Goal: Task Accomplishment & Management: Manage account settings

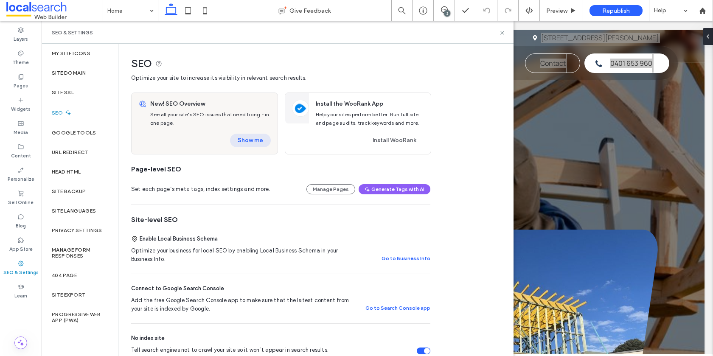
click at [245, 140] on button "Show me" at bounding box center [250, 141] width 41 height 14
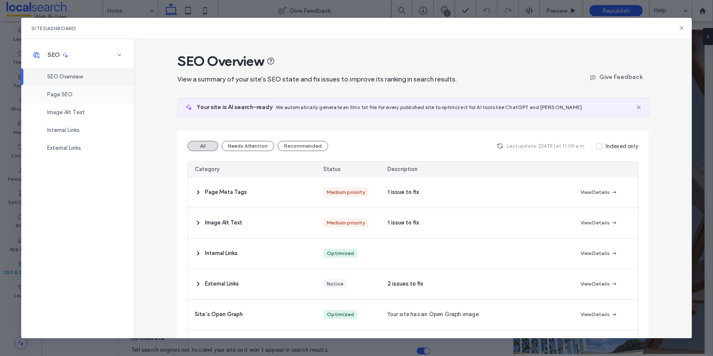
click at [69, 96] on span "Page SEO" at bounding box center [59, 94] width 25 height 6
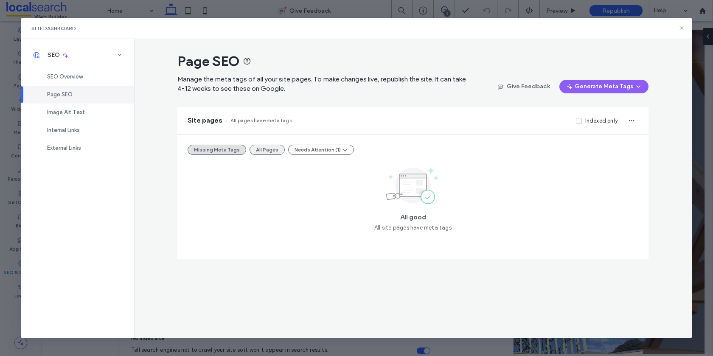
click at [266, 150] on button "All Pages" at bounding box center [266, 150] width 35 height 10
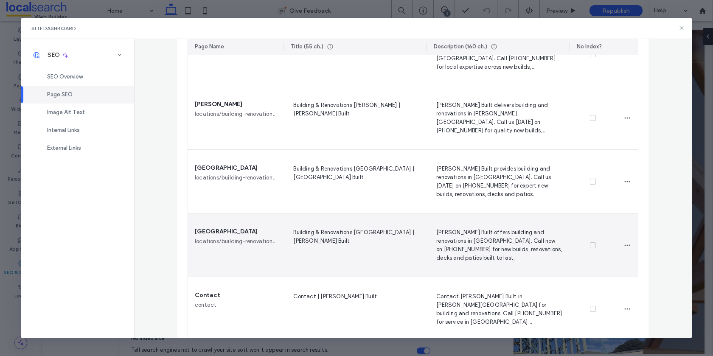
scroll to position [554, 0]
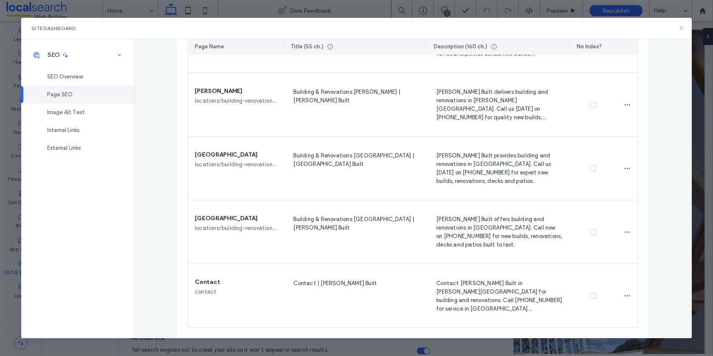
click at [678, 29] on icon at bounding box center [681, 28] width 7 height 7
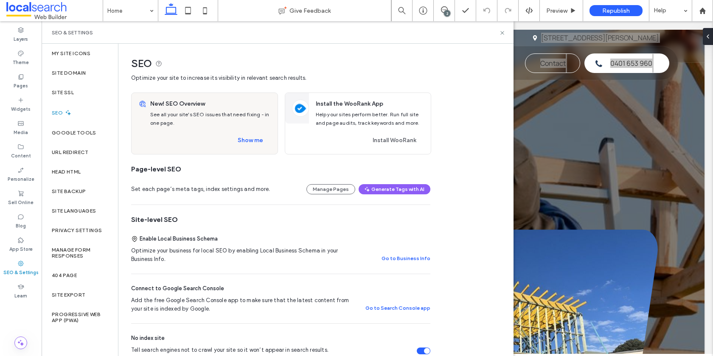
click at [18, 79] on icon at bounding box center [20, 76] width 7 height 7
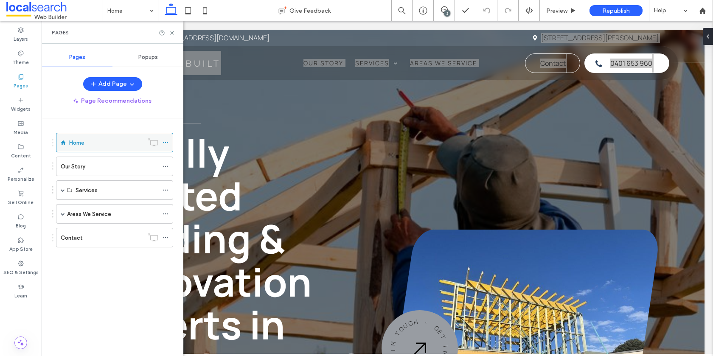
click at [168, 143] on use at bounding box center [165, 142] width 5 height 1
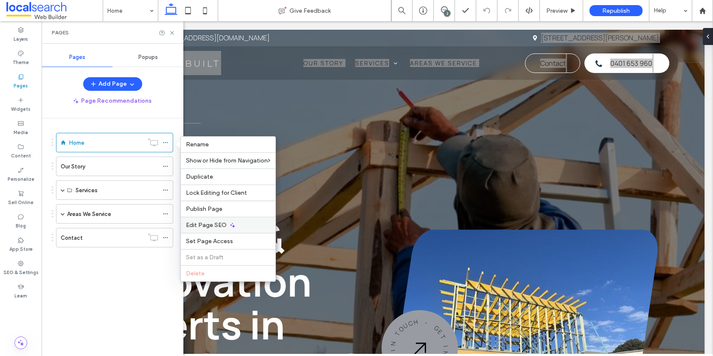
click at [248, 227] on div "Edit Page SEO" at bounding box center [228, 225] width 95 height 16
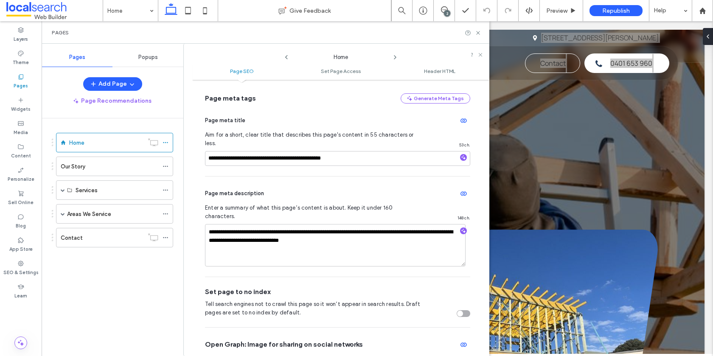
scroll to position [68, 0]
click at [166, 166] on icon at bounding box center [165, 166] width 6 height 6
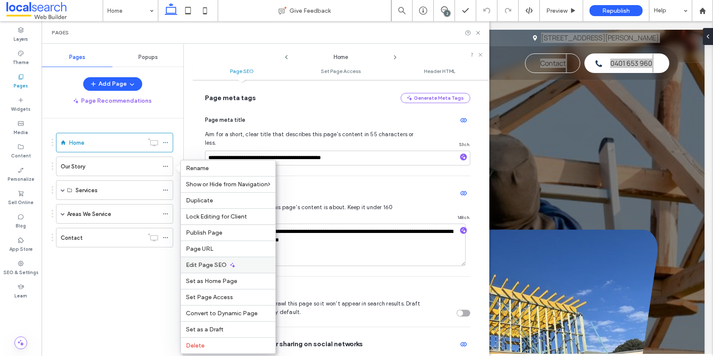
click at [258, 259] on div "Edit Page SEO" at bounding box center [228, 265] width 95 height 16
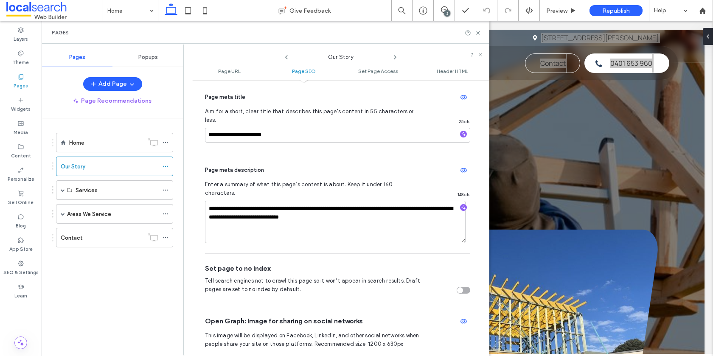
scroll to position [203, 0]
click at [61, 191] on span at bounding box center [63, 190] width 4 height 4
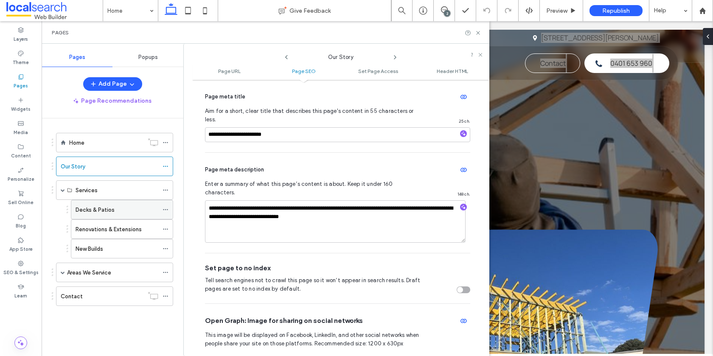
click at [166, 210] on icon at bounding box center [165, 210] width 6 height 6
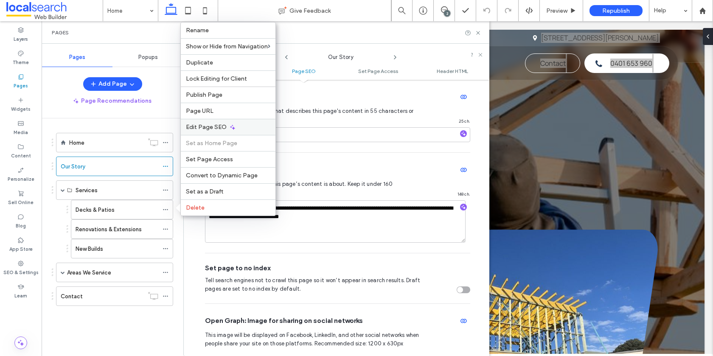
click at [235, 128] on div "Edit Page SEO" at bounding box center [228, 127] width 95 height 16
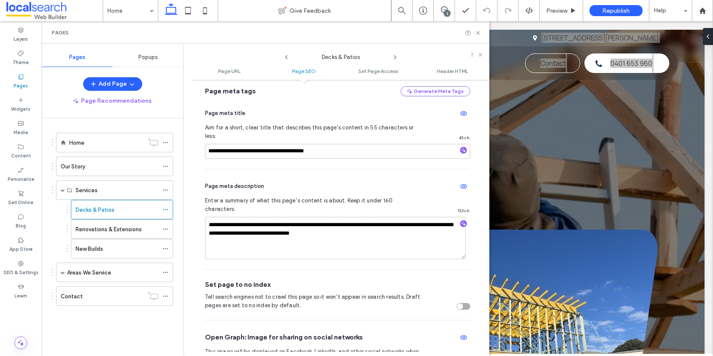
scroll to position [187, 0]
click at [166, 230] on icon at bounding box center [165, 229] width 6 height 6
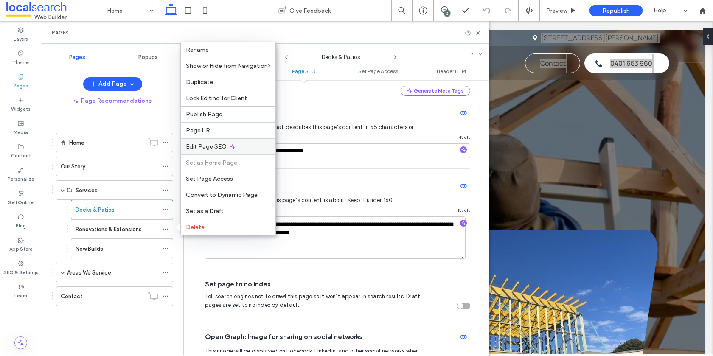
click at [213, 149] on span "Edit Page SEO" at bounding box center [206, 146] width 41 height 7
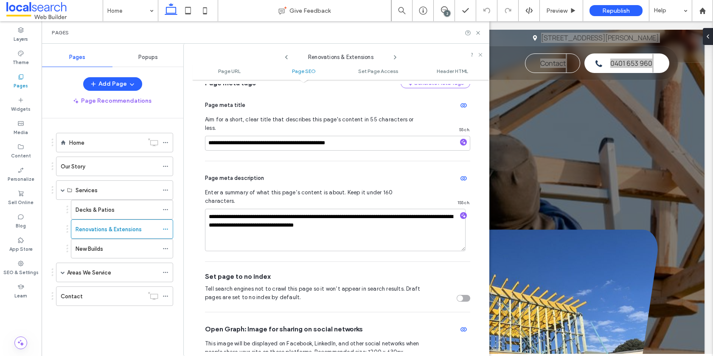
scroll to position [196, 0]
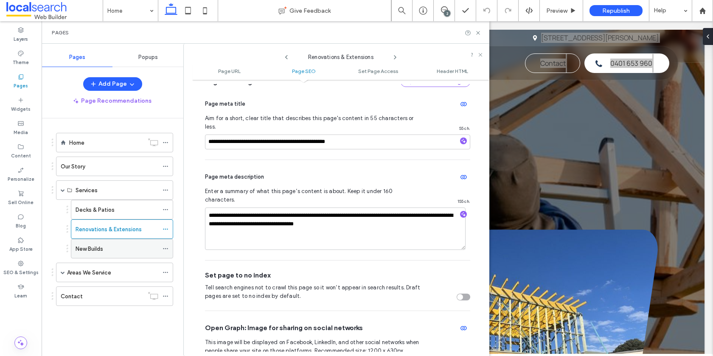
click at [165, 249] on icon at bounding box center [165, 249] width 6 height 6
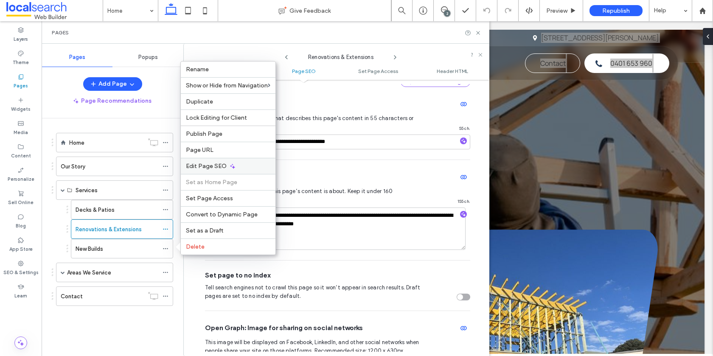
click at [201, 171] on div "Edit Page SEO" at bounding box center [228, 166] width 95 height 16
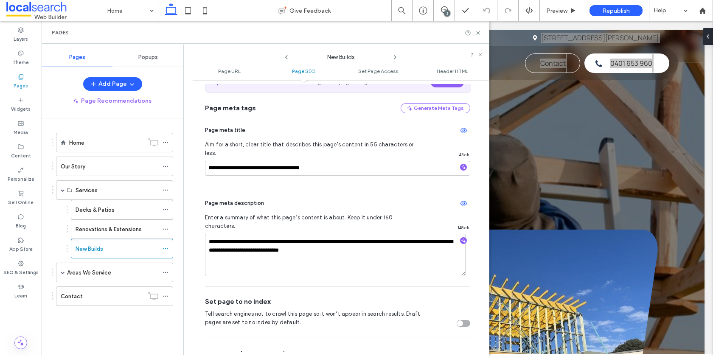
scroll to position [170, 0]
drag, startPoint x: 62, startPoint y: 274, endPoint x: 76, endPoint y: 261, distance: 18.9
click at [62, 274] on span at bounding box center [63, 272] width 4 height 19
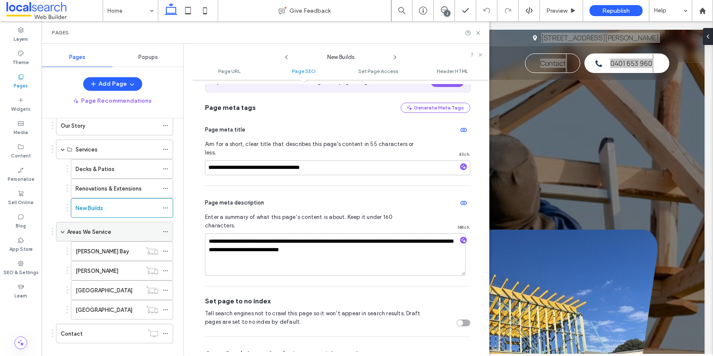
scroll to position [53, 0]
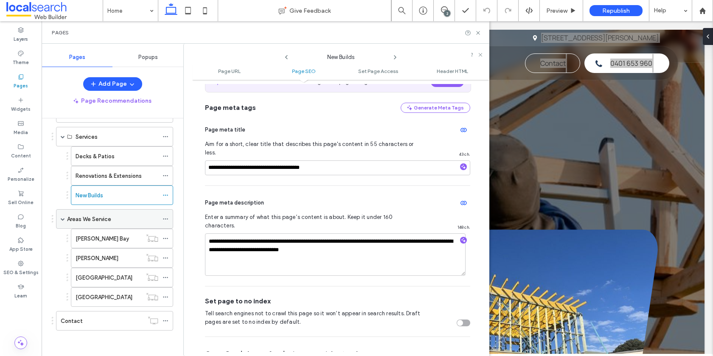
click at [162, 219] on icon at bounding box center [165, 219] width 6 height 6
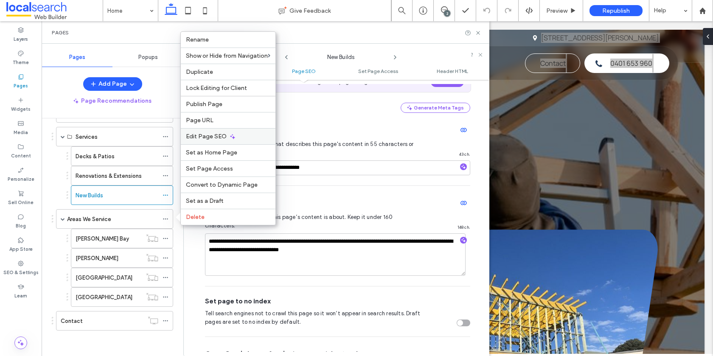
click at [235, 136] on div "Edit Page SEO" at bounding box center [228, 136] width 95 height 16
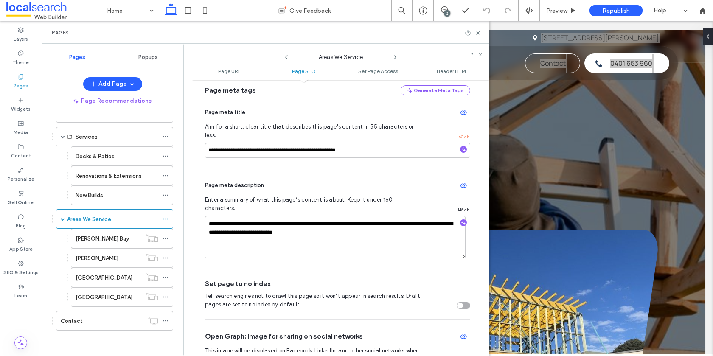
scroll to position [201, 0]
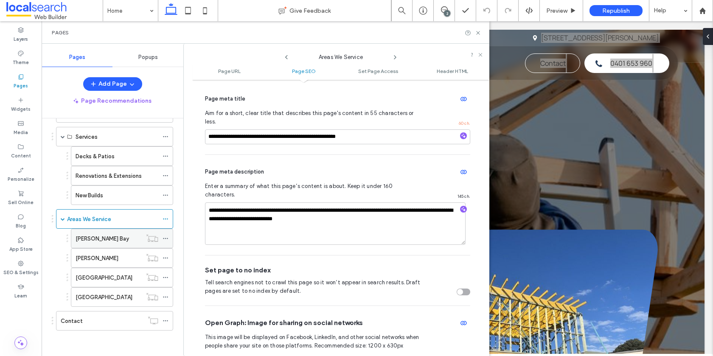
click at [163, 239] on icon at bounding box center [165, 238] width 6 height 6
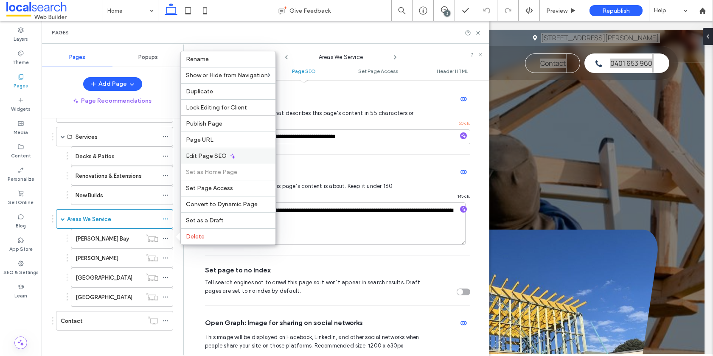
click at [218, 154] on span "Edit Page SEO" at bounding box center [206, 155] width 41 height 7
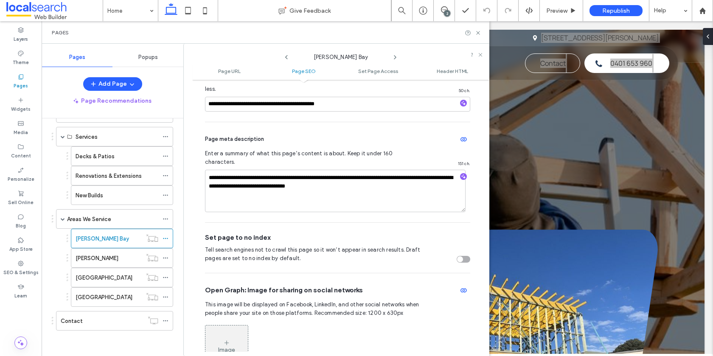
scroll to position [242, 0]
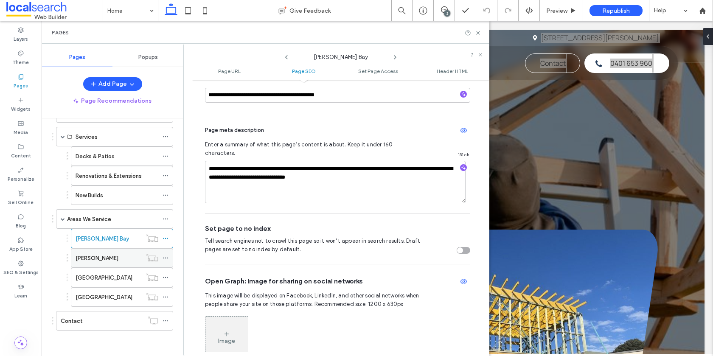
click at [165, 258] on icon at bounding box center [165, 258] width 6 height 6
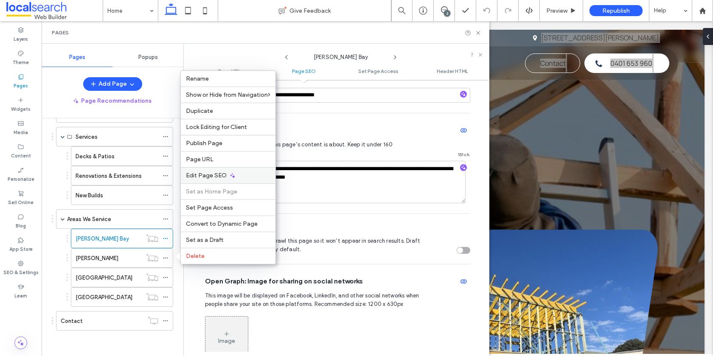
click at [217, 179] on span "Edit Page SEO" at bounding box center [206, 175] width 41 height 7
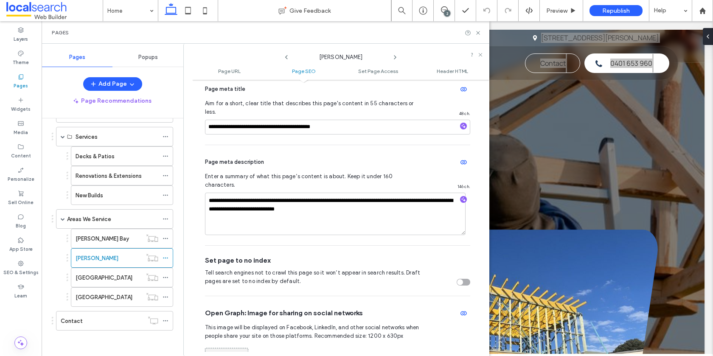
scroll to position [212, 0]
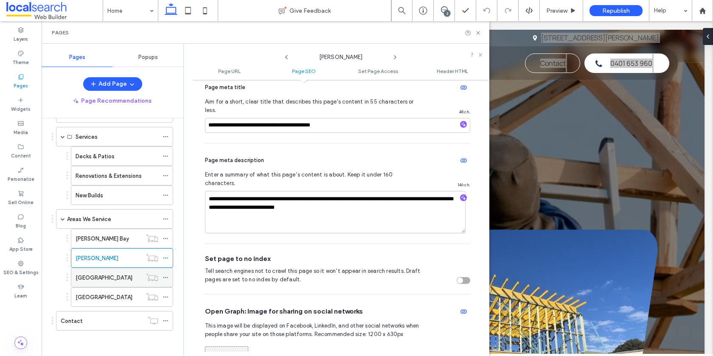
click at [162, 277] on icon at bounding box center [165, 277] width 6 height 6
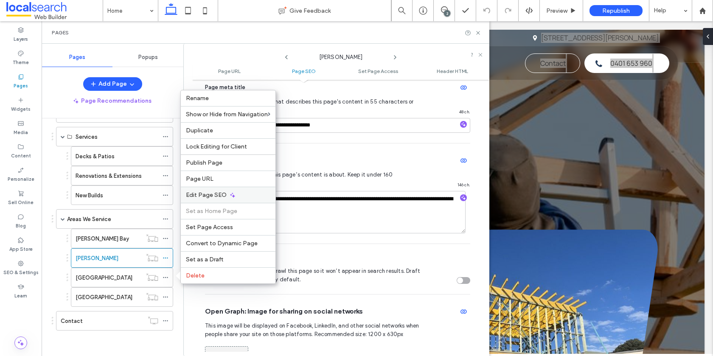
click at [250, 193] on div "Edit Page SEO" at bounding box center [228, 195] width 95 height 16
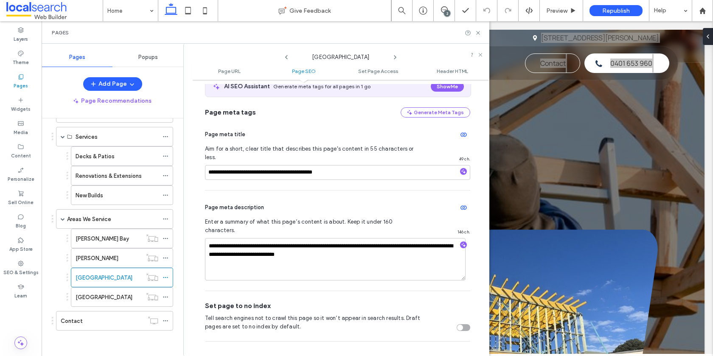
scroll to position [169, 0]
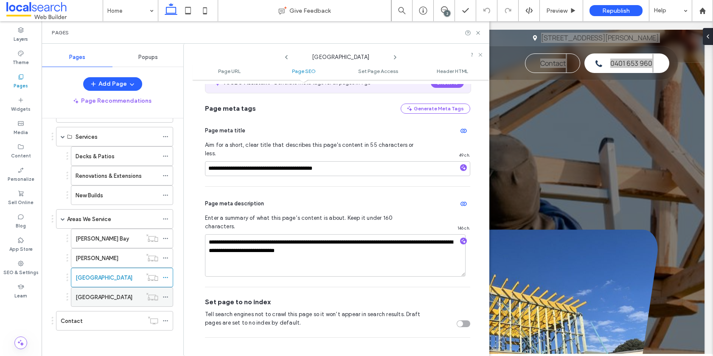
click at [167, 298] on icon at bounding box center [165, 297] width 6 height 6
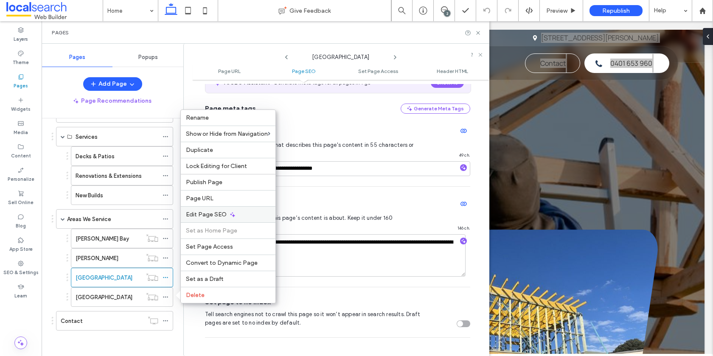
click at [214, 218] on span "Edit Page SEO" at bounding box center [206, 214] width 41 height 7
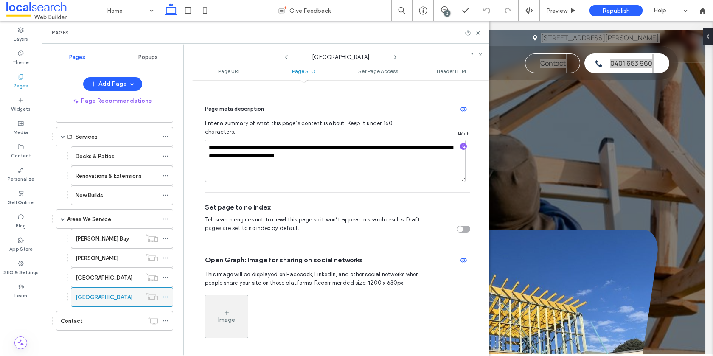
scroll to position [266, 0]
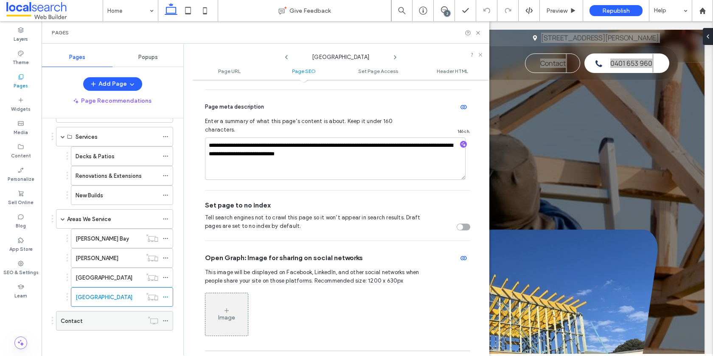
click at [165, 321] on icon at bounding box center [165, 321] width 6 height 6
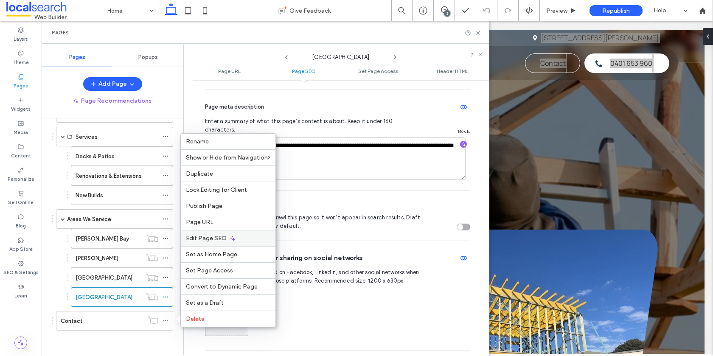
click at [225, 239] on div "Edit Page SEO" at bounding box center [228, 238] width 95 height 16
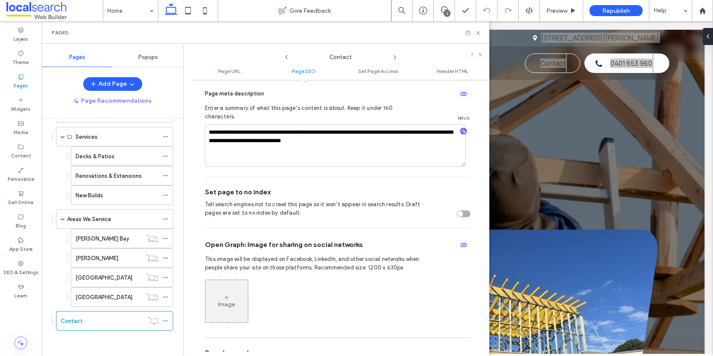
scroll to position [282, 0]
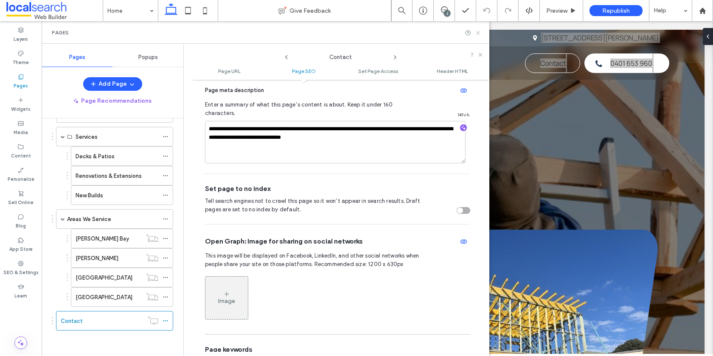
click at [479, 33] on icon at bounding box center [478, 33] width 6 height 6
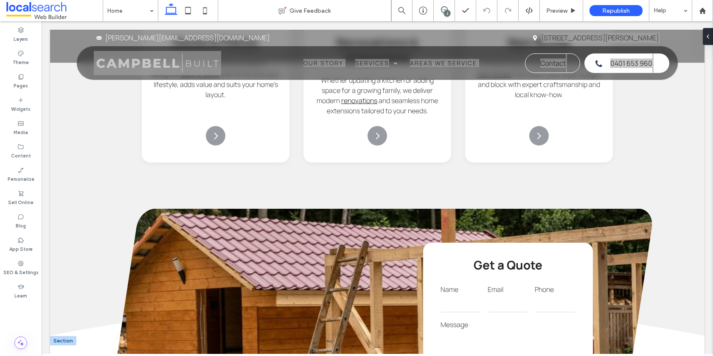
scroll to position [1307, 0]
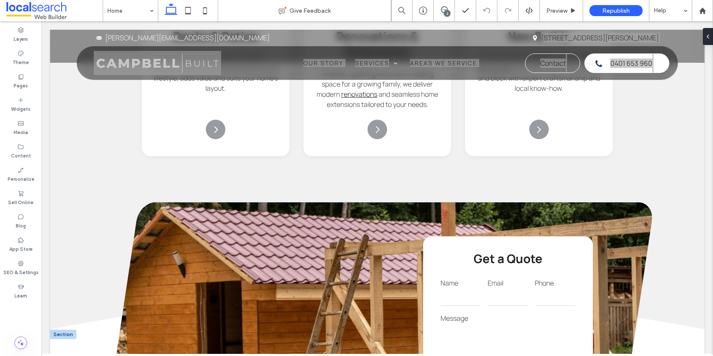
click at [501, 324] on textarea at bounding box center [507, 341] width 135 height 34
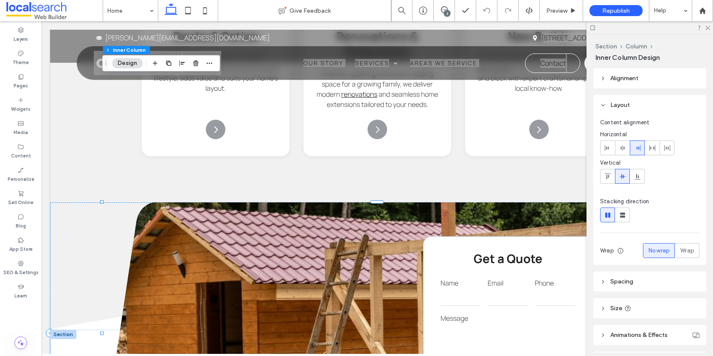
click at [501, 324] on textarea at bounding box center [507, 341] width 135 height 34
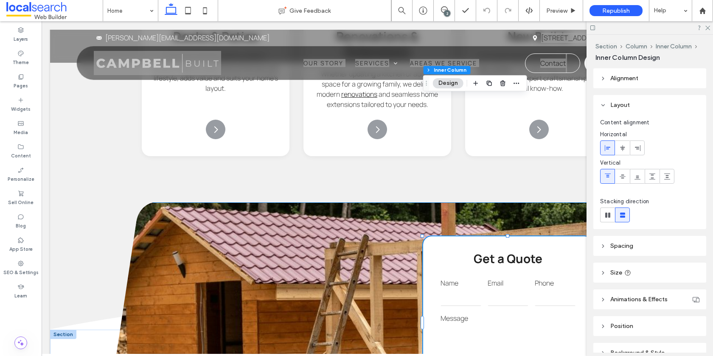
click at [501, 324] on textarea at bounding box center [507, 341] width 135 height 34
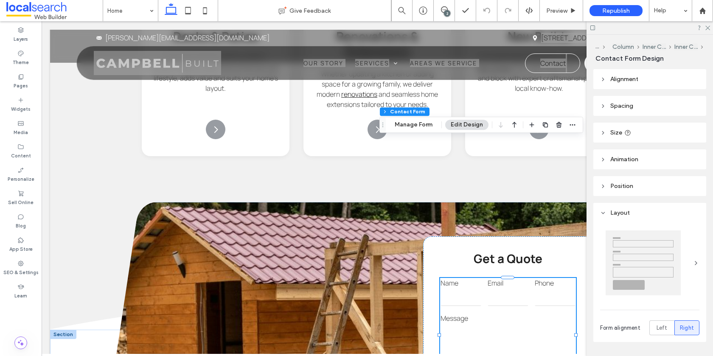
type input "*"
type input "***"
type input "*"
type input "***"
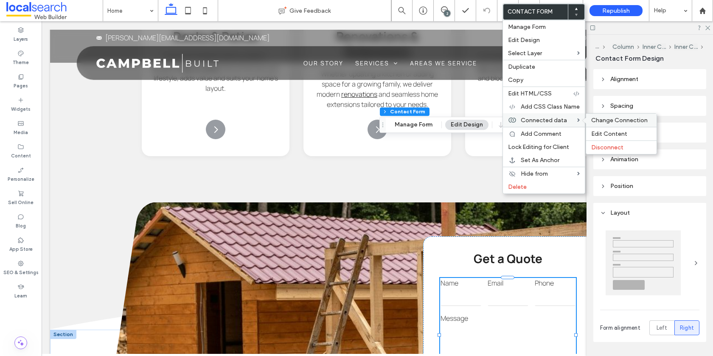
click at [610, 119] on span "Change Connection" at bounding box center [619, 120] width 56 height 7
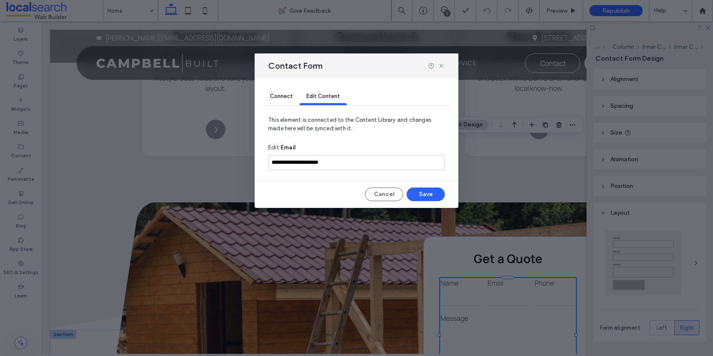
click at [280, 94] on span "Connect" at bounding box center [281, 96] width 23 height 6
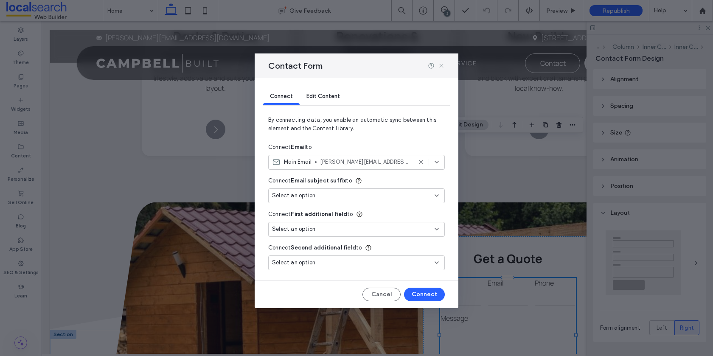
click at [440, 67] on icon at bounding box center [441, 65] width 7 height 7
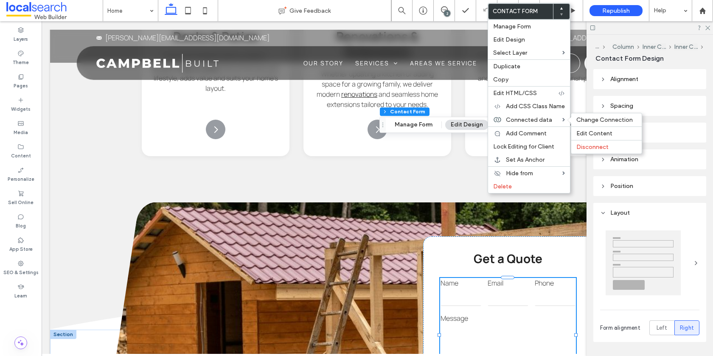
click at [589, 144] on span "Disconnect" at bounding box center [592, 146] width 32 height 7
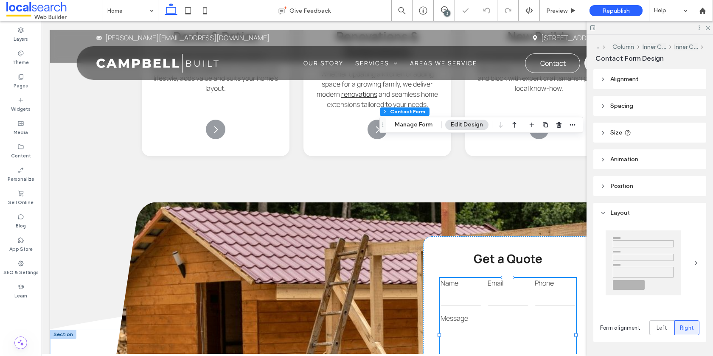
type input "***"
click at [409, 126] on button "Manage Form" at bounding box center [413, 125] width 49 height 10
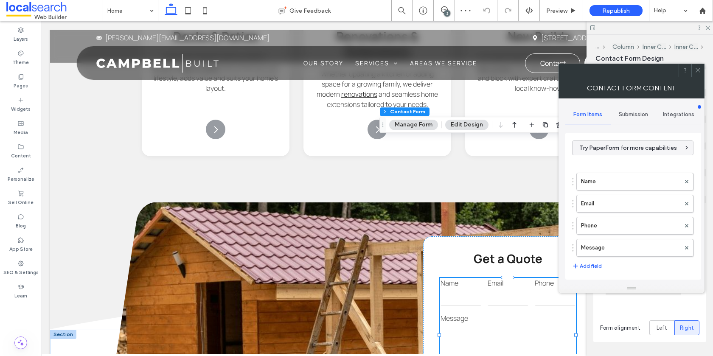
drag, startPoint x: 638, startPoint y: 112, endPoint x: 632, endPoint y: 122, distance: 11.2
click at [638, 112] on span "Submission" at bounding box center [633, 114] width 29 height 7
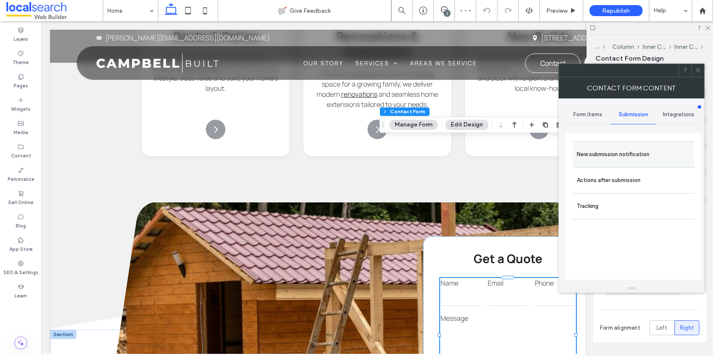
click at [609, 154] on label "New submission notification" at bounding box center [633, 154] width 113 height 17
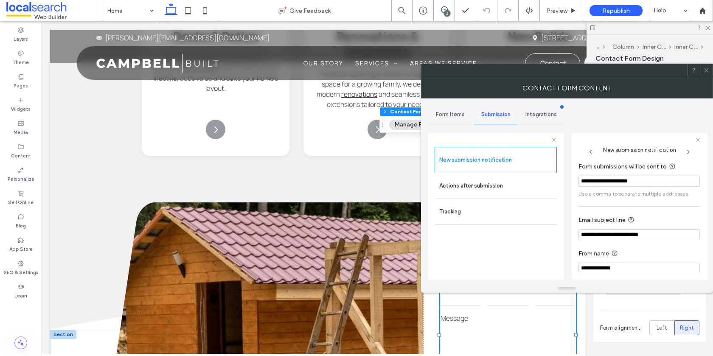
drag, startPoint x: 646, startPoint y: 181, endPoint x: 571, endPoint y: 183, distance: 74.7
click at [571, 183] on div "**********" at bounding box center [639, 206] width 136 height 147
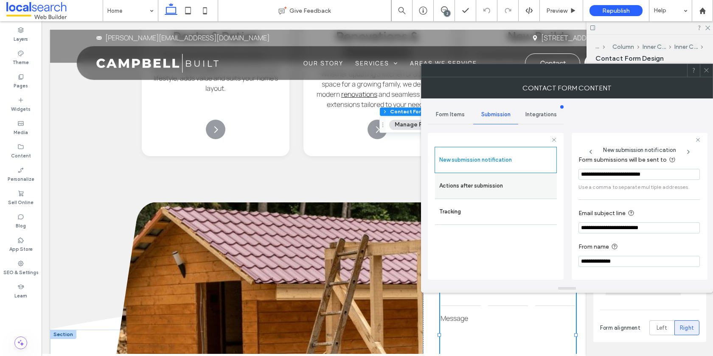
type input "**********"
drag, startPoint x: 476, startPoint y: 190, endPoint x: 507, endPoint y: 190, distance: 30.5
click at [477, 190] on label "Actions after submission" at bounding box center [495, 185] width 113 height 17
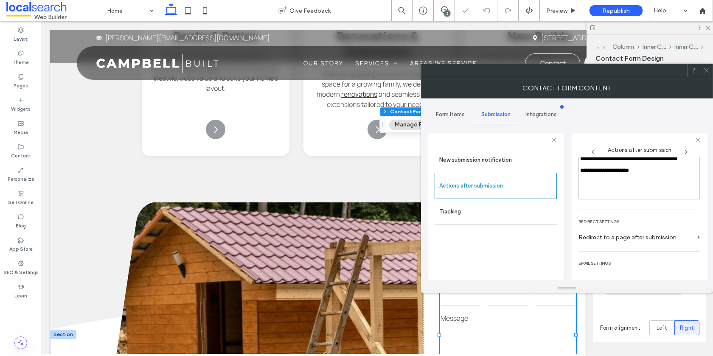
scroll to position [146, 0]
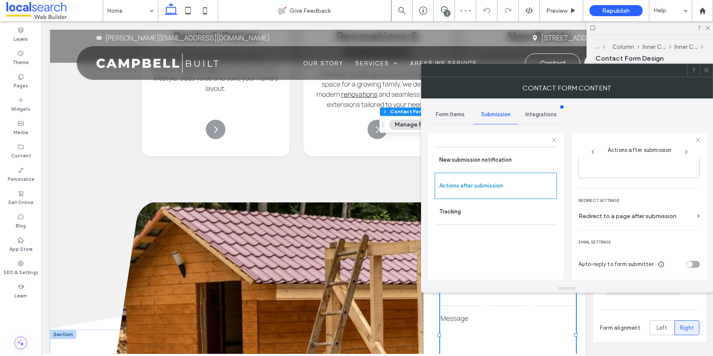
click at [708, 70] on icon at bounding box center [706, 70] width 6 height 6
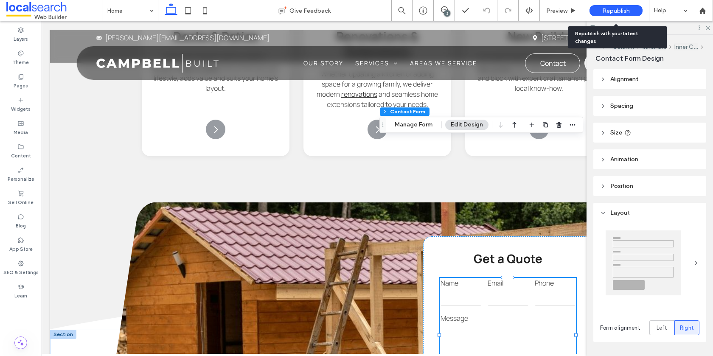
click at [633, 8] on div "Republish" at bounding box center [615, 10] width 53 height 11
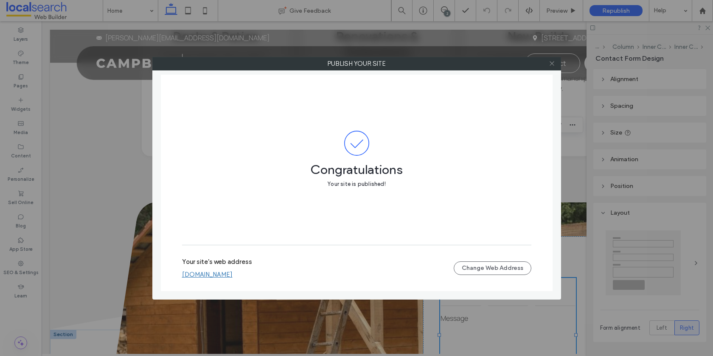
click at [551, 64] on icon at bounding box center [552, 63] width 6 height 6
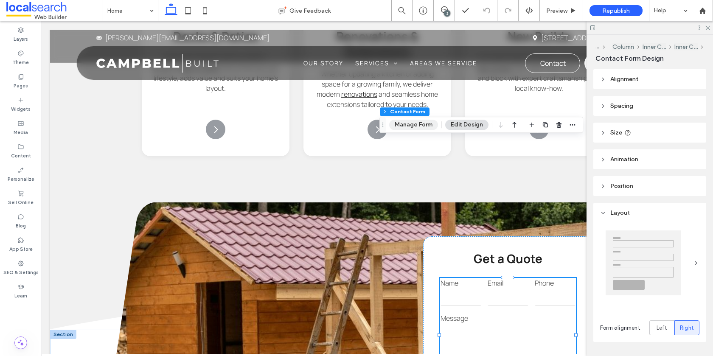
click at [424, 127] on button "Manage Form" at bounding box center [413, 125] width 49 height 10
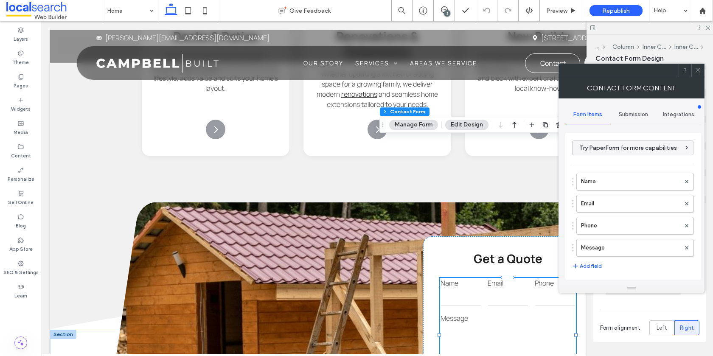
click at [621, 114] on span "Submission" at bounding box center [633, 114] width 29 height 7
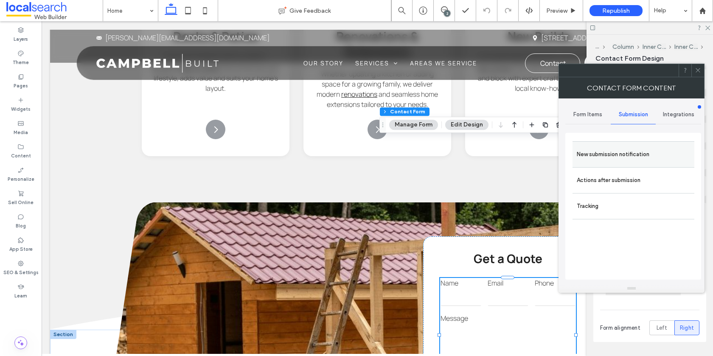
drag, startPoint x: 592, startPoint y: 154, endPoint x: 610, endPoint y: 158, distance: 18.7
click at [592, 154] on label "New submission notification" at bounding box center [633, 154] width 113 height 17
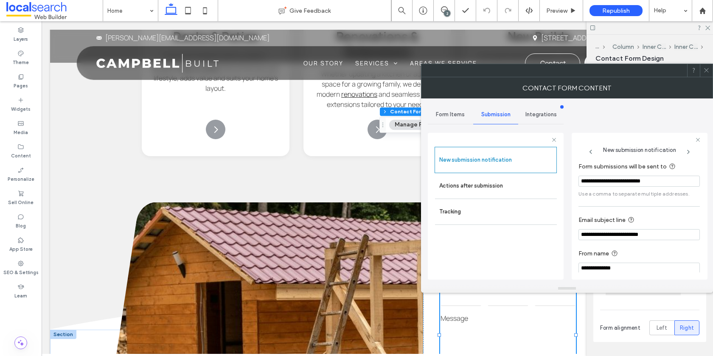
drag, startPoint x: 610, startPoint y: 179, endPoint x: 563, endPoint y: 178, distance: 46.7
click at [562, 178] on div "**********" at bounding box center [496, 205] width 136 height 158
paste input "Form submissions will be sent to"
type input "**********"
click at [707, 72] on icon at bounding box center [706, 70] width 6 height 6
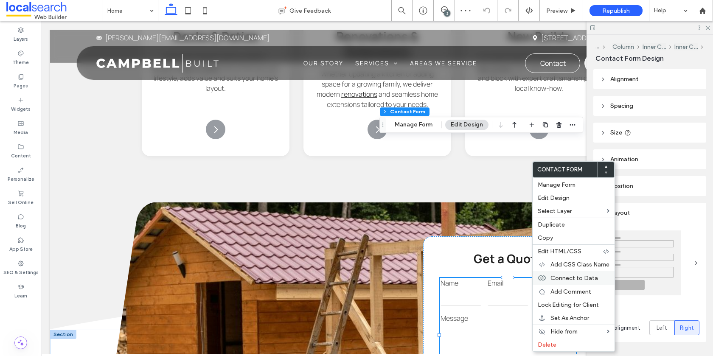
click at [585, 273] on div "Connect to Data" at bounding box center [573, 278] width 82 height 14
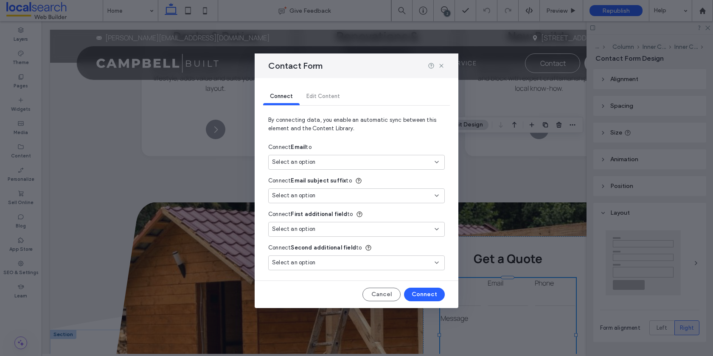
click at [314, 157] on div "Select an option" at bounding box center [356, 162] width 176 height 15
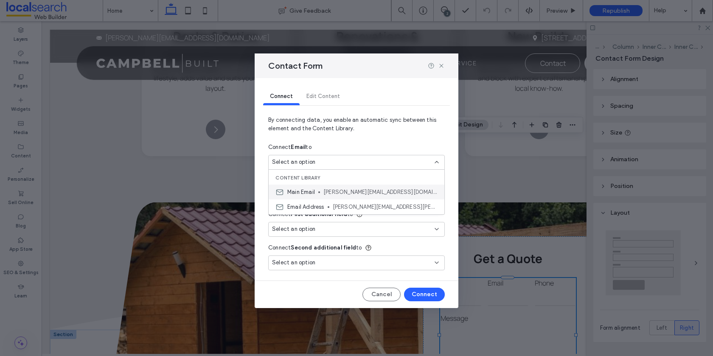
click at [346, 194] on span "[PERSON_NAME][EMAIL_ADDRESS][DOMAIN_NAME]" at bounding box center [380, 192] width 114 height 8
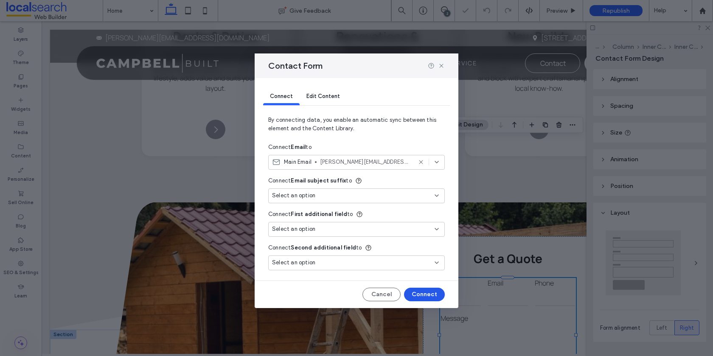
click at [422, 294] on button "Connect" at bounding box center [424, 295] width 41 height 14
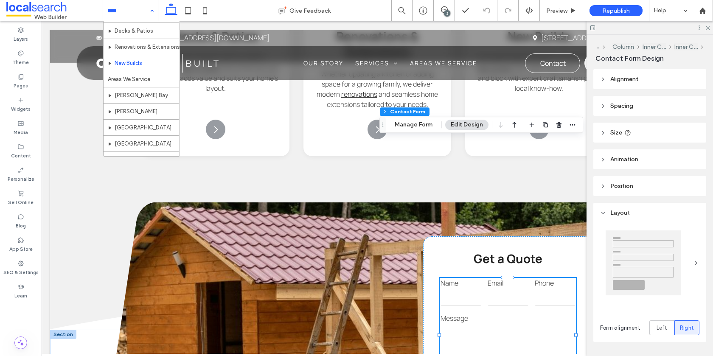
scroll to position [41, 0]
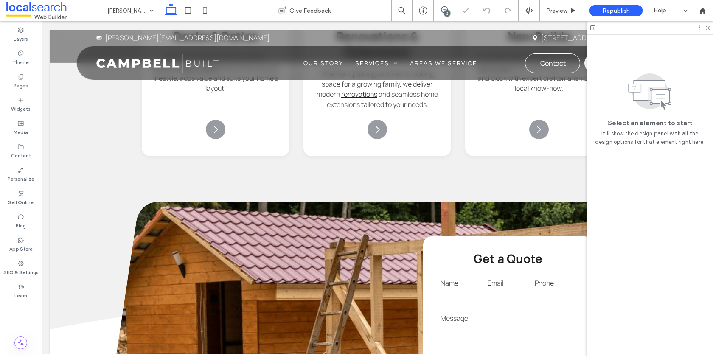
drag, startPoint x: 708, startPoint y: 29, endPoint x: 701, endPoint y: 31, distance: 7.5
click at [708, 29] on icon at bounding box center [707, 28] width 6 height 6
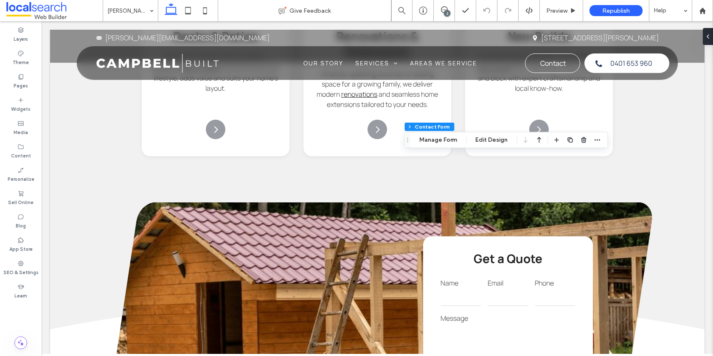
type input "*"
type input "***"
type input "*"
type input "***"
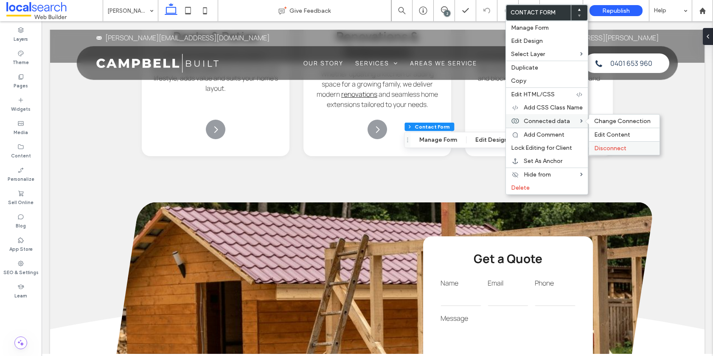
click at [609, 145] on span "Disconnect" at bounding box center [610, 148] width 32 height 7
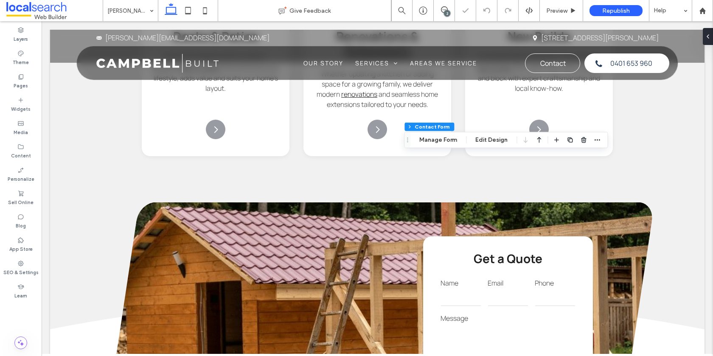
type input "***"
click at [444, 143] on button "Manage Form" at bounding box center [438, 140] width 49 height 10
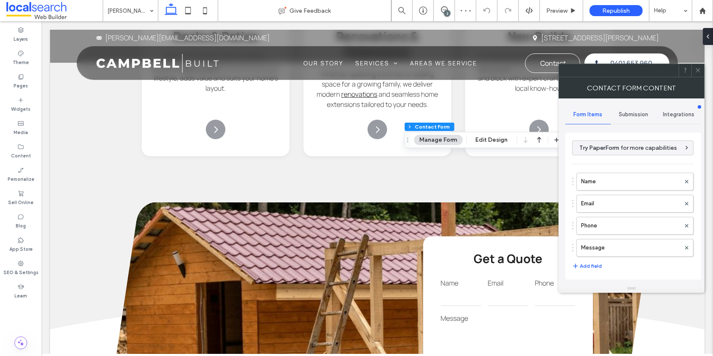
drag, startPoint x: 637, startPoint y: 116, endPoint x: 624, endPoint y: 121, distance: 13.9
click at [637, 116] on span "Submission" at bounding box center [633, 114] width 29 height 7
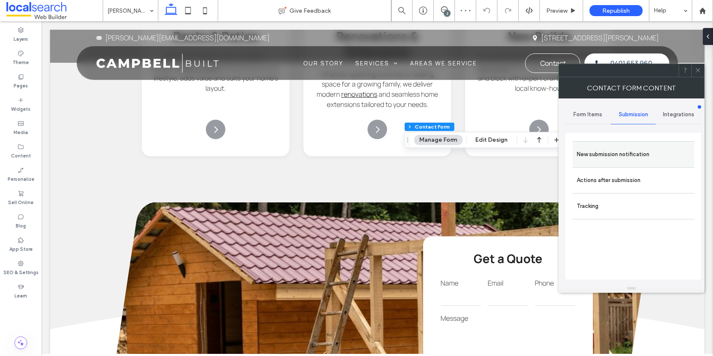
drag, startPoint x: 602, startPoint y: 148, endPoint x: 596, endPoint y: 148, distance: 5.2
click at [602, 148] on label "New submission notification" at bounding box center [633, 154] width 113 height 17
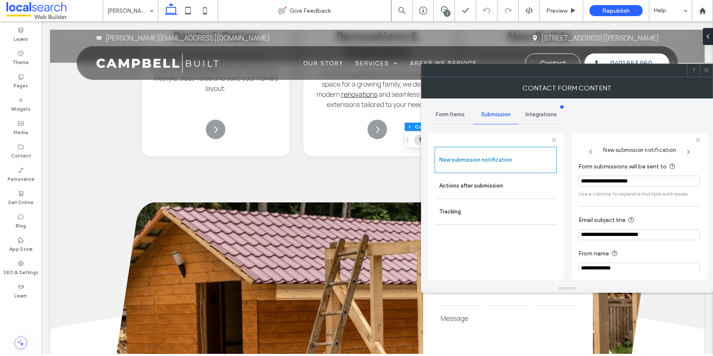
drag, startPoint x: 649, startPoint y: 182, endPoint x: 579, endPoint y: 179, distance: 69.6
click at [579, 179] on input "**********" at bounding box center [638, 181] width 121 height 11
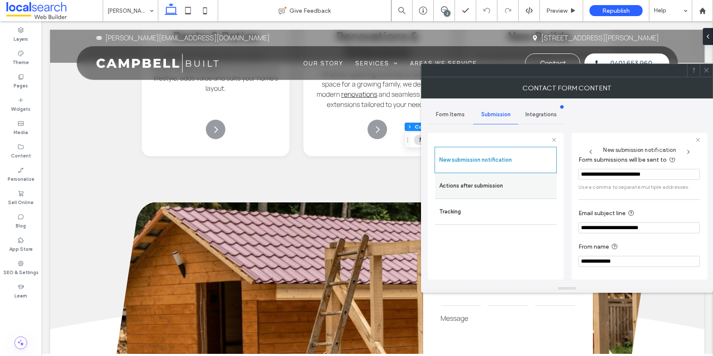
type input "**********"
click at [492, 188] on label "Actions after submission" at bounding box center [495, 185] width 113 height 17
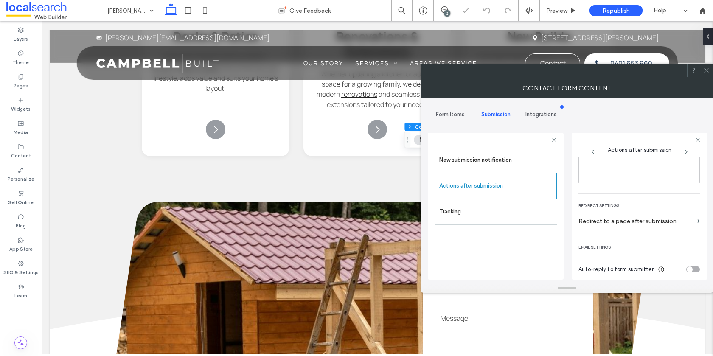
scroll to position [146, 0]
click at [708, 69] on icon at bounding box center [706, 70] width 6 height 6
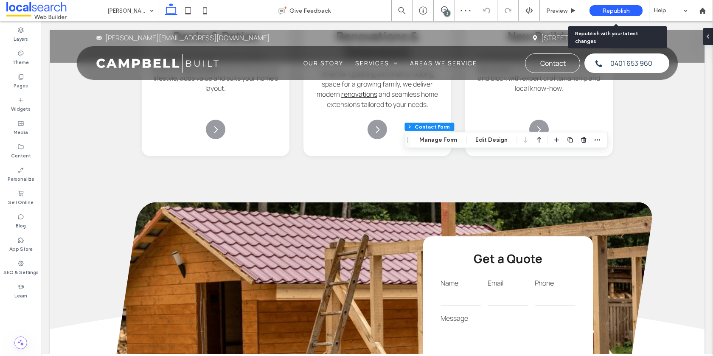
click at [596, 12] on div "Republish" at bounding box center [615, 10] width 53 height 11
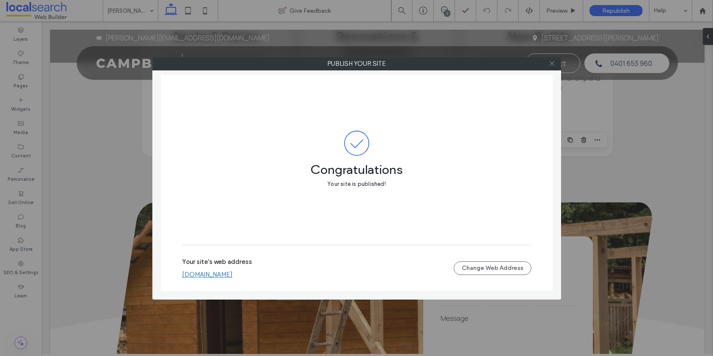
click at [551, 63] on icon at bounding box center [552, 63] width 6 height 6
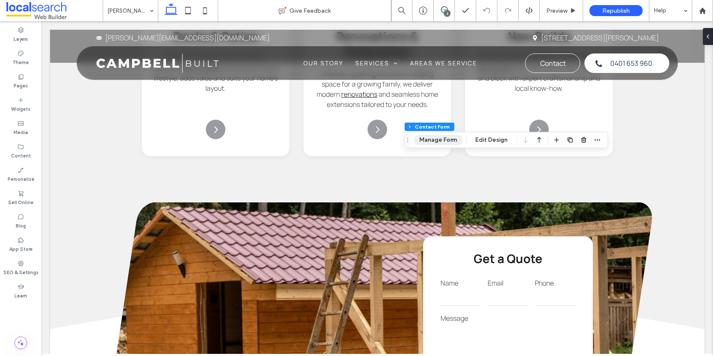
click at [442, 138] on button "Manage Form" at bounding box center [438, 140] width 49 height 10
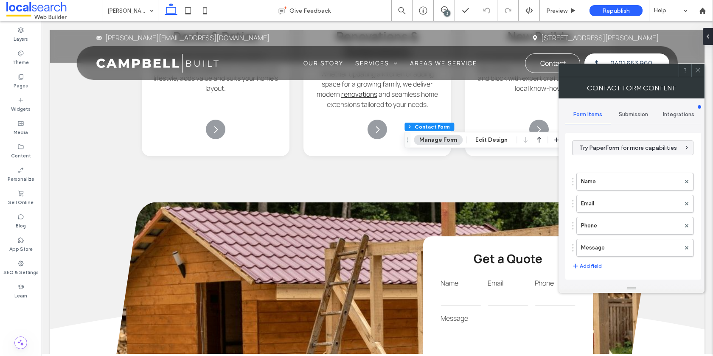
click at [630, 118] on div "Submission" at bounding box center [632, 114] width 45 height 19
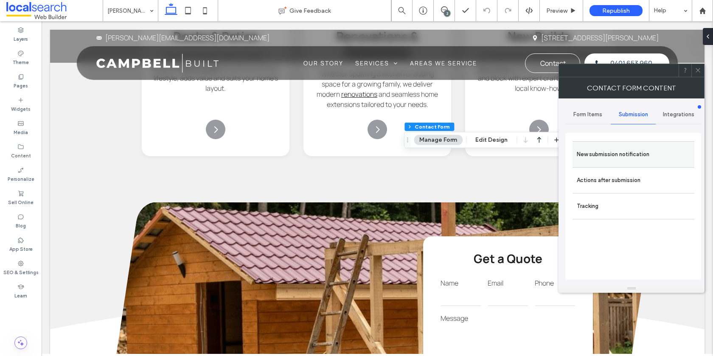
click at [597, 153] on label "New submission notification" at bounding box center [633, 154] width 113 height 17
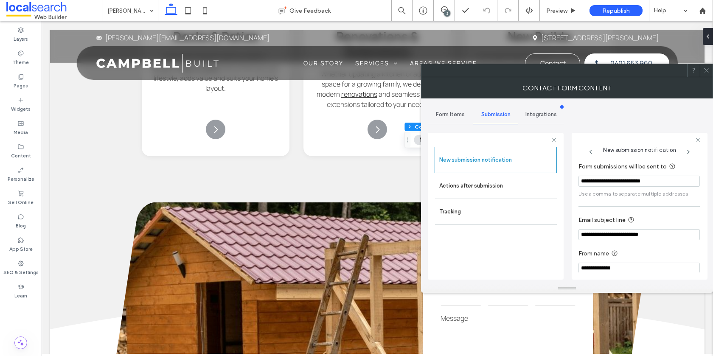
drag, startPoint x: 665, startPoint y: 181, endPoint x: 575, endPoint y: 181, distance: 89.9
click at [568, 182] on div "**********" at bounding box center [567, 191] width 278 height 186
paste input "Form submissions will be sent to"
type input "**********"
drag, startPoint x: 703, startPoint y: 69, endPoint x: 668, endPoint y: 99, distance: 46.3
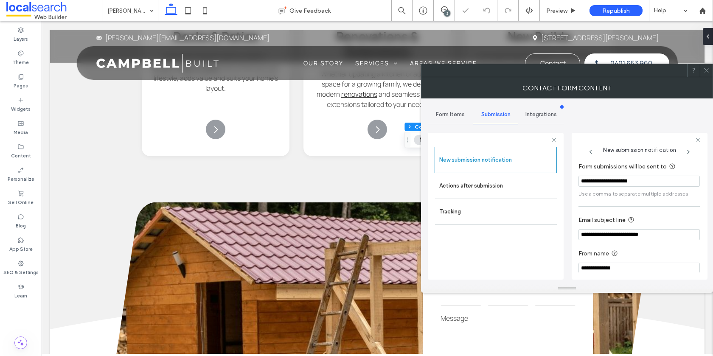
click at [703, 69] on icon at bounding box center [706, 70] width 6 height 6
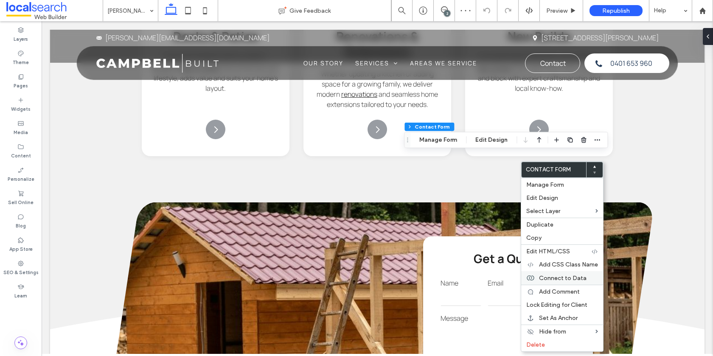
click at [571, 277] on span "Connect to Data" at bounding box center [563, 277] width 48 height 7
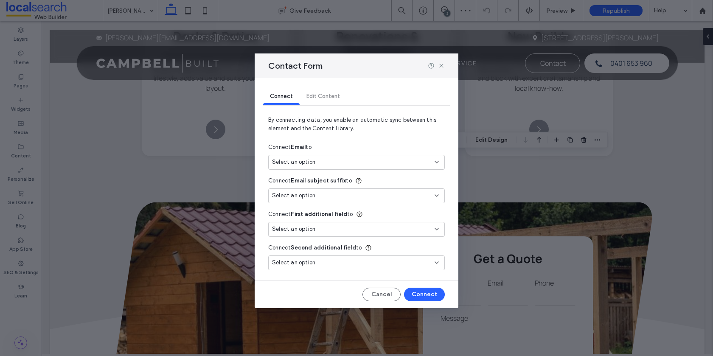
click at [375, 161] on div "Select an option" at bounding box center [351, 162] width 159 height 8
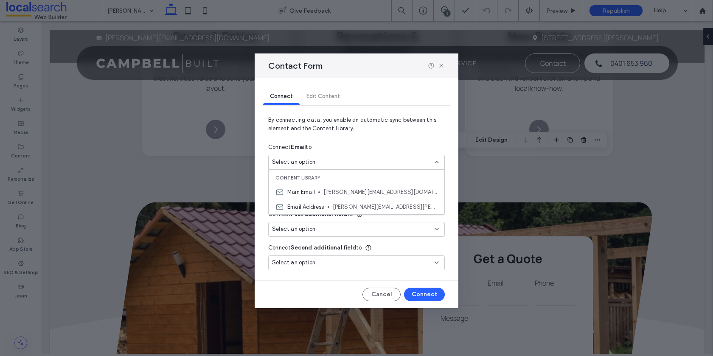
click at [368, 190] on span "[PERSON_NAME][EMAIL_ADDRESS][DOMAIN_NAME]" at bounding box center [380, 192] width 114 height 8
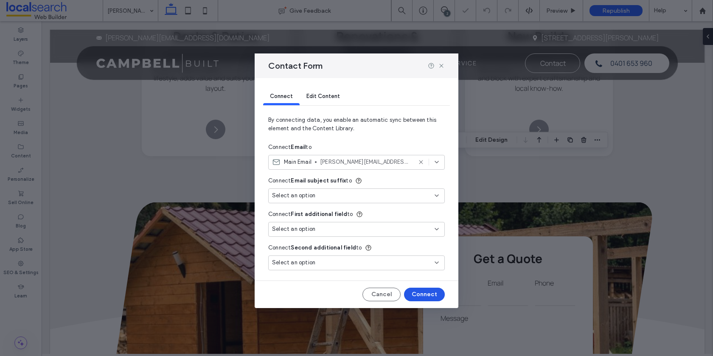
click at [411, 288] on button "Connect" at bounding box center [424, 295] width 41 height 14
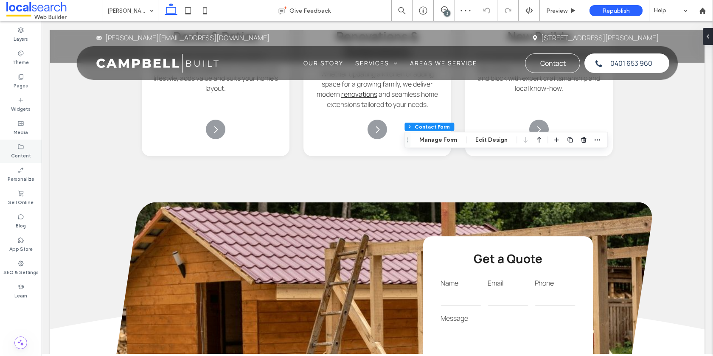
click at [16, 154] on label "Content" at bounding box center [21, 154] width 20 height 9
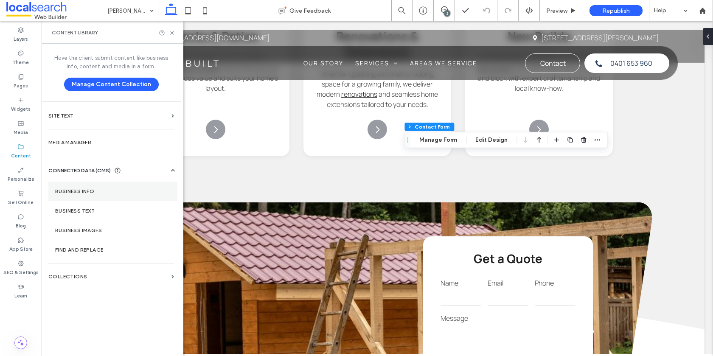
click at [107, 191] on label "Business Info" at bounding box center [112, 191] width 115 height 6
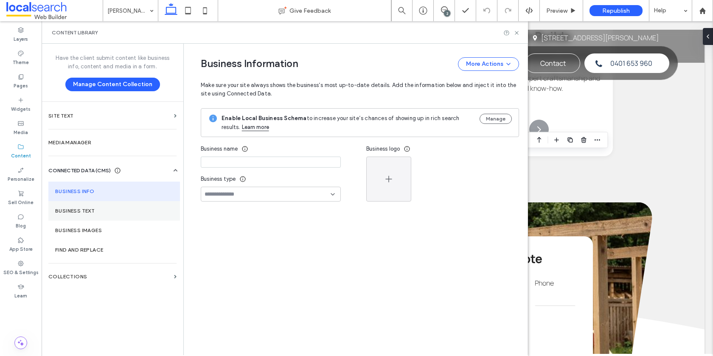
type input "**********"
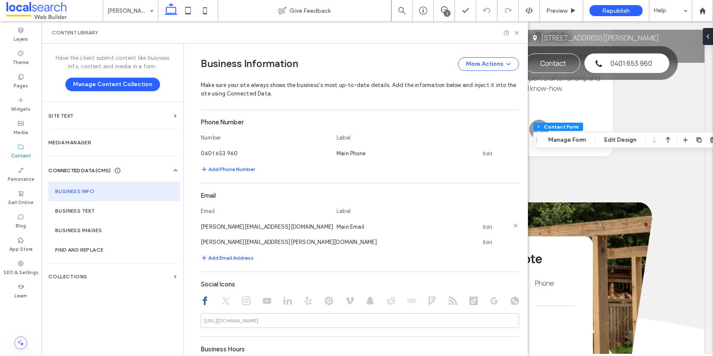
scroll to position [269, 0]
click at [513, 239] on use at bounding box center [515, 239] width 4 height 4
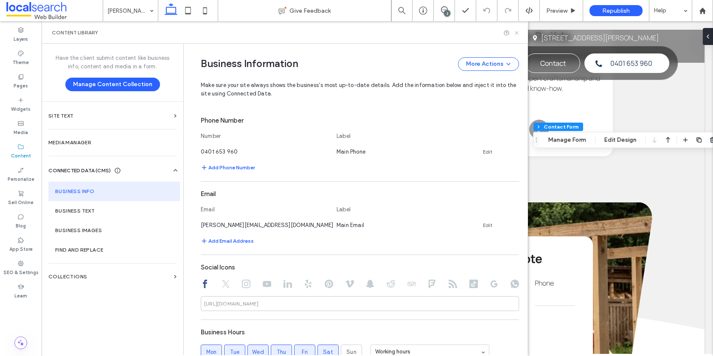
click at [518, 34] on icon at bounding box center [516, 33] width 6 height 6
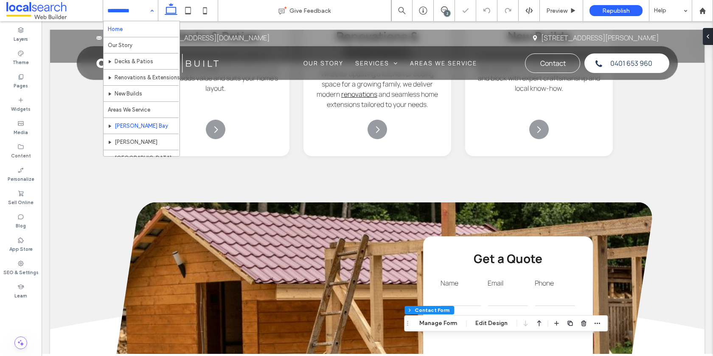
type input "*"
type input "***"
type input "*"
type input "***"
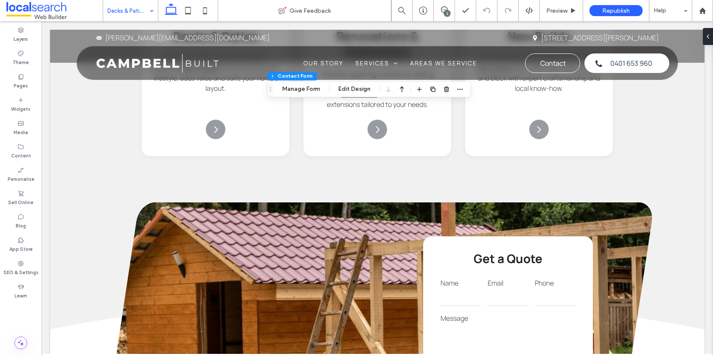
type input "*"
type input "***"
type input "*"
type input "***"
click at [291, 87] on button "Manage Form" at bounding box center [301, 89] width 49 height 10
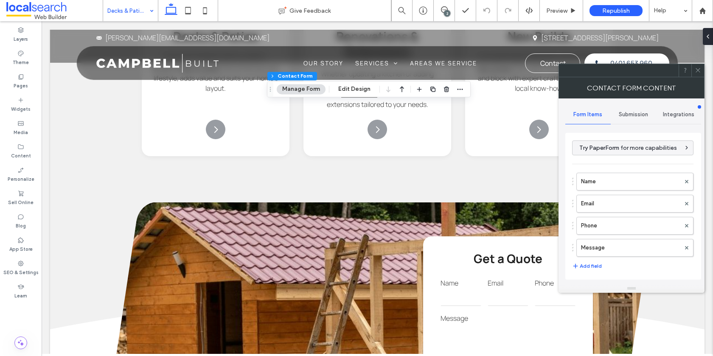
click at [630, 113] on span "Submission" at bounding box center [633, 114] width 29 height 7
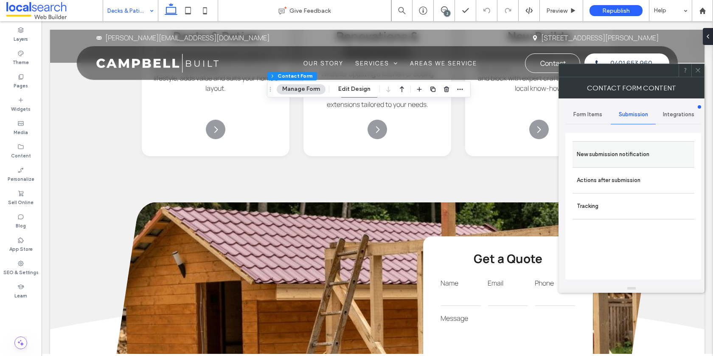
drag, startPoint x: 596, startPoint y: 148, endPoint x: 591, endPoint y: 146, distance: 5.2
click at [596, 148] on label "New submission notification" at bounding box center [633, 154] width 113 height 17
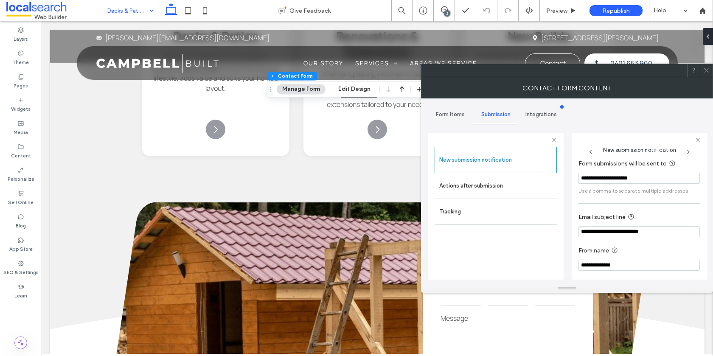
scroll to position [44, 0]
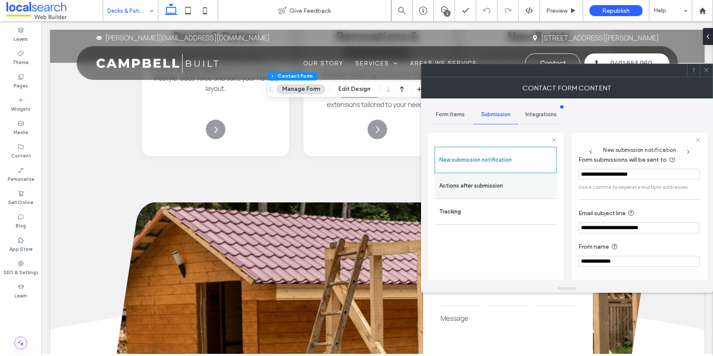
drag, startPoint x: 489, startPoint y: 190, endPoint x: 494, endPoint y: 189, distance: 5.6
click at [489, 190] on label "Actions after submission" at bounding box center [495, 185] width 113 height 17
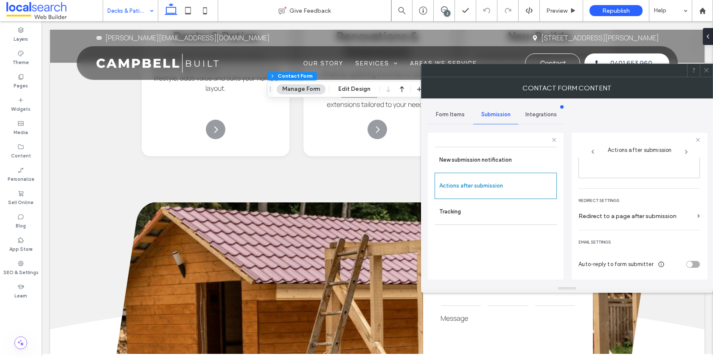
scroll to position [0, 0]
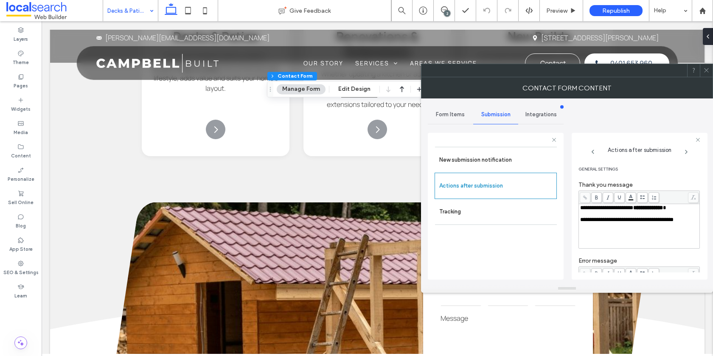
click at [704, 71] on icon at bounding box center [706, 70] width 6 height 6
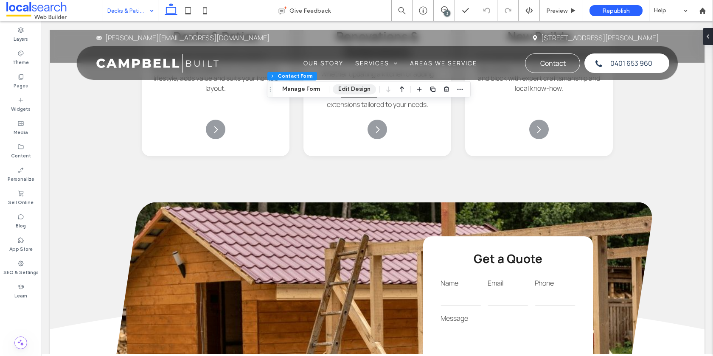
drag, startPoint x: 346, startPoint y: 89, endPoint x: 339, endPoint y: 90, distance: 7.2
click at [346, 89] on button "Edit Design" at bounding box center [354, 89] width 43 height 10
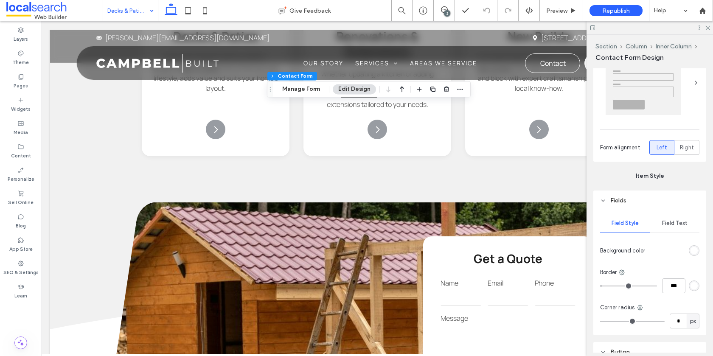
scroll to position [227, 0]
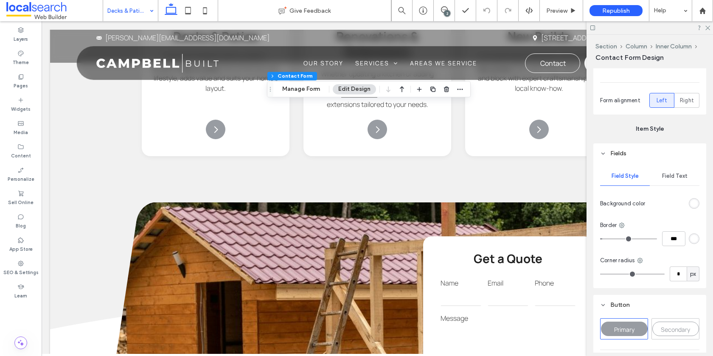
click at [675, 176] on span "Field Text" at bounding box center [674, 176] width 25 height 7
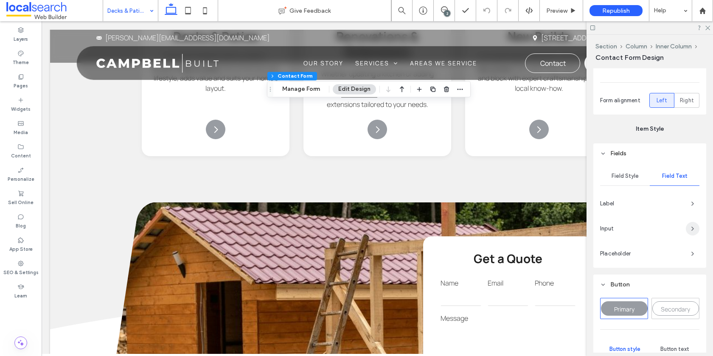
click at [694, 228] on icon "button" at bounding box center [692, 228] width 7 height 7
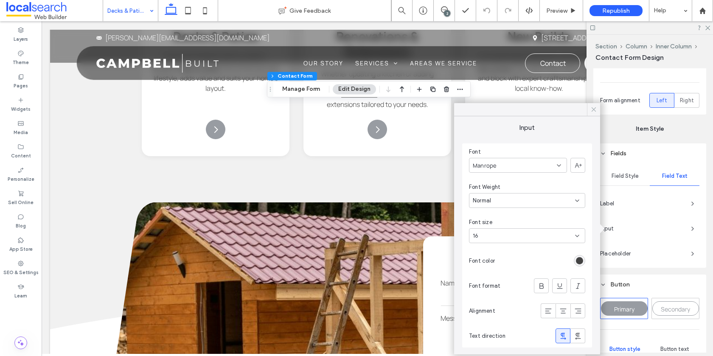
click at [595, 109] on icon at bounding box center [594, 110] width 8 height 8
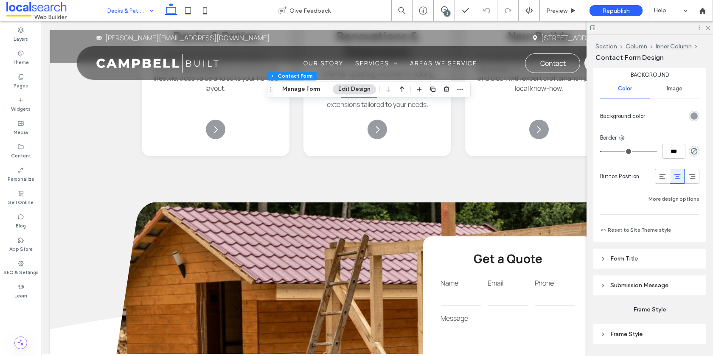
scroll to position [656, 0]
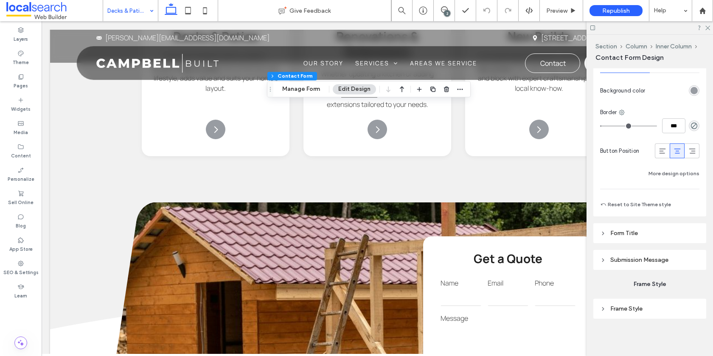
drag, startPoint x: 656, startPoint y: 260, endPoint x: 653, endPoint y: 254, distance: 6.5
click at [656, 260] on span "Submission Message" at bounding box center [639, 259] width 58 height 7
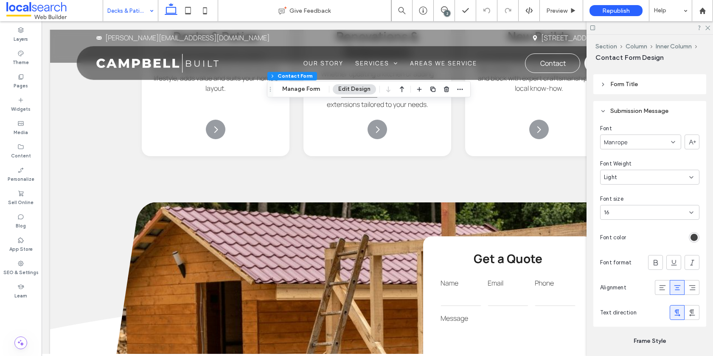
scroll to position [810, 0]
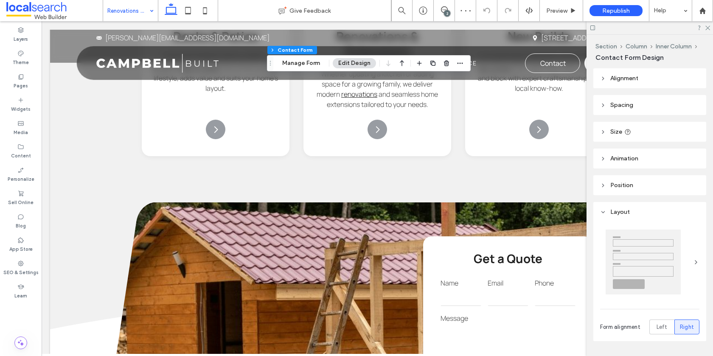
type input "*"
type input "***"
type input "*"
type input "***"
click at [303, 62] on button "Manage Form" at bounding box center [301, 63] width 49 height 10
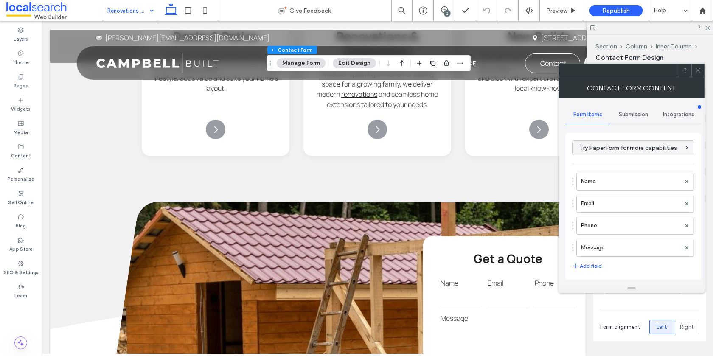
click at [627, 114] on span "Submission" at bounding box center [633, 114] width 29 height 7
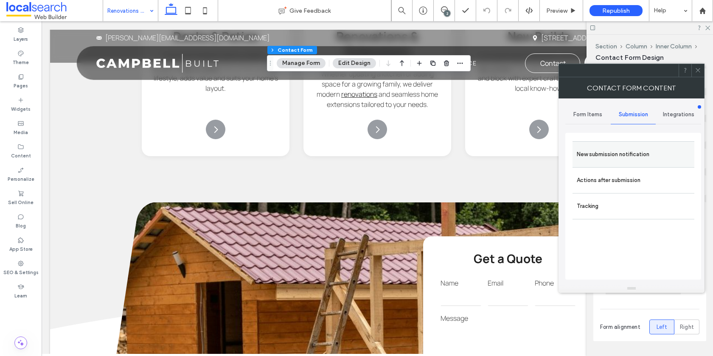
click at [608, 149] on label "New submission notification" at bounding box center [633, 154] width 113 height 17
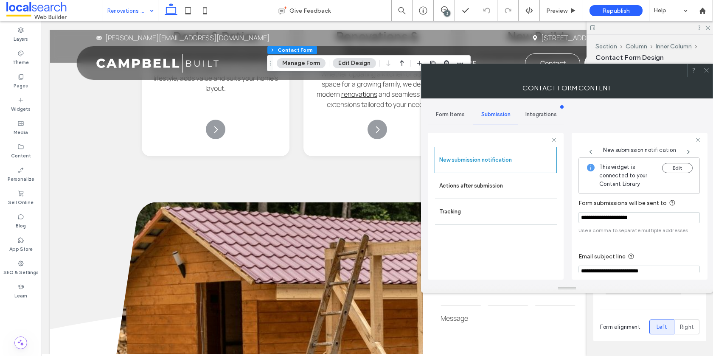
scroll to position [44, 0]
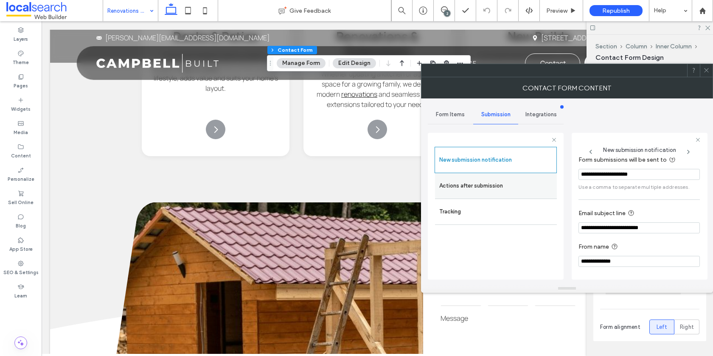
drag, startPoint x: 484, startPoint y: 180, endPoint x: 509, endPoint y: 182, distance: 24.7
click at [484, 180] on label "Actions after submission" at bounding box center [495, 185] width 113 height 17
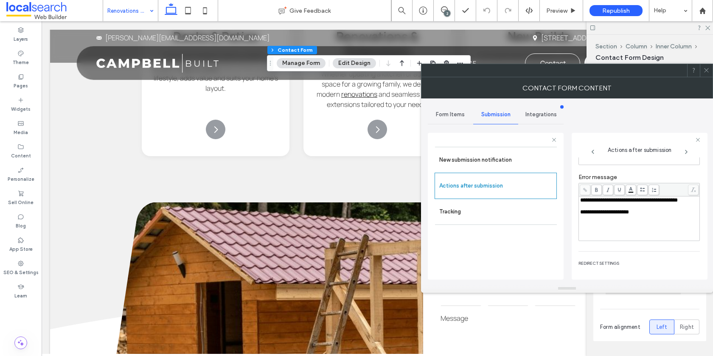
scroll to position [0, 0]
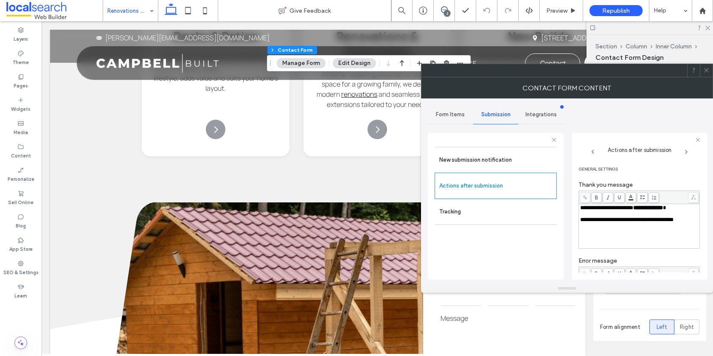
click at [706, 70] on icon at bounding box center [706, 70] width 6 height 6
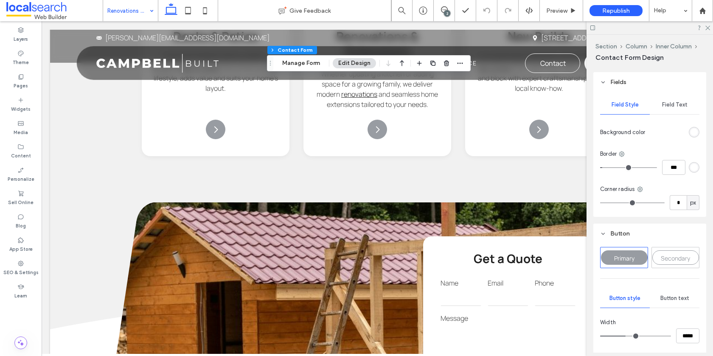
scroll to position [306, 0]
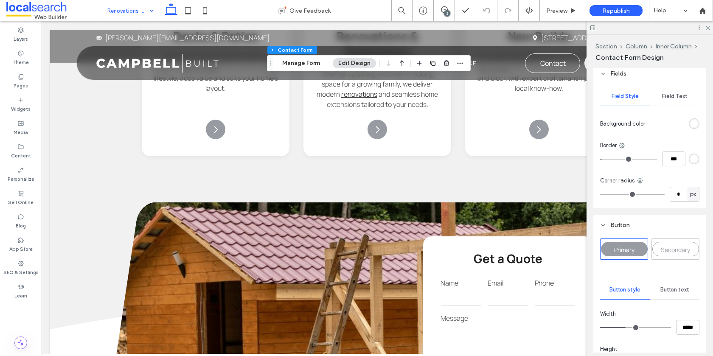
click at [678, 101] on div "Field Text" at bounding box center [674, 96] width 50 height 19
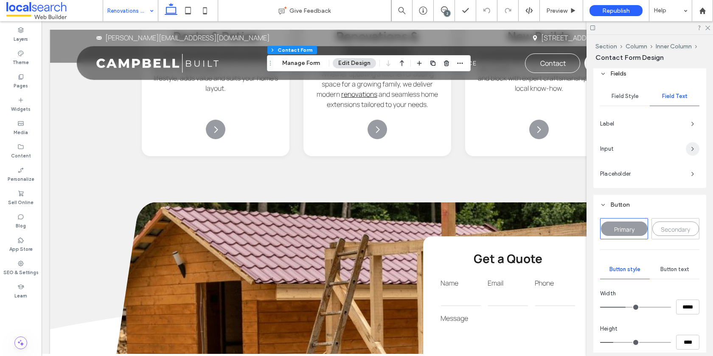
click at [694, 146] on icon "button" at bounding box center [692, 149] width 7 height 7
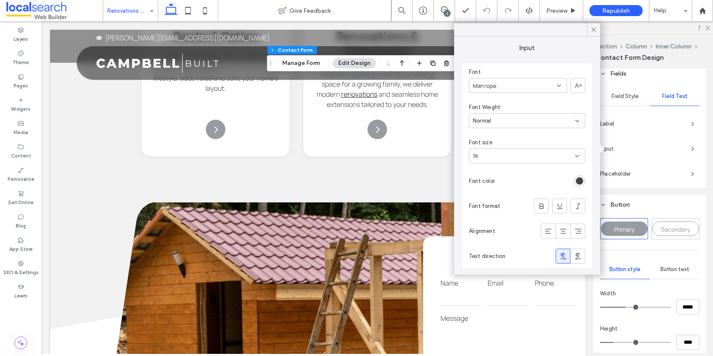
click at [594, 31] on use at bounding box center [593, 30] width 4 height 4
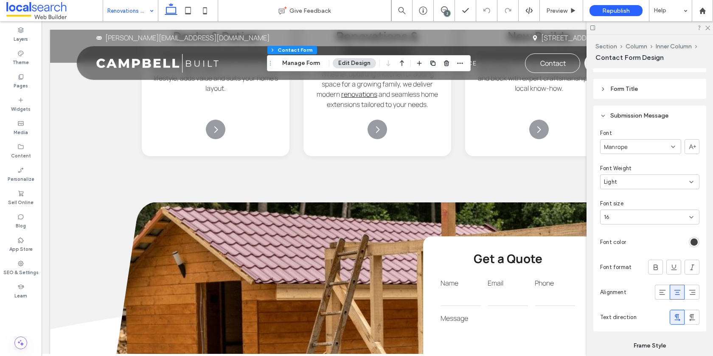
scroll to position [804, 0]
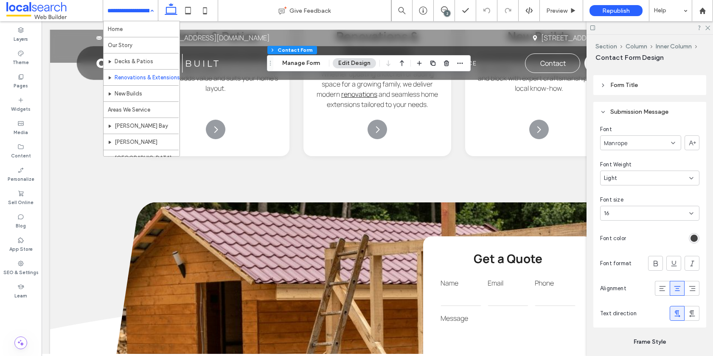
drag, startPoint x: 140, startPoint y: 14, endPoint x: 136, endPoint y: 17, distance: 4.6
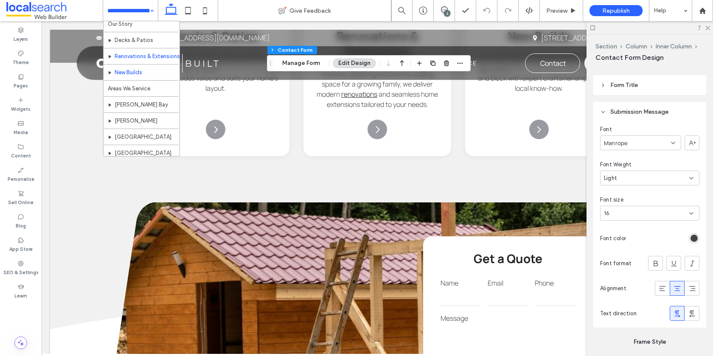
scroll to position [24, 0]
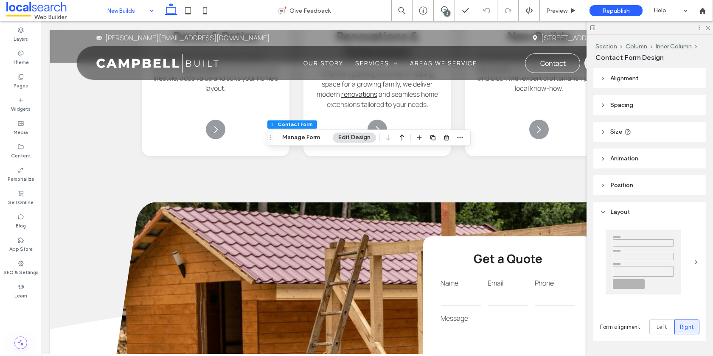
type input "*"
type input "***"
type input "*"
type input "***"
click at [305, 138] on button "Manage Form" at bounding box center [301, 137] width 49 height 10
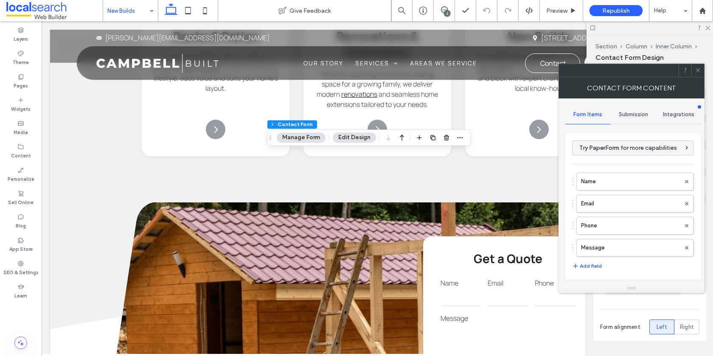
drag, startPoint x: 627, startPoint y: 112, endPoint x: 619, endPoint y: 123, distance: 13.4
click at [627, 112] on span "Submission" at bounding box center [633, 114] width 29 height 7
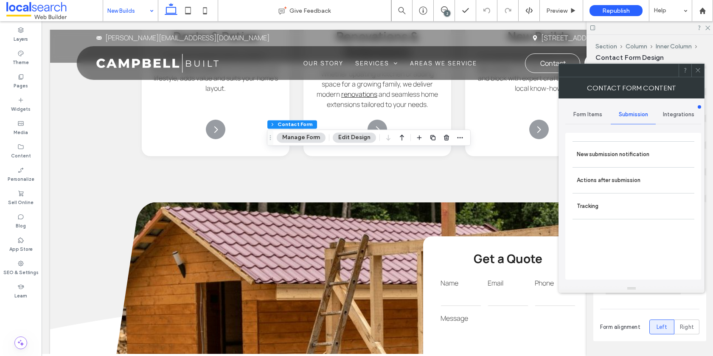
click at [594, 146] on label "New submission notification" at bounding box center [633, 154] width 113 height 17
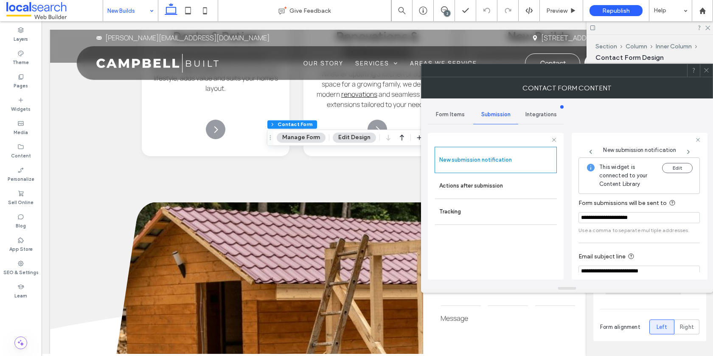
scroll to position [44, 0]
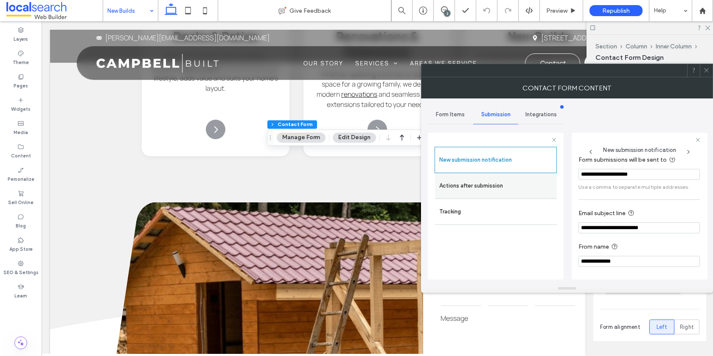
drag, startPoint x: 495, startPoint y: 186, endPoint x: 507, endPoint y: 187, distance: 11.9
click at [495, 186] on label "Actions after submission" at bounding box center [495, 185] width 113 height 17
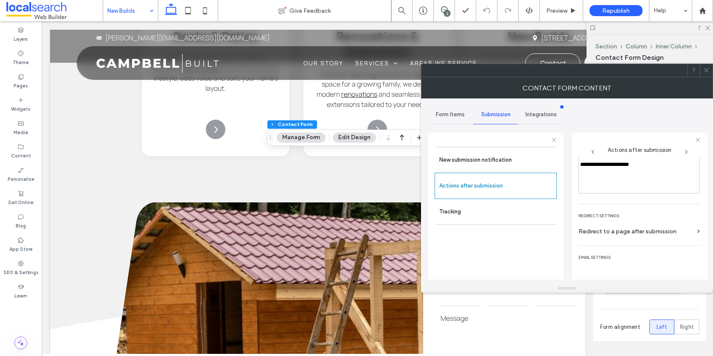
scroll to position [146, 0]
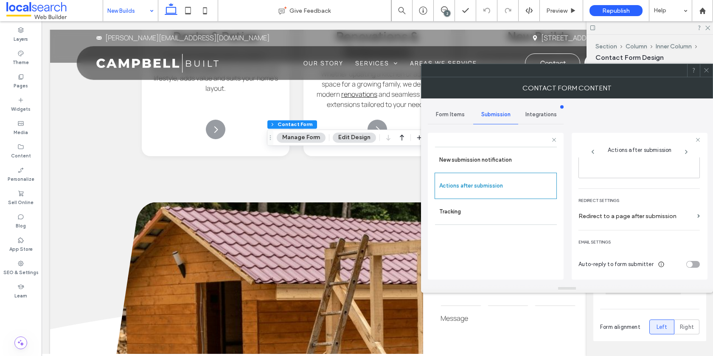
drag, startPoint x: 705, startPoint y: 71, endPoint x: 683, endPoint y: 142, distance: 74.5
click at [705, 71] on icon at bounding box center [706, 70] width 6 height 6
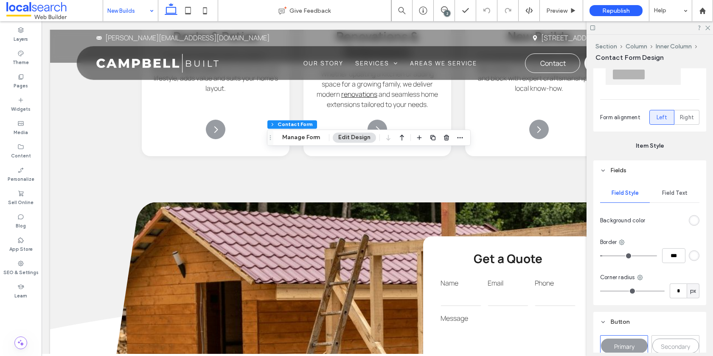
click at [665, 191] on span "Field Text" at bounding box center [674, 193] width 25 height 7
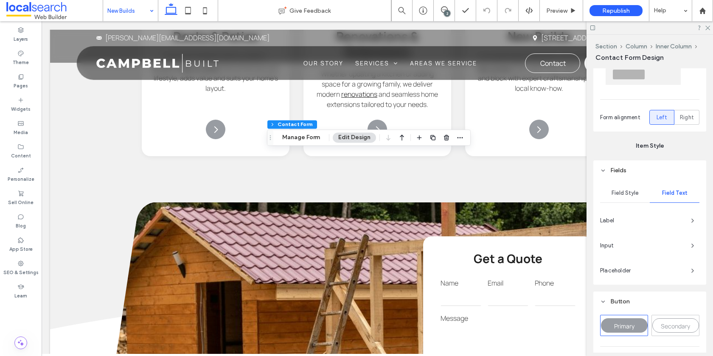
scroll to position [211, 0]
click at [689, 244] on icon "button" at bounding box center [692, 244] width 7 height 7
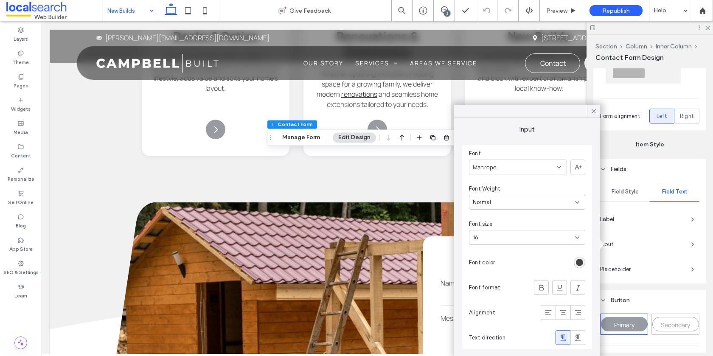
click at [593, 109] on icon at bounding box center [594, 111] width 8 height 8
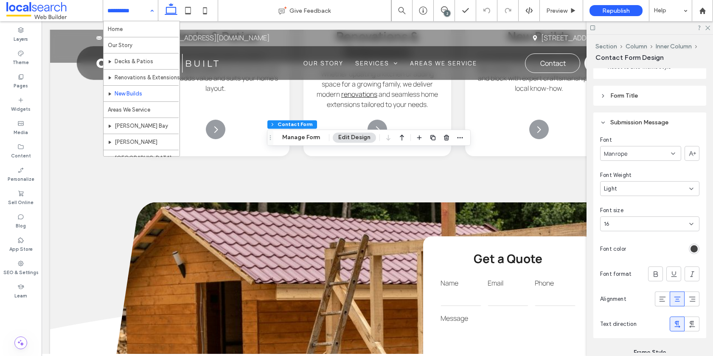
scroll to position [41, 0]
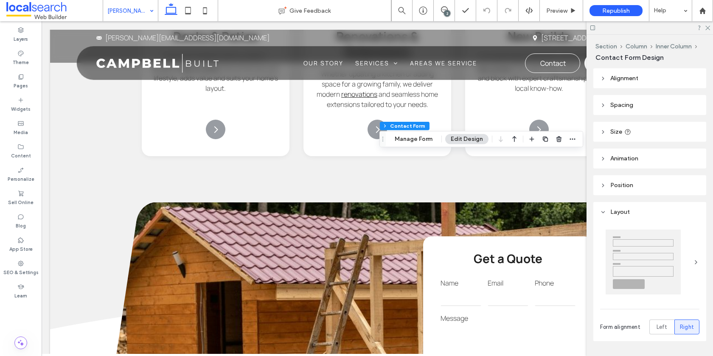
type input "*"
type input "***"
type input "*"
type input "***"
click at [403, 142] on button "Manage Form" at bounding box center [413, 139] width 49 height 10
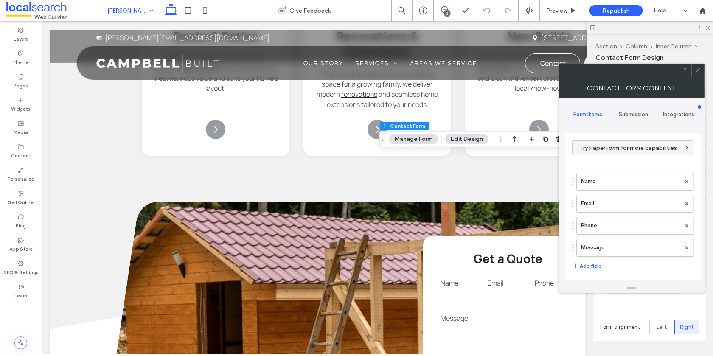
drag, startPoint x: 629, startPoint y: 113, endPoint x: 623, endPoint y: 120, distance: 9.3
click at [629, 113] on span "Submission" at bounding box center [633, 114] width 29 height 7
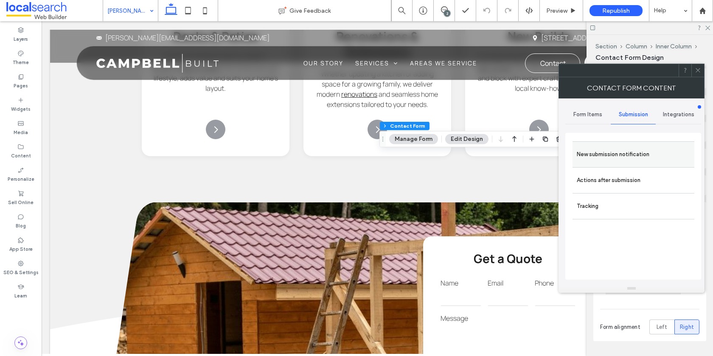
click at [606, 152] on label "New submission notification" at bounding box center [633, 154] width 113 height 17
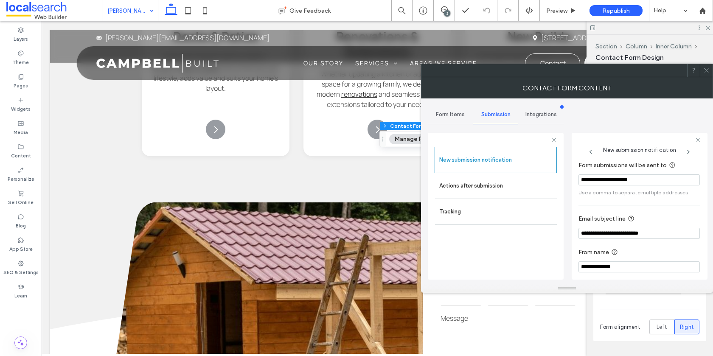
scroll to position [44, 0]
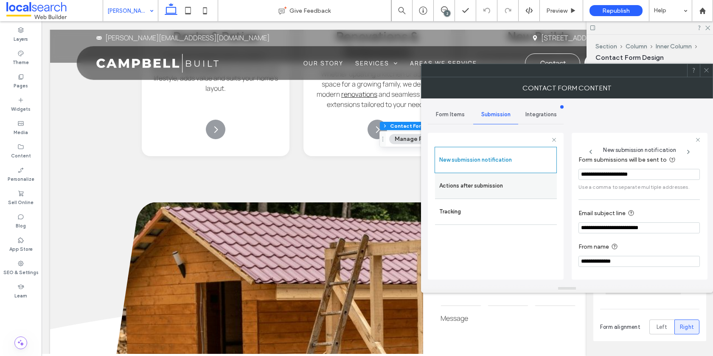
drag, startPoint x: 481, startPoint y: 188, endPoint x: 501, endPoint y: 190, distance: 20.5
click at [481, 188] on label "Actions after submission" at bounding box center [495, 185] width 113 height 17
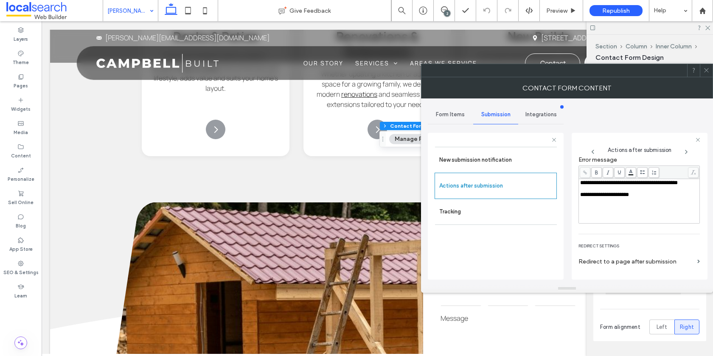
scroll to position [146, 0]
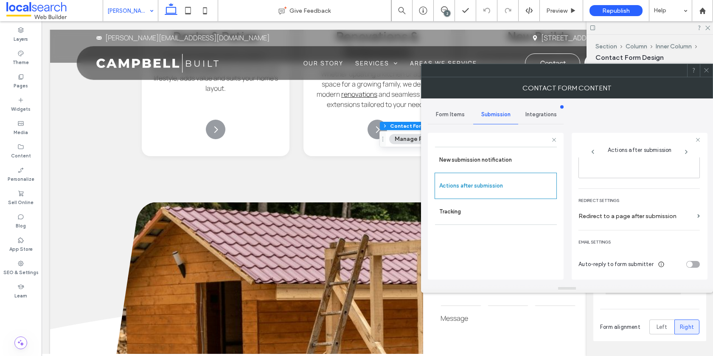
click at [703, 73] on icon at bounding box center [706, 70] width 6 height 6
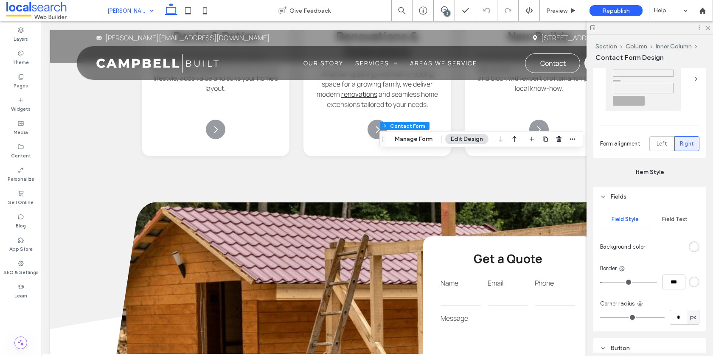
scroll to position [186, 0]
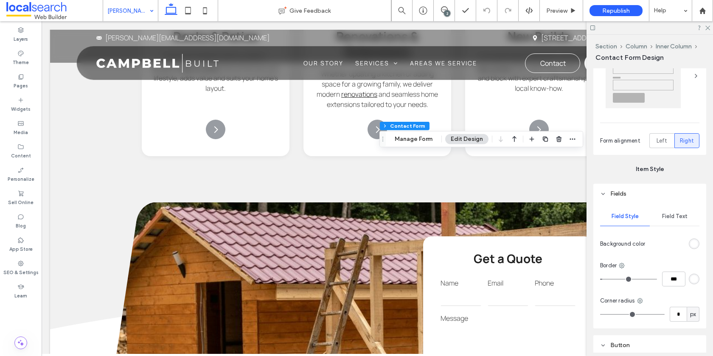
click at [669, 216] on span "Field Text" at bounding box center [674, 216] width 25 height 7
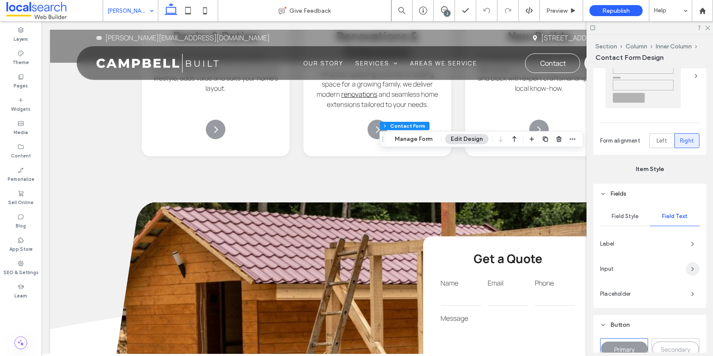
click at [693, 269] on icon "button" at bounding box center [692, 269] width 7 height 7
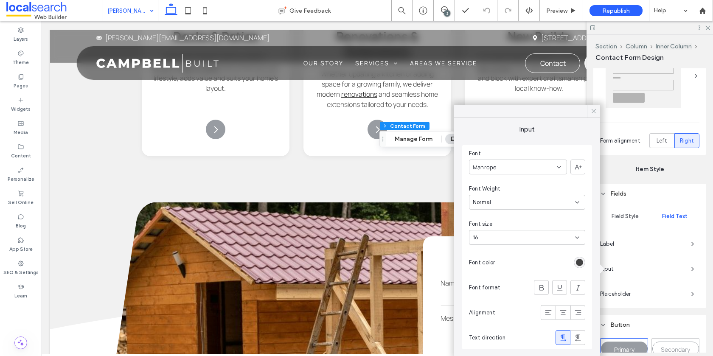
click at [593, 109] on icon at bounding box center [594, 111] width 8 height 8
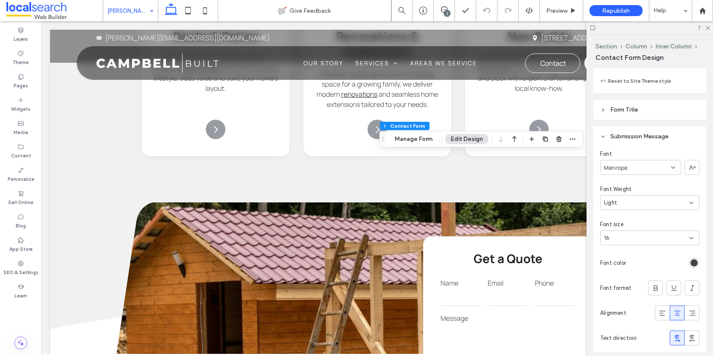
scroll to position [822, 0]
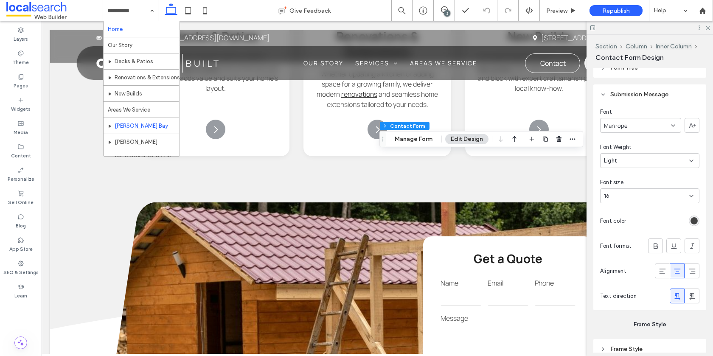
drag, startPoint x: 152, startPoint y: 16, endPoint x: 148, endPoint y: 23, distance: 7.6
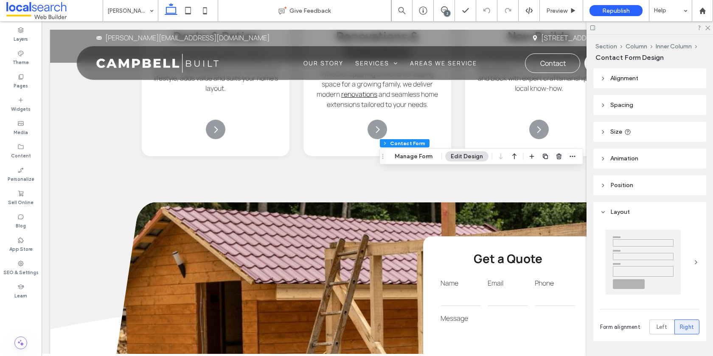
type input "*"
type input "***"
type input "*"
type input "***"
click at [414, 160] on button "Manage Form" at bounding box center [413, 156] width 49 height 10
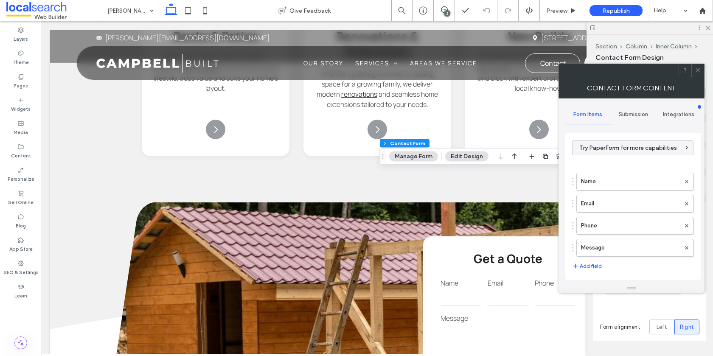
drag, startPoint x: 622, startPoint y: 114, endPoint x: 619, endPoint y: 118, distance: 5.8
click at [622, 114] on span "Submission" at bounding box center [633, 114] width 29 height 7
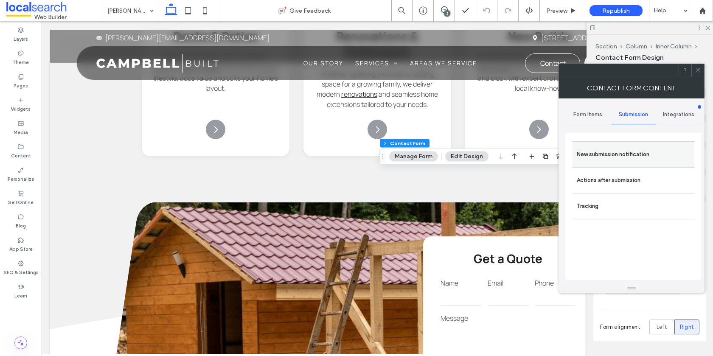
click at [600, 150] on label "New submission notification" at bounding box center [633, 154] width 113 height 17
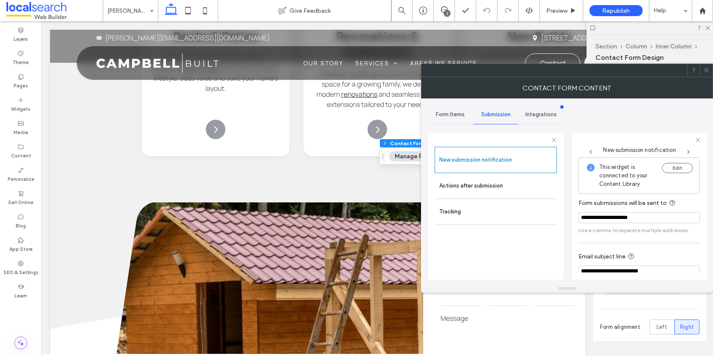
scroll to position [44, 0]
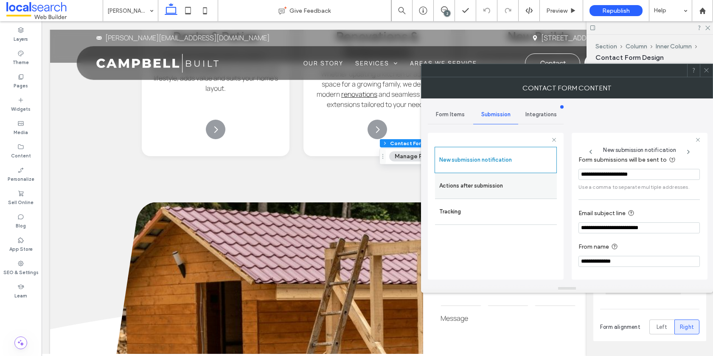
drag, startPoint x: 490, startPoint y: 186, endPoint x: 537, endPoint y: 186, distance: 46.7
click at [492, 186] on label "Actions after submission" at bounding box center [495, 185] width 113 height 17
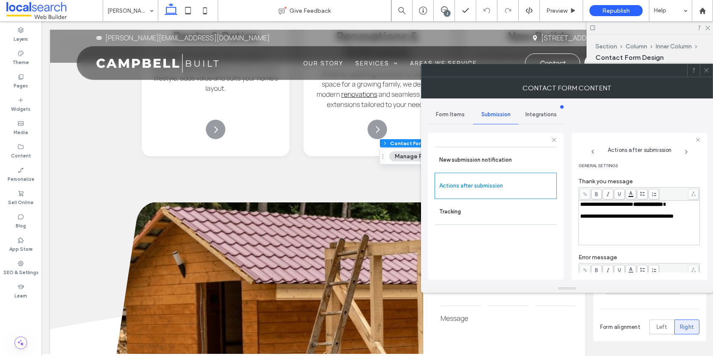
scroll to position [0, 0]
drag, startPoint x: 706, startPoint y: 67, endPoint x: 685, endPoint y: 84, distance: 26.9
click at [707, 67] on icon at bounding box center [706, 70] width 6 height 6
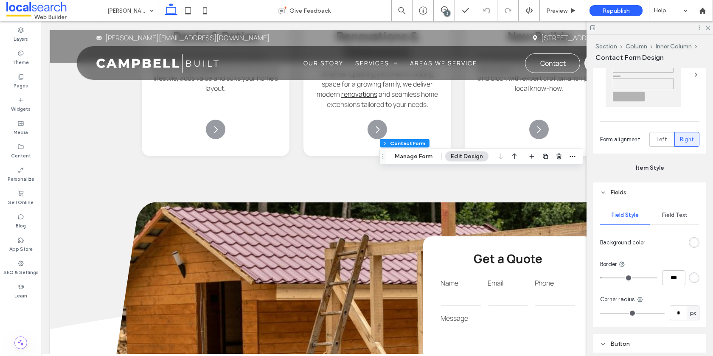
scroll to position [194, 0]
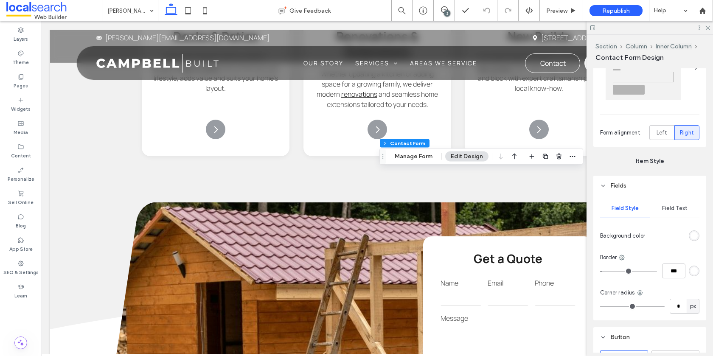
click at [679, 207] on span "Field Text" at bounding box center [674, 208] width 25 height 7
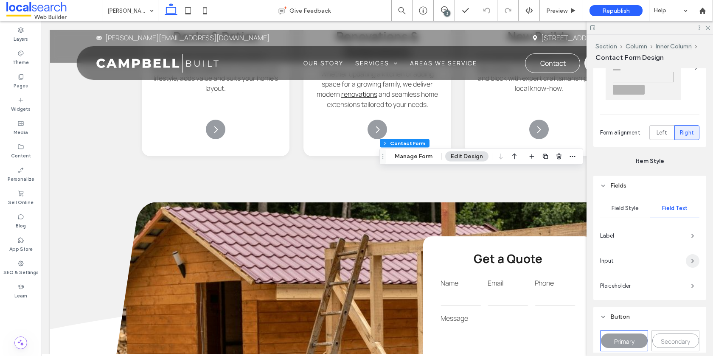
drag, startPoint x: 694, startPoint y: 260, endPoint x: 689, endPoint y: 257, distance: 6.1
click at [694, 260] on icon "button" at bounding box center [692, 261] width 7 height 7
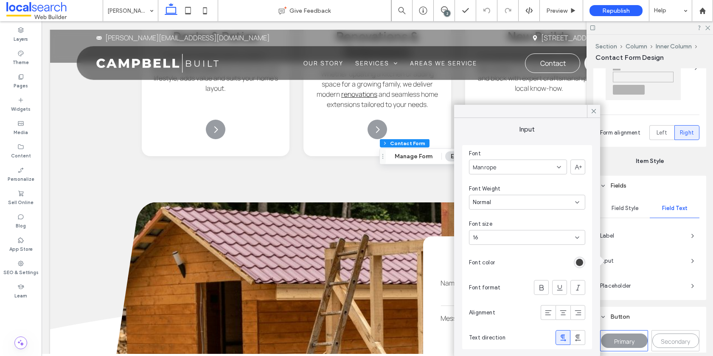
click at [595, 112] on icon at bounding box center [594, 111] width 8 height 8
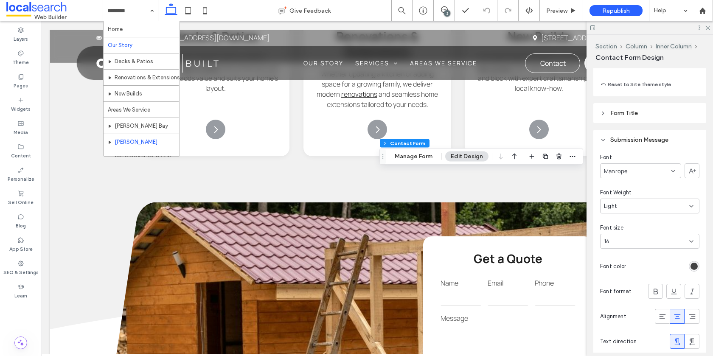
scroll to position [41, 0]
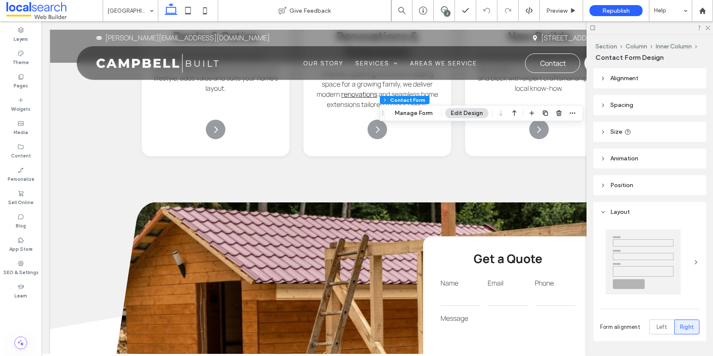
type input "*"
type input "***"
type input "*"
type input "***"
click at [415, 115] on button "Manage Form" at bounding box center [413, 114] width 49 height 10
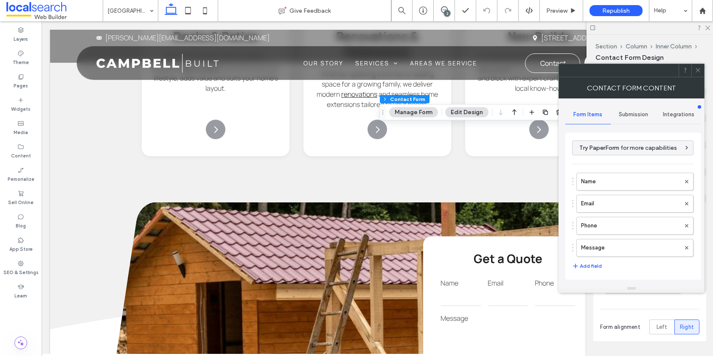
click at [635, 117] on span "Submission" at bounding box center [633, 114] width 29 height 7
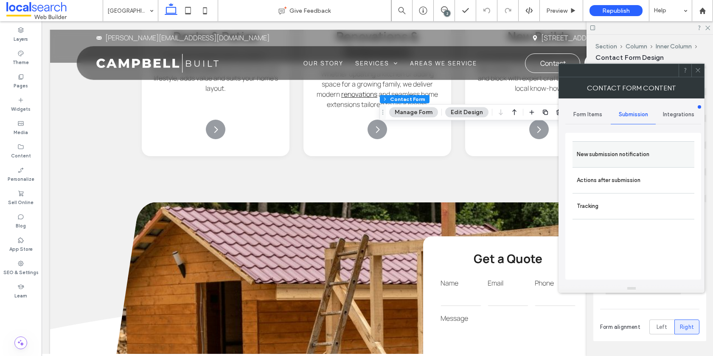
click at [600, 149] on label "New submission notification" at bounding box center [633, 154] width 113 height 17
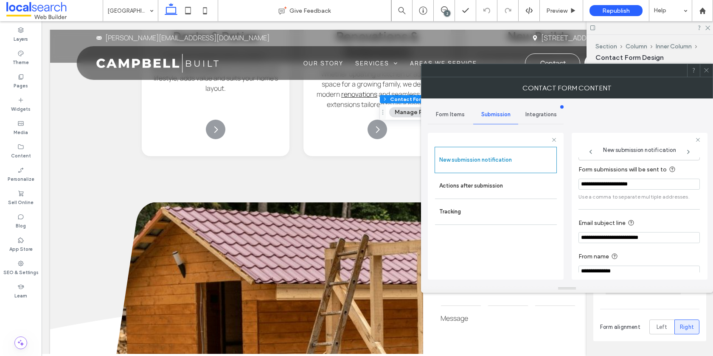
scroll to position [44, 0]
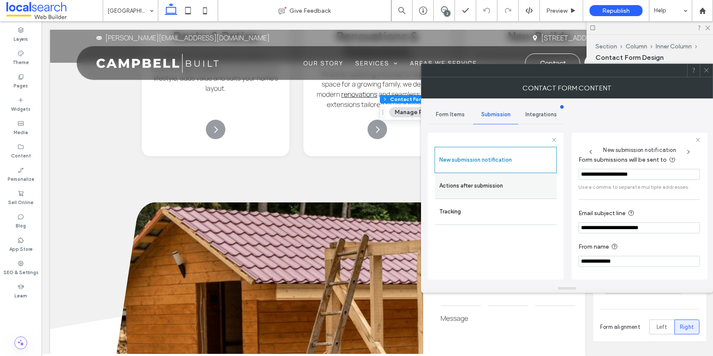
drag, startPoint x: 490, startPoint y: 185, endPoint x: 498, endPoint y: 186, distance: 8.5
click at [490, 185] on label "Actions after submission" at bounding box center [495, 185] width 113 height 17
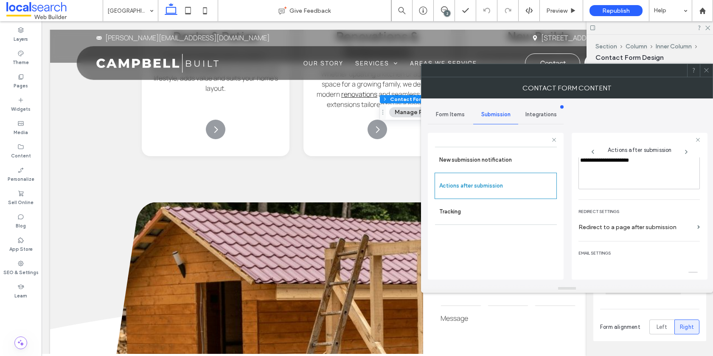
scroll to position [146, 0]
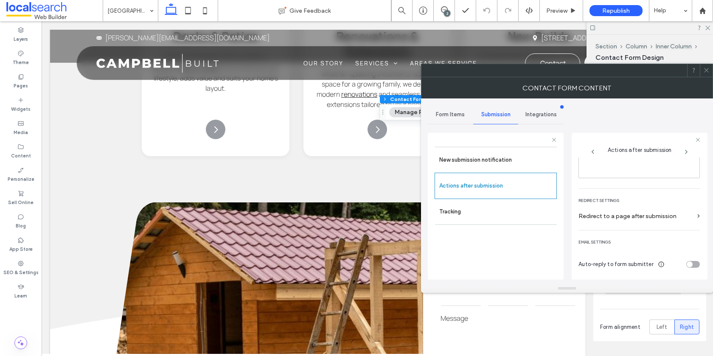
click at [705, 72] on icon at bounding box center [706, 70] width 6 height 6
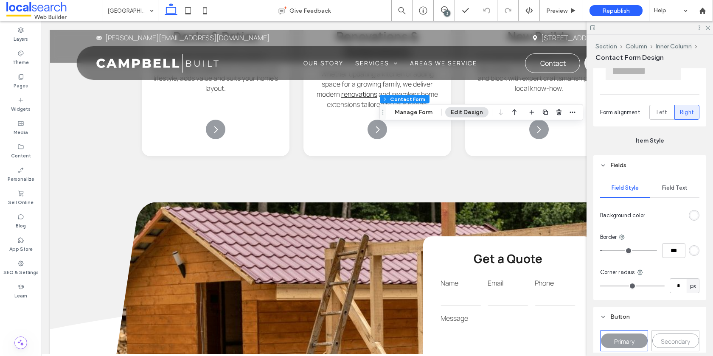
scroll to position [221, 0]
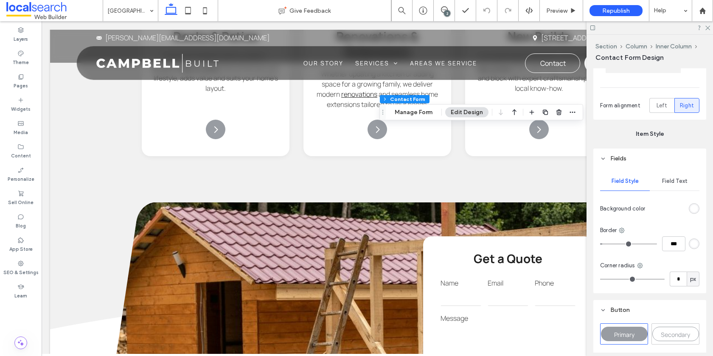
click at [673, 178] on span "Field Text" at bounding box center [674, 181] width 25 height 7
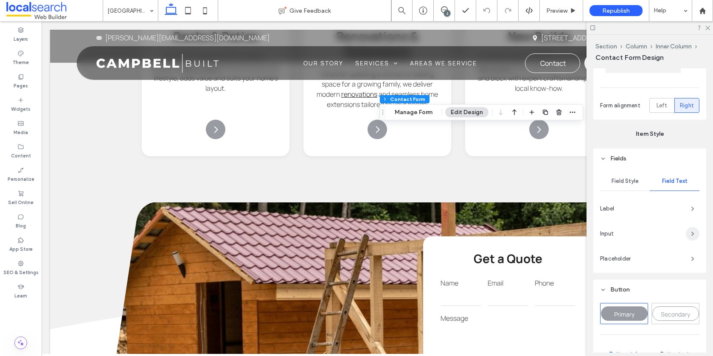
click at [686, 230] on span "button" at bounding box center [693, 234] width 14 height 14
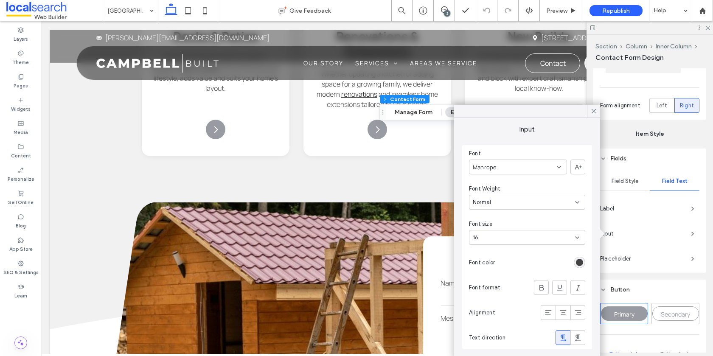
click at [594, 113] on icon at bounding box center [594, 111] width 8 height 8
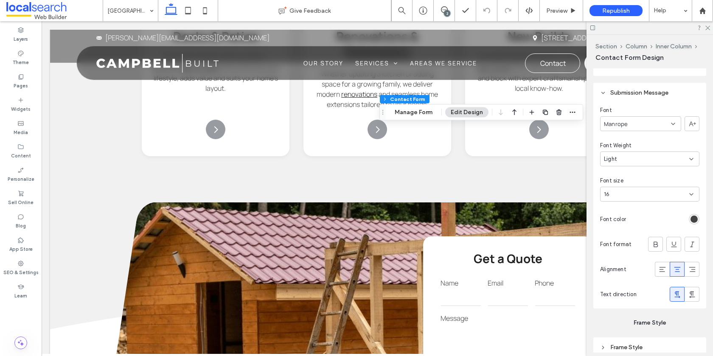
scroll to position [825, 0]
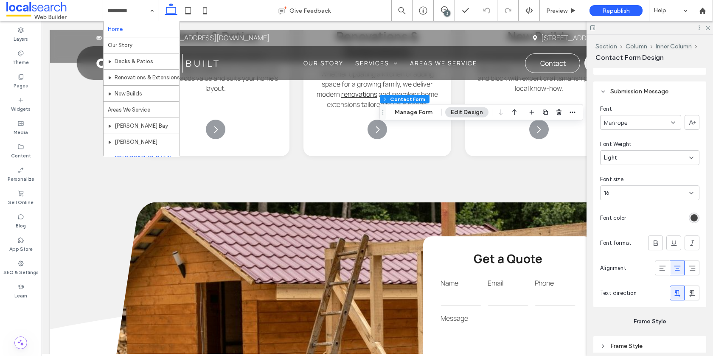
drag, startPoint x: 134, startPoint y: 11, endPoint x: 137, endPoint y: 30, distance: 19.0
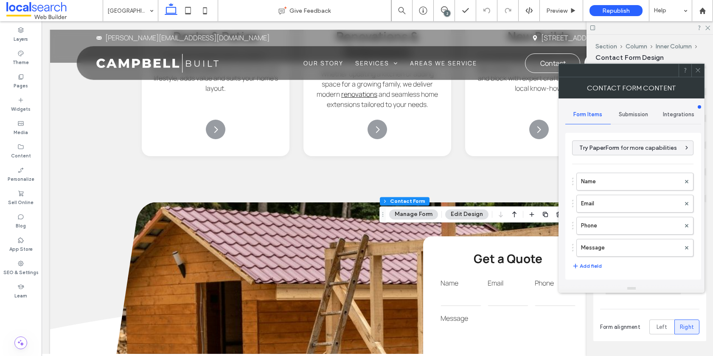
type input "**********"
type input "*"
type input "***"
type input "*"
type input "***"
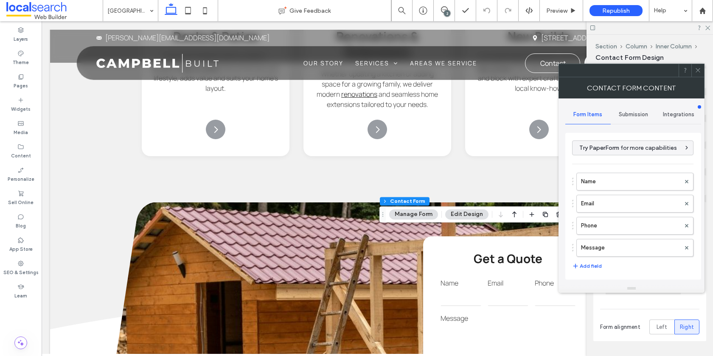
click at [633, 118] on span "Submission" at bounding box center [633, 114] width 29 height 7
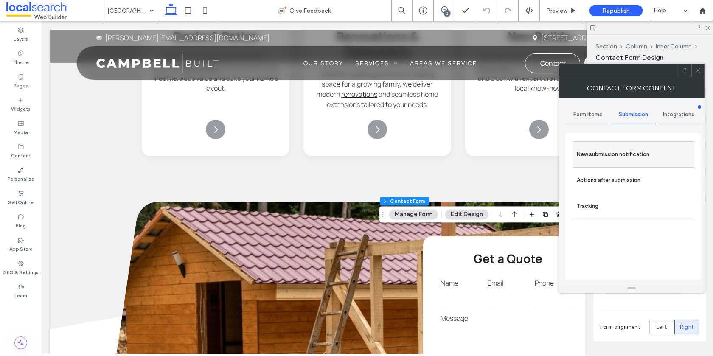
click at [586, 155] on label "New submission notification" at bounding box center [633, 154] width 113 height 17
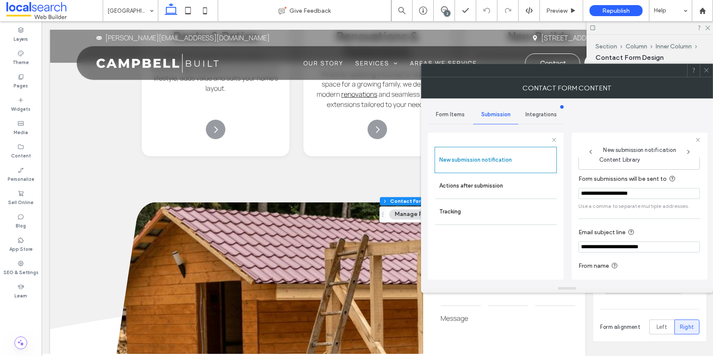
scroll to position [44, 0]
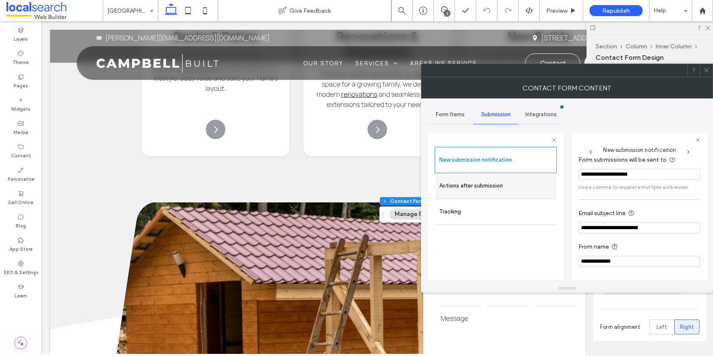
click at [490, 188] on label "Actions after submission" at bounding box center [495, 185] width 113 height 17
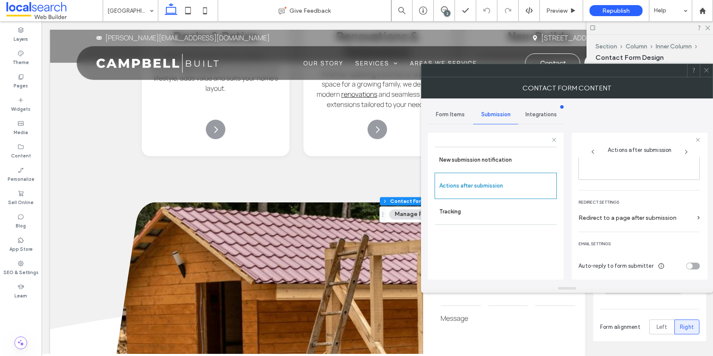
scroll to position [146, 0]
click at [703, 73] on icon at bounding box center [706, 70] width 6 height 6
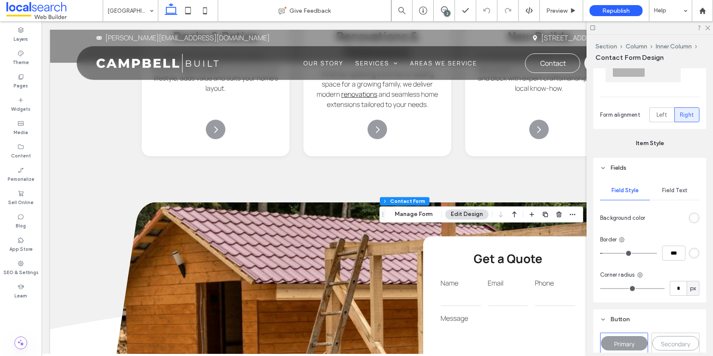
scroll to position [219, 0]
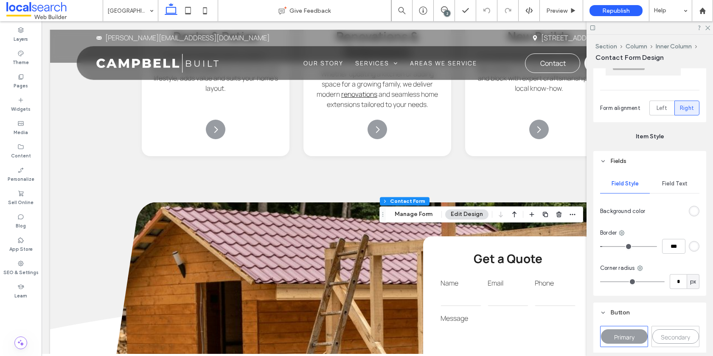
drag, startPoint x: 678, startPoint y: 181, endPoint x: 674, endPoint y: 182, distance: 4.3
click at [678, 181] on span "Field Text" at bounding box center [674, 183] width 25 height 7
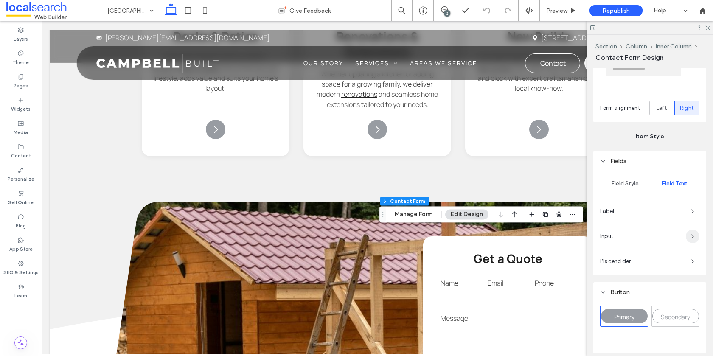
click at [689, 234] on icon "button" at bounding box center [692, 236] width 7 height 7
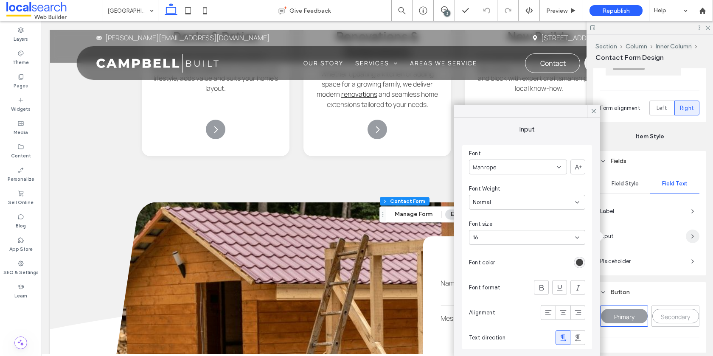
scroll to position [218, 0]
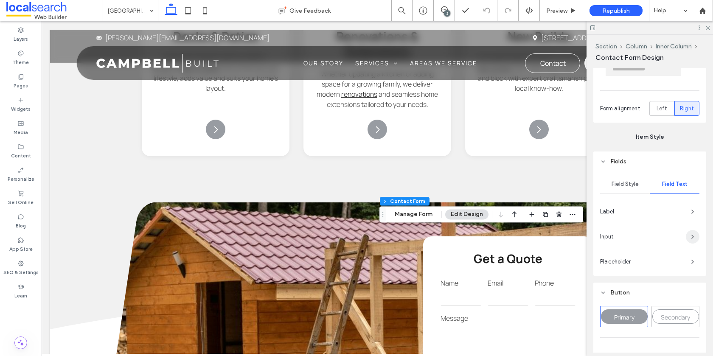
click at [689, 235] on icon "button" at bounding box center [692, 236] width 7 height 7
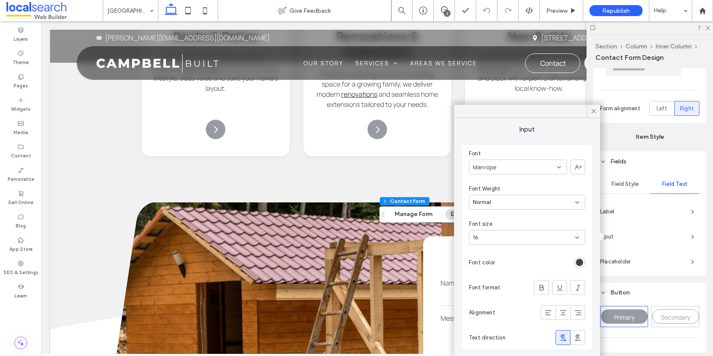
drag, startPoint x: 593, startPoint y: 108, endPoint x: 618, endPoint y: 134, distance: 36.6
click at [593, 109] on icon at bounding box center [594, 111] width 8 height 8
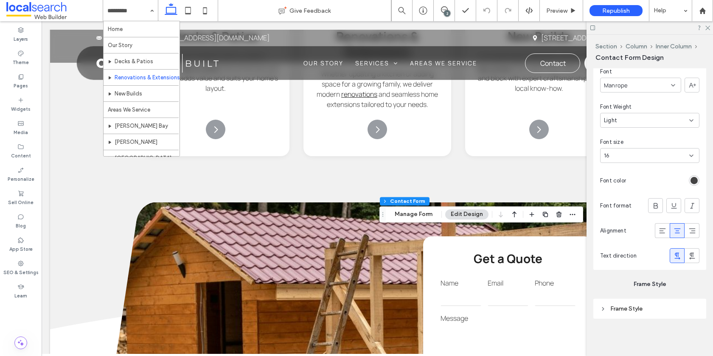
scroll to position [41, 0]
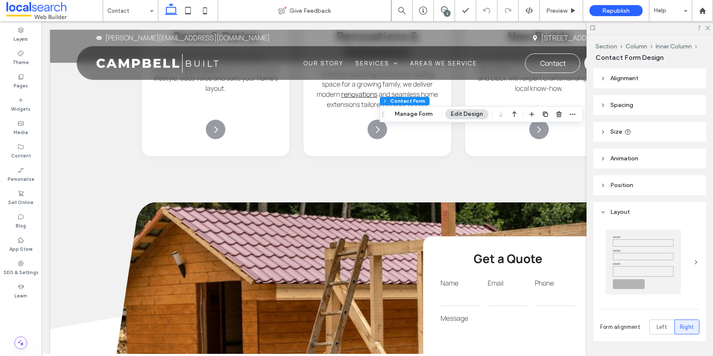
type input "*"
type input "***"
type input "*"
type input "***"
click at [406, 111] on button "Manage Form" at bounding box center [413, 114] width 49 height 10
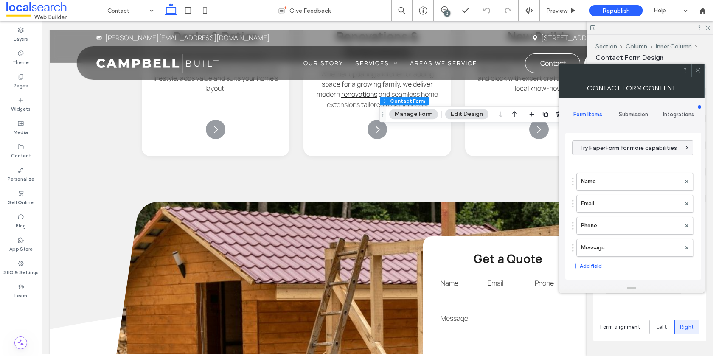
click at [632, 111] on span "Submission" at bounding box center [633, 114] width 29 height 7
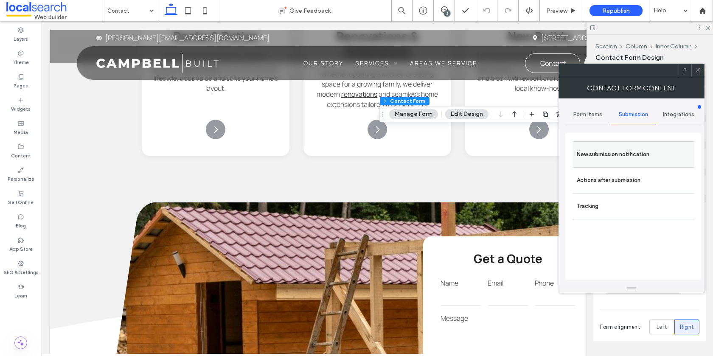
click at [607, 156] on label "New submission notification" at bounding box center [633, 154] width 113 height 17
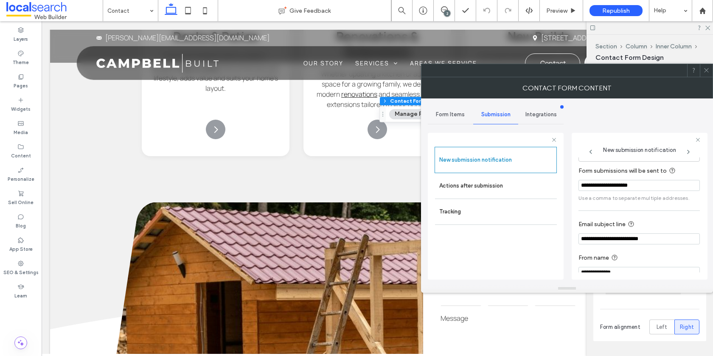
scroll to position [44, 0]
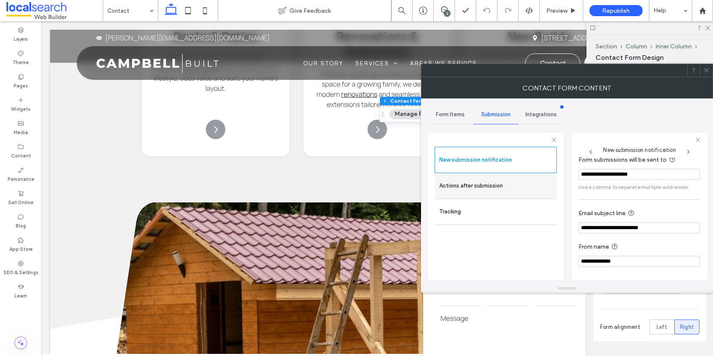
click at [475, 189] on label "Actions after submission" at bounding box center [495, 185] width 113 height 17
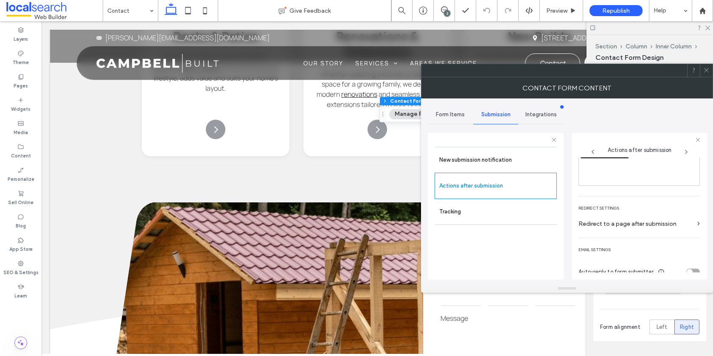
scroll to position [146, 0]
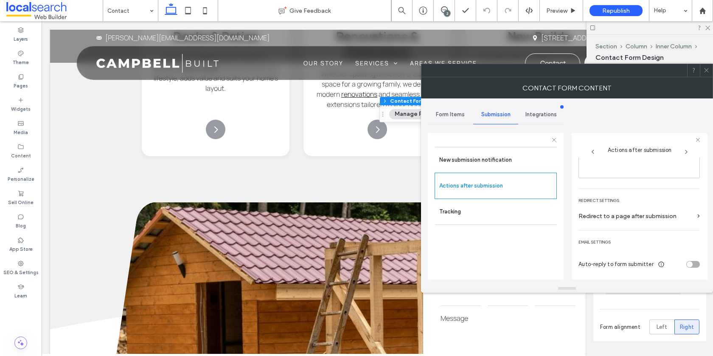
click at [704, 70] on icon at bounding box center [706, 70] width 6 height 6
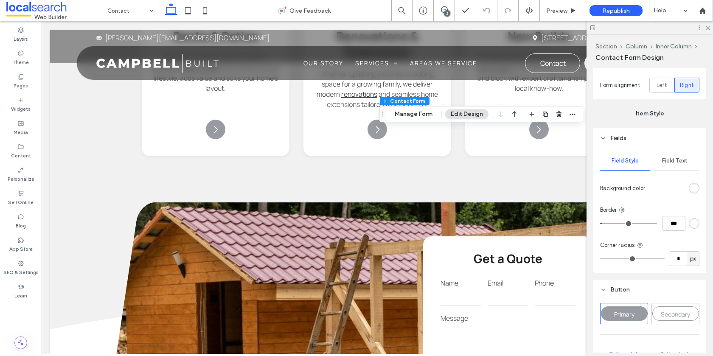
scroll to position [244, 0]
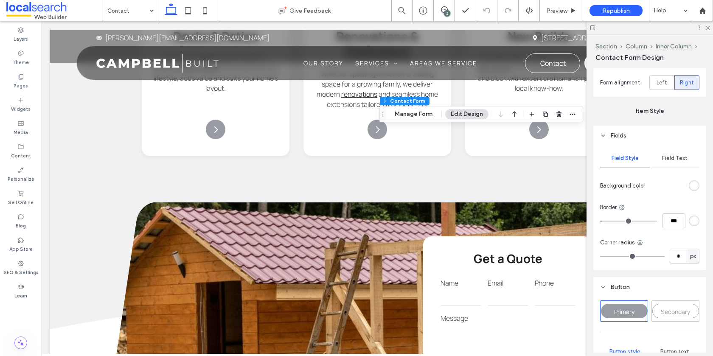
click at [668, 157] on span "Field Text" at bounding box center [674, 158] width 25 height 7
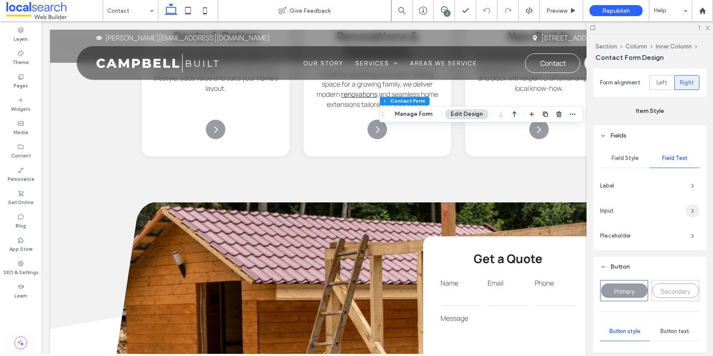
click at [690, 213] on icon "button" at bounding box center [692, 210] width 7 height 7
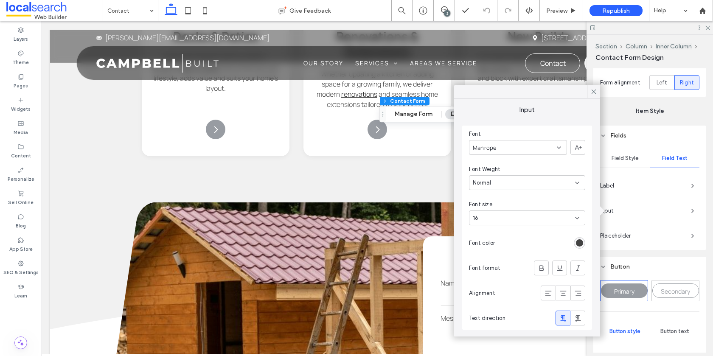
click at [593, 91] on use at bounding box center [593, 92] width 4 height 4
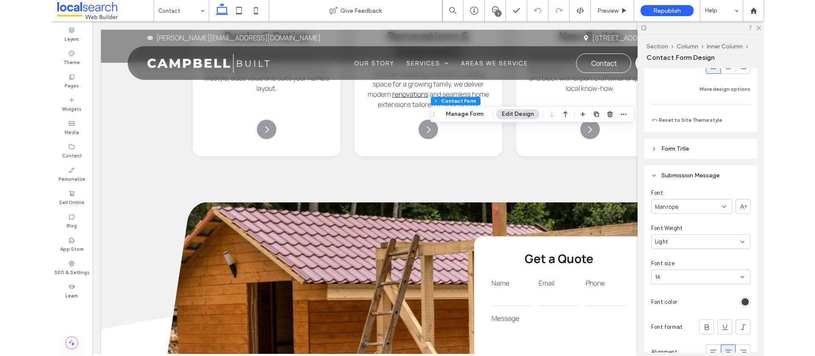
scroll to position [751, 0]
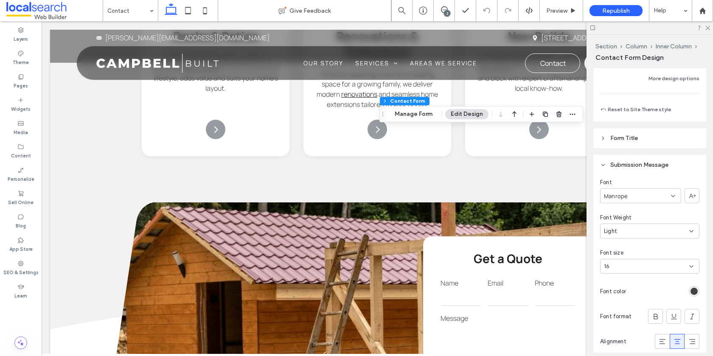
drag, startPoint x: 707, startPoint y: 28, endPoint x: 160, endPoint y: 18, distance: 546.9
click at [707, 28] on icon at bounding box center [707, 28] width 6 height 6
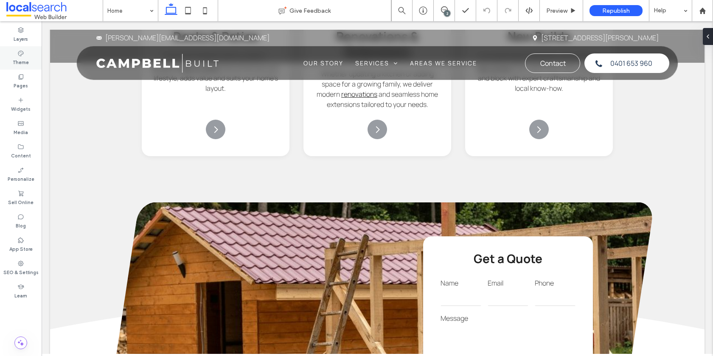
click at [14, 60] on label "Theme" at bounding box center [21, 61] width 16 height 9
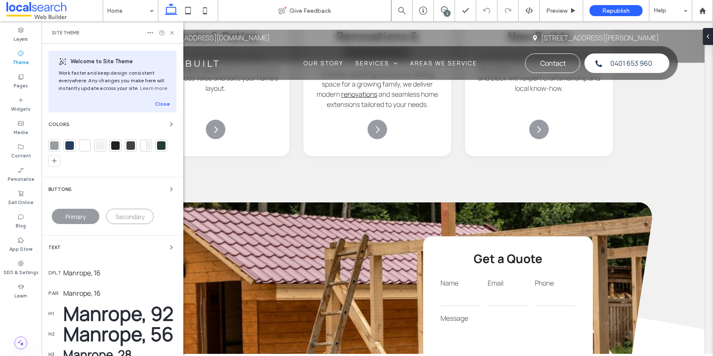
drag, startPoint x: 169, startPoint y: 127, endPoint x: 151, endPoint y: 122, distance: 18.8
click at [169, 127] on icon "button" at bounding box center [171, 124] width 7 height 7
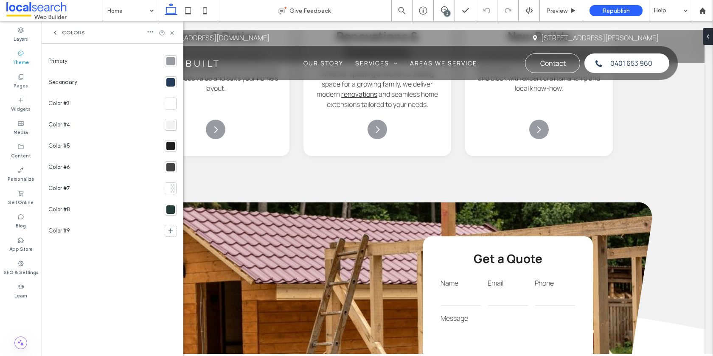
click at [175, 62] on div at bounding box center [171, 61] width 12 height 12
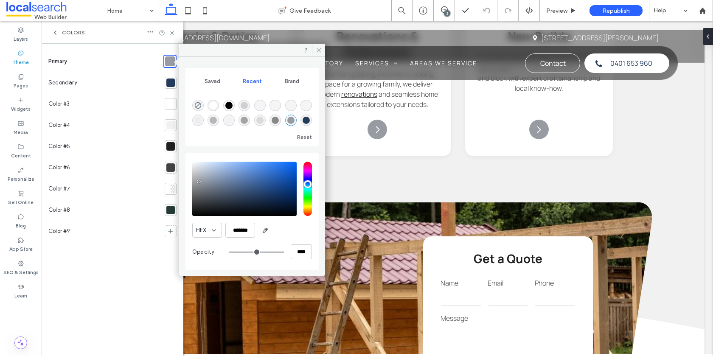
click at [168, 84] on div at bounding box center [170, 82] width 8 height 8
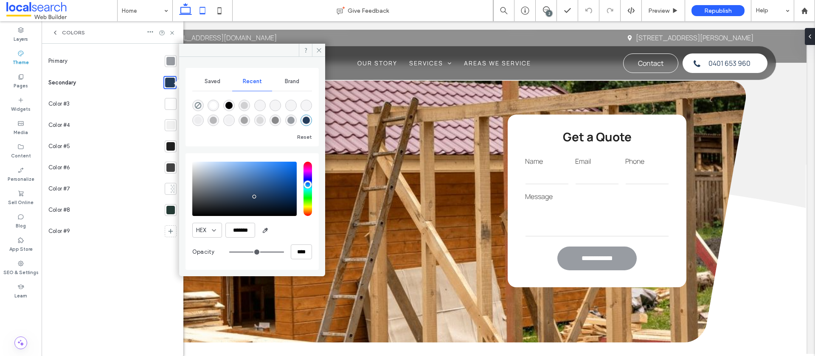
click at [196, 8] on icon at bounding box center [202, 10] width 17 height 17
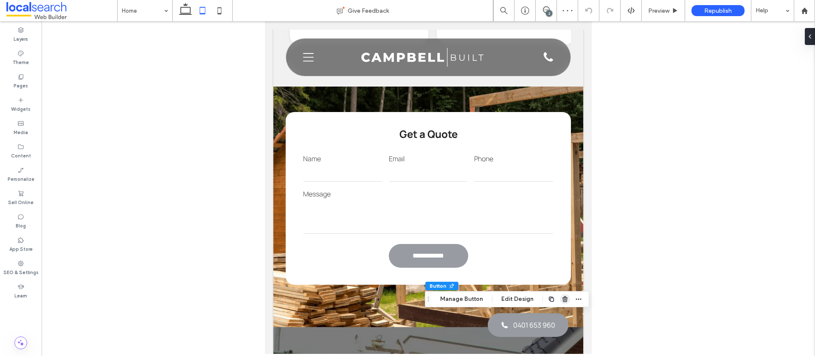
click at [566, 300] on icon "button" at bounding box center [564, 299] width 7 height 7
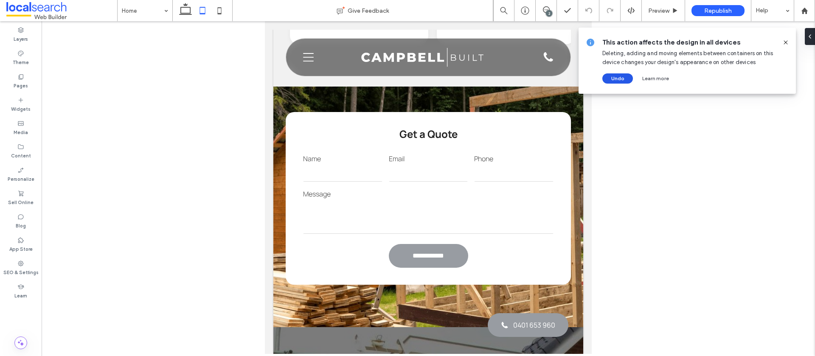
click at [621, 76] on button "Undo" at bounding box center [617, 78] width 31 height 10
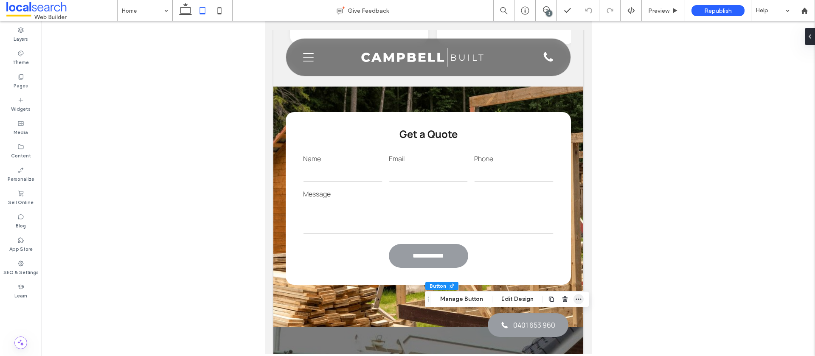
click at [579, 300] on icon "button" at bounding box center [578, 299] width 7 height 7
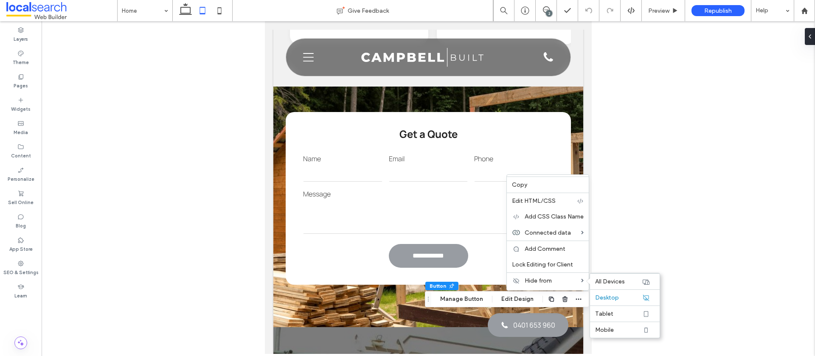
click at [612, 314] on label "Tablet" at bounding box center [618, 313] width 47 height 7
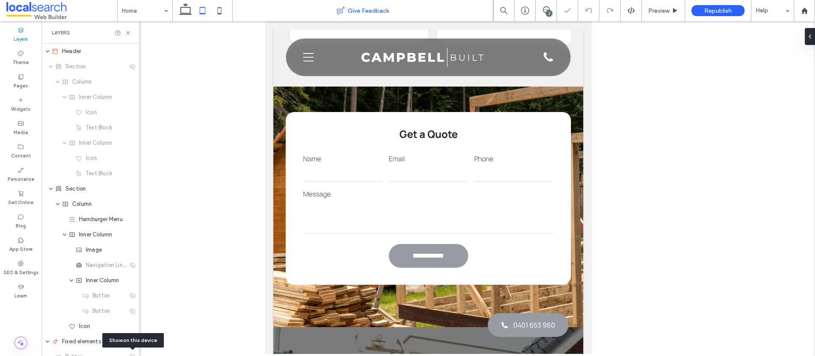
scroll to position [157, 0]
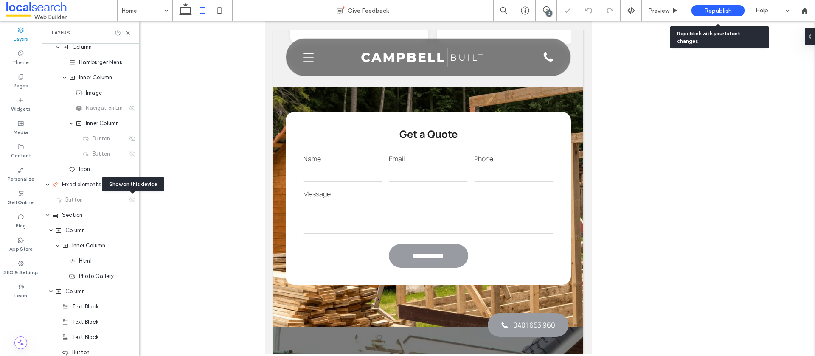
click at [703, 14] on div "Republish" at bounding box center [717, 10] width 53 height 11
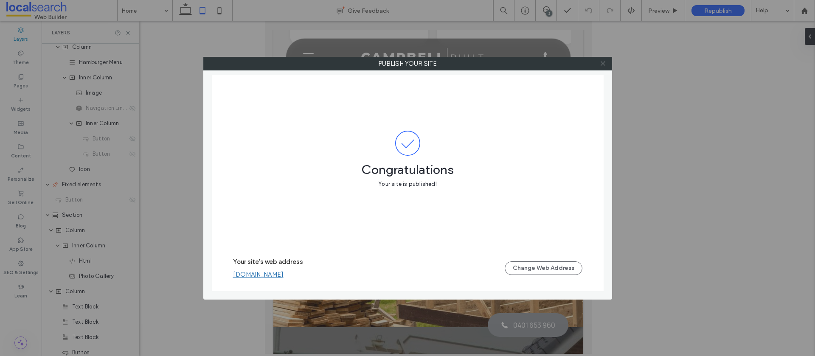
click at [605, 64] on icon at bounding box center [602, 63] width 6 height 6
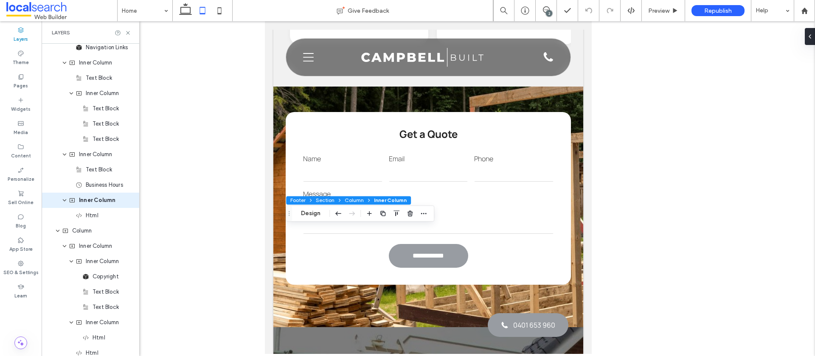
scroll to position [1898, 0]
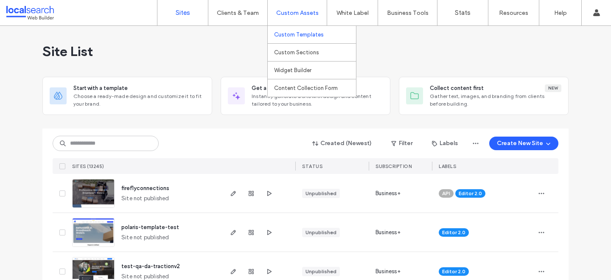
click at [297, 32] on label "Custom Templates" at bounding box center [299, 34] width 50 height 6
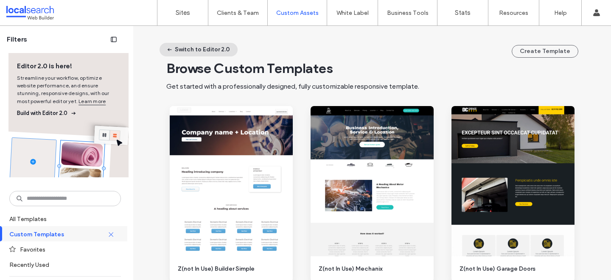
click at [185, 49] on button "Switch to Editor 2.0" at bounding box center [199, 50] width 78 height 14
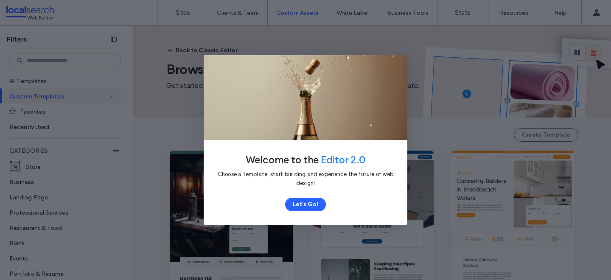
click at [303, 203] on button "Let's Go!" at bounding box center [305, 205] width 41 height 14
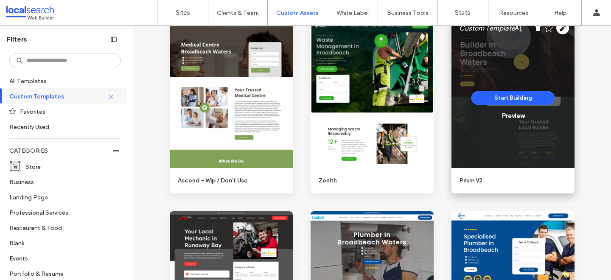
scroll to position [708, 0]
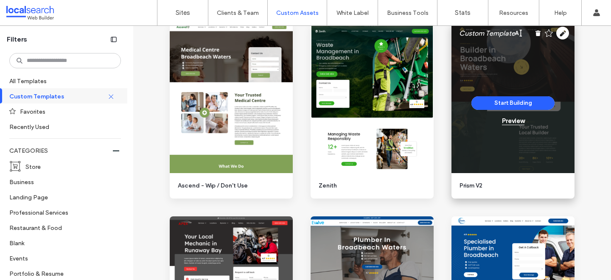
click at [516, 123] on div "Preview" at bounding box center [513, 121] width 22 height 8
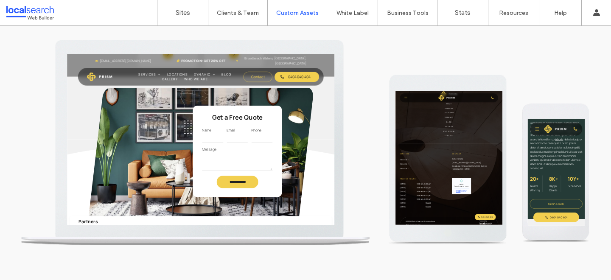
scroll to position [2307, 0]
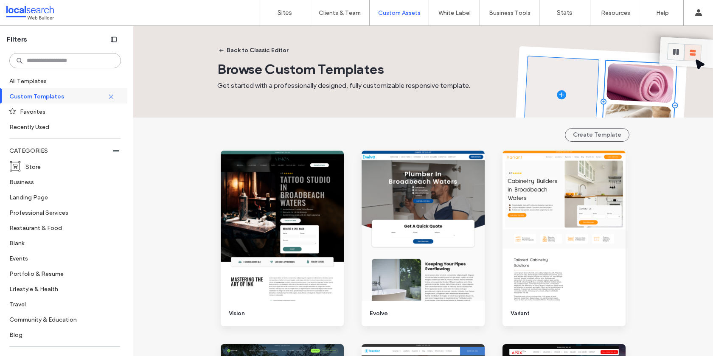
click at [81, 59] on input at bounding box center [65, 60] width 112 height 15
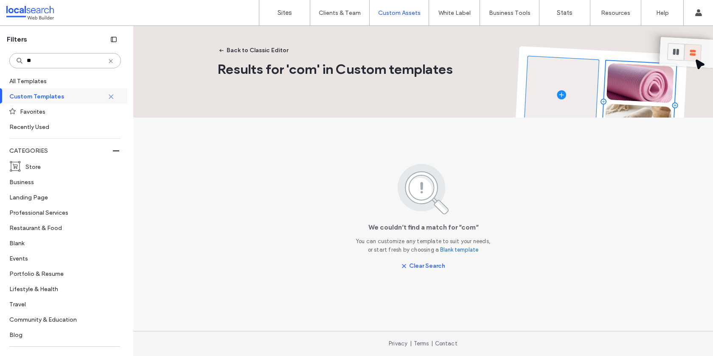
type input "*"
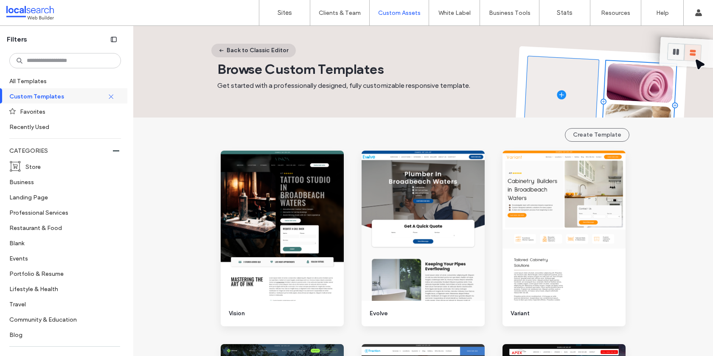
click at [252, 46] on button "Back to Classic Editor" at bounding box center [253, 51] width 84 height 14
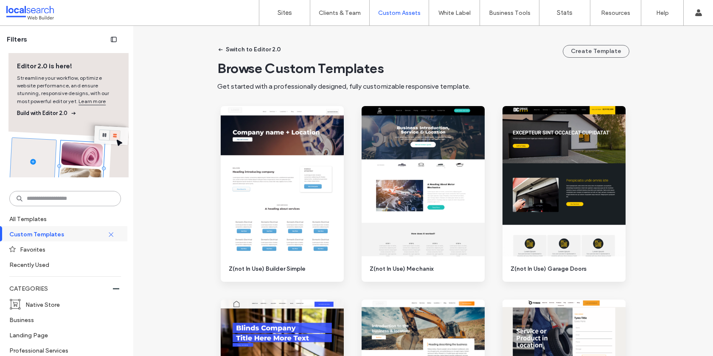
click at [59, 196] on input at bounding box center [65, 198] width 112 height 15
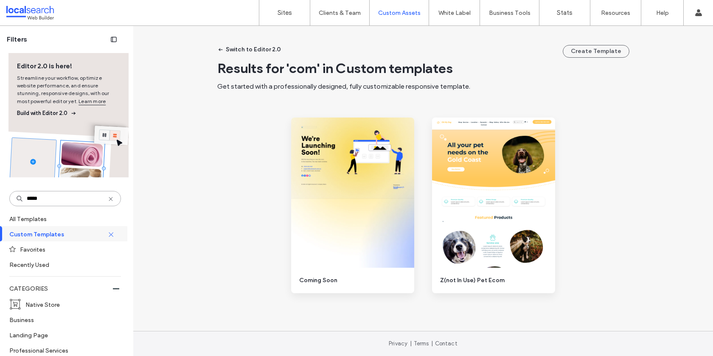
type input "******"
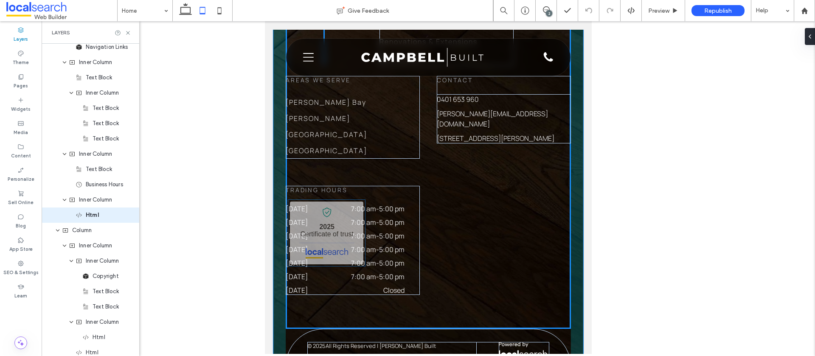
scroll to position [1913, 0]
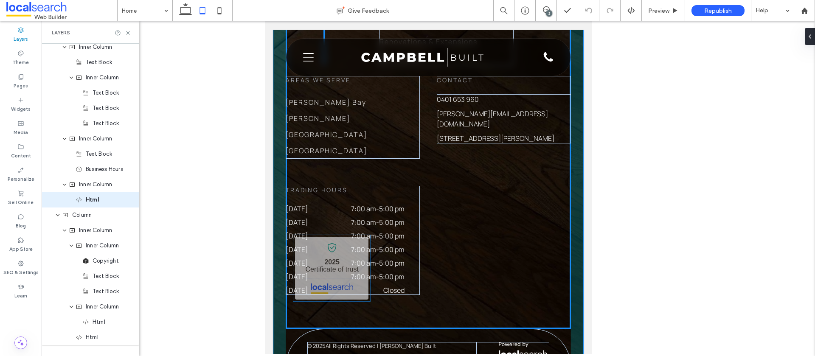
drag, startPoint x: 325, startPoint y: 235, endPoint x: 466, endPoint y: 223, distance: 141.4
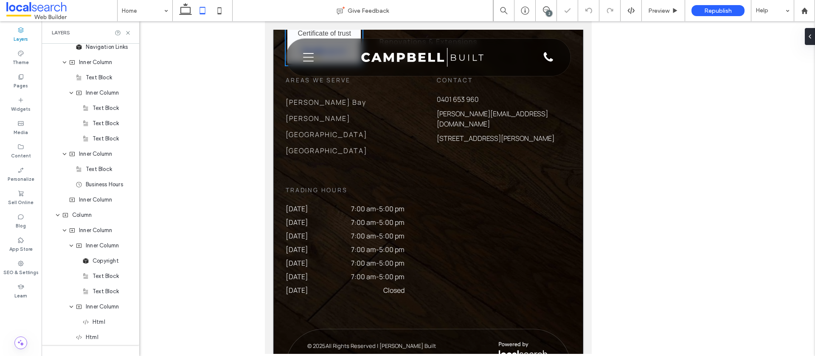
type input "**"
type input "****"
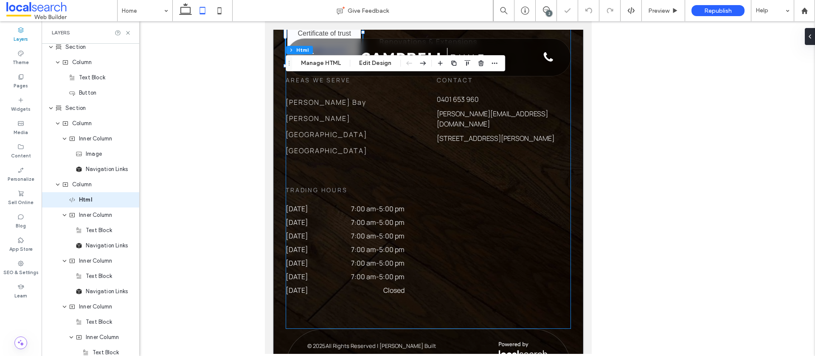
scroll to position [2301, 0]
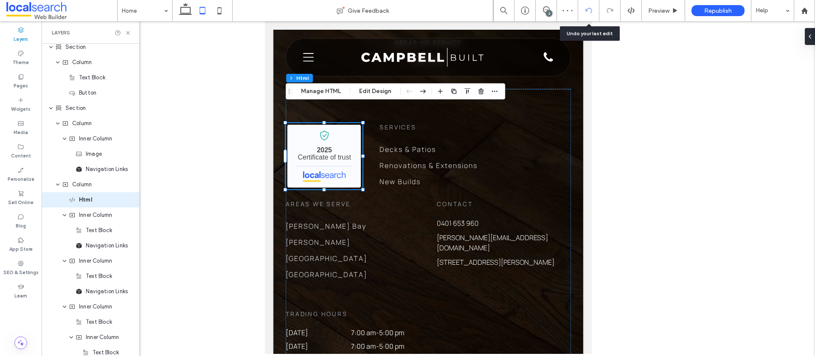
click at [589, 13] on icon at bounding box center [588, 10] width 7 height 7
click at [590, 10] on icon at bounding box center [588, 10] width 7 height 7
click at [585, 11] on use at bounding box center [588, 11] width 7 height 6
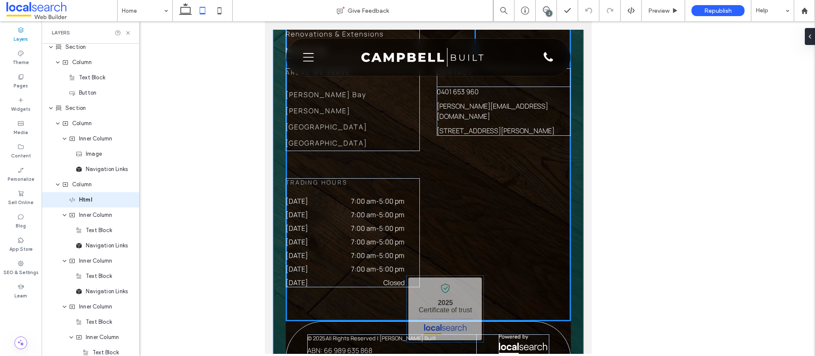
scroll to position [2437, 0]
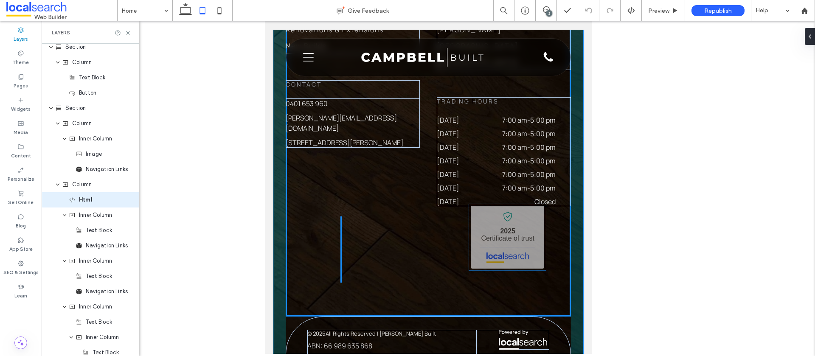
drag, startPoint x: 334, startPoint y: 127, endPoint x: 444, endPoint y: 182, distance: 122.6
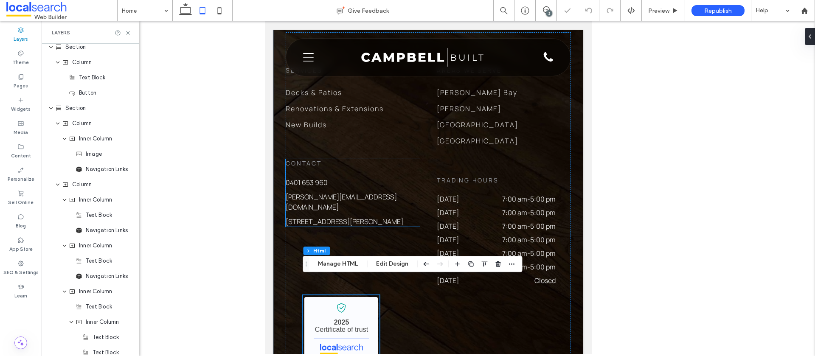
scroll to position [2357, 0]
click at [386, 264] on button "Edit Design" at bounding box center [391, 264] width 43 height 10
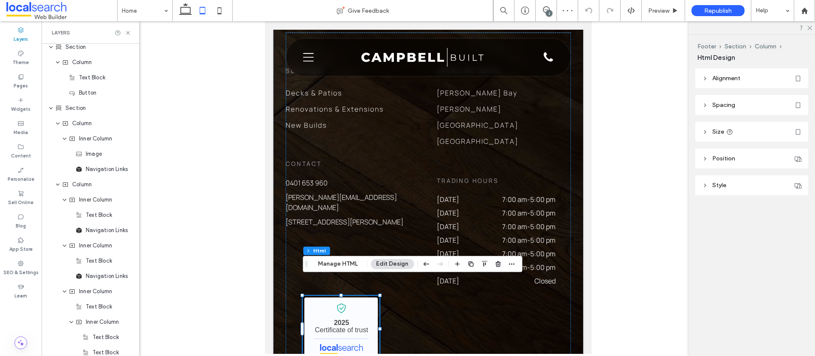
click at [730, 77] on span "Alignment" at bounding box center [726, 78] width 28 height 7
click at [722, 129] on span "Spacing" at bounding box center [723, 129] width 23 height 7
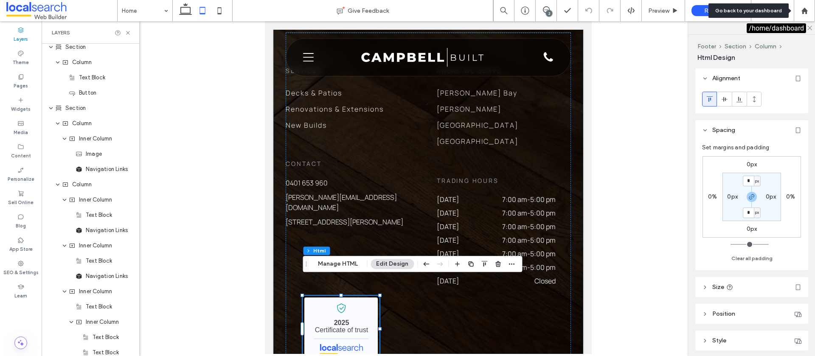
click at [808, 28] on use at bounding box center [809, 28] width 5 height 5
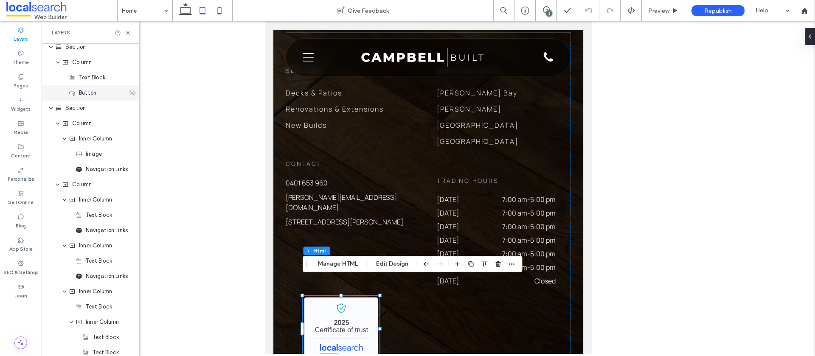
click at [19, 126] on icon at bounding box center [20, 123] width 7 height 7
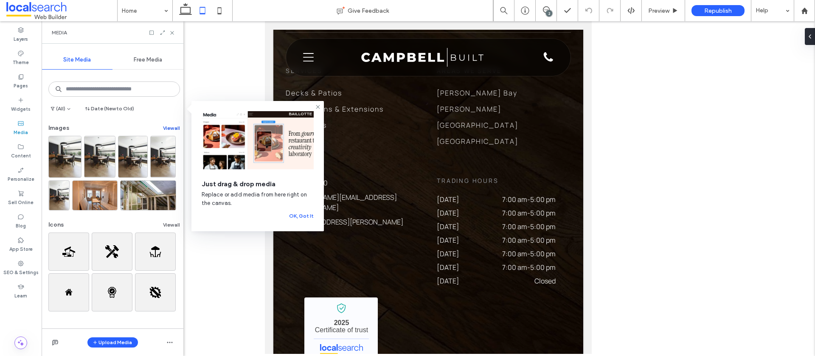
click at [163, 129] on button "View all" at bounding box center [171, 128] width 17 height 10
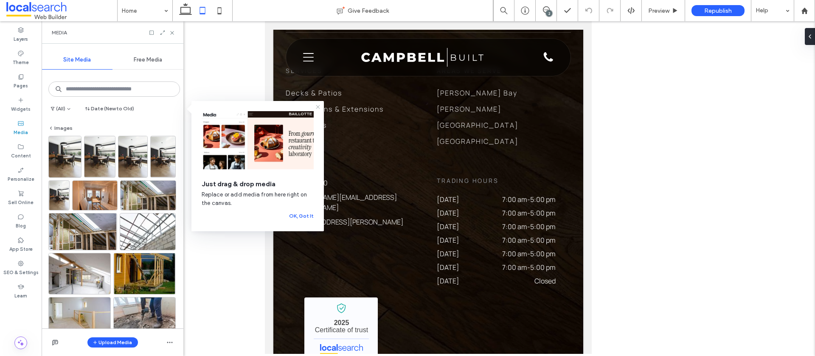
click at [319, 106] on icon at bounding box center [317, 107] width 7 height 7
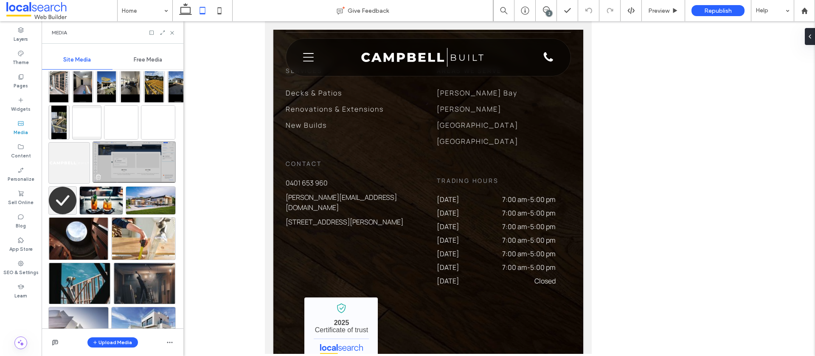
scroll to position [1950, 0]
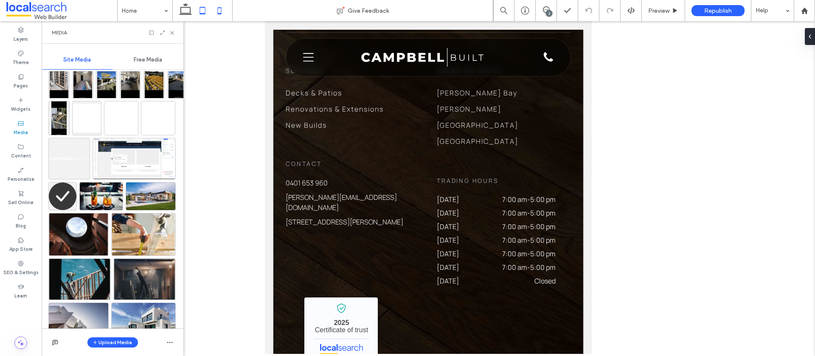
click at [221, 15] on icon at bounding box center [219, 10] width 17 height 17
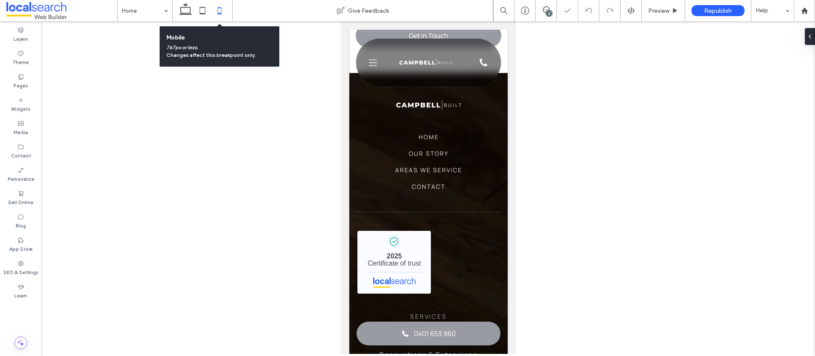
scroll to position [0, 8]
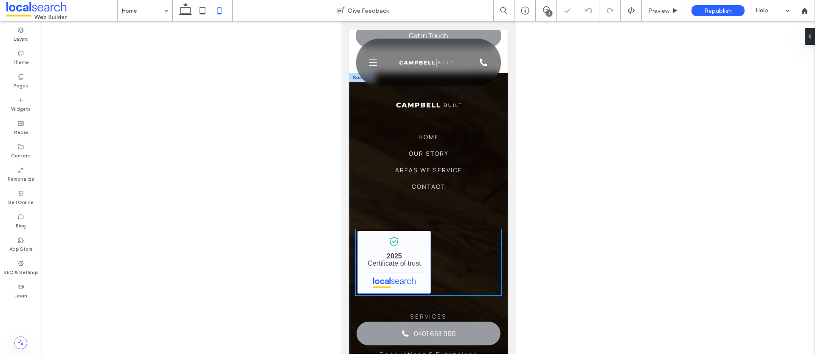
click at [392, 231] on link "[PERSON_NAME] Built - Localsearch verified business" at bounding box center [393, 262] width 73 height 63
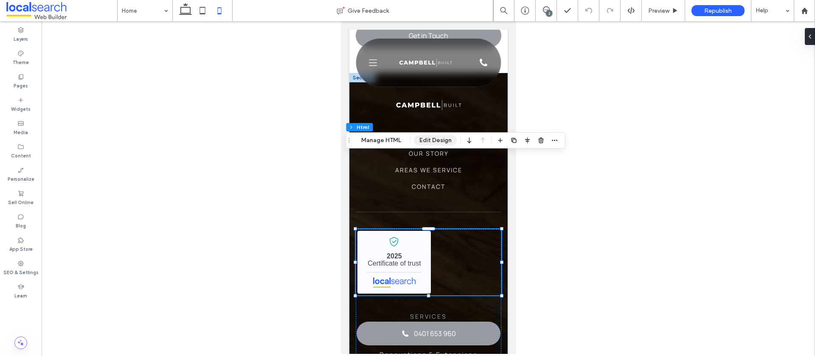
click at [420, 140] on button "Edit Design" at bounding box center [435, 140] width 43 height 10
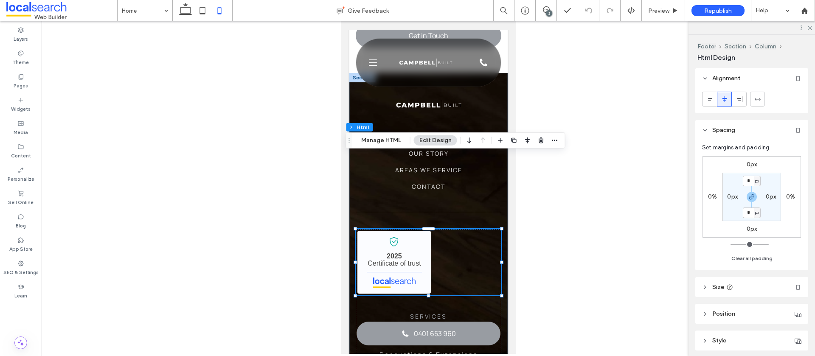
scroll to position [32, 0]
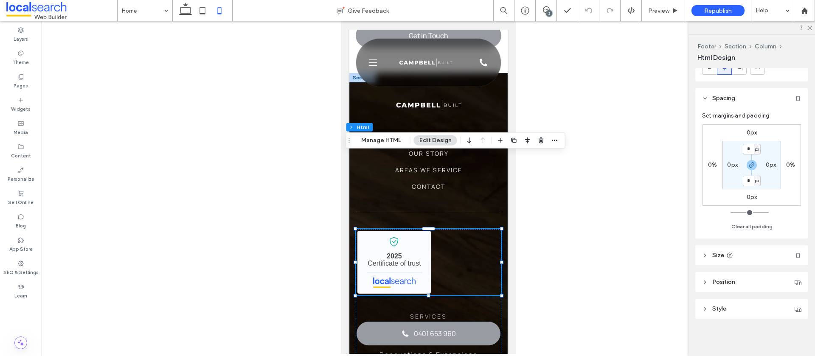
click at [705, 257] on icon at bounding box center [705, 255] width 6 height 6
click at [790, 274] on div "%" at bounding box center [794, 276] width 8 height 8
click at [795, 259] on span "A" at bounding box center [794, 261] width 3 height 8
type input "*"
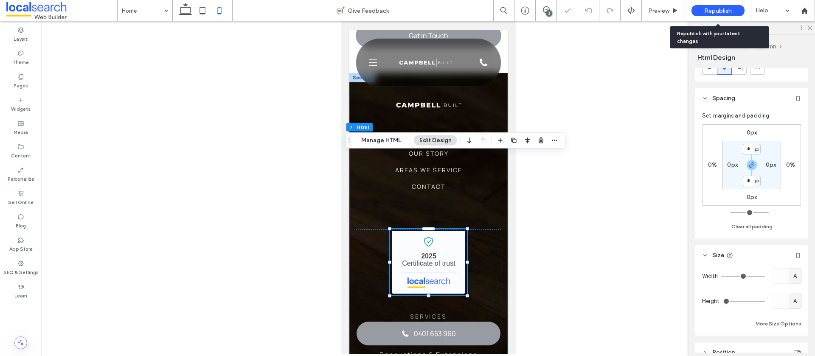
click at [715, 10] on span "Republish" at bounding box center [718, 10] width 28 height 7
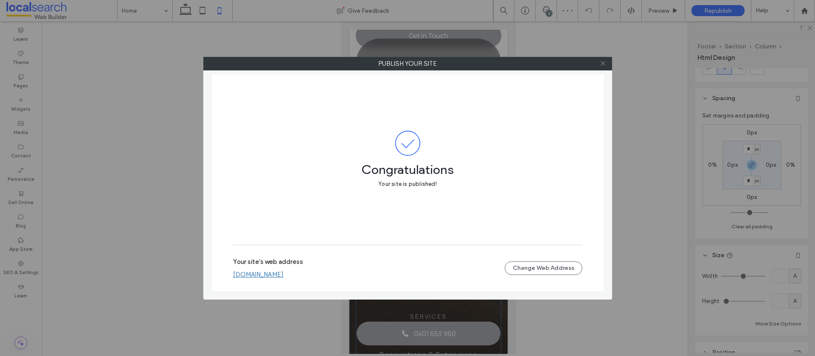
click at [604, 64] on icon at bounding box center [602, 63] width 6 height 6
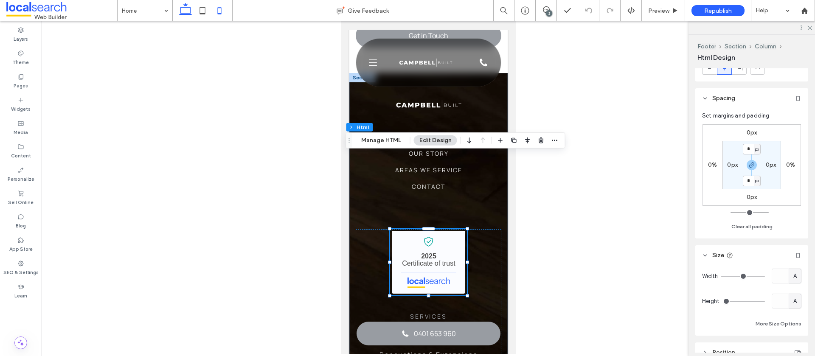
click at [179, 11] on icon at bounding box center [185, 10] width 17 height 17
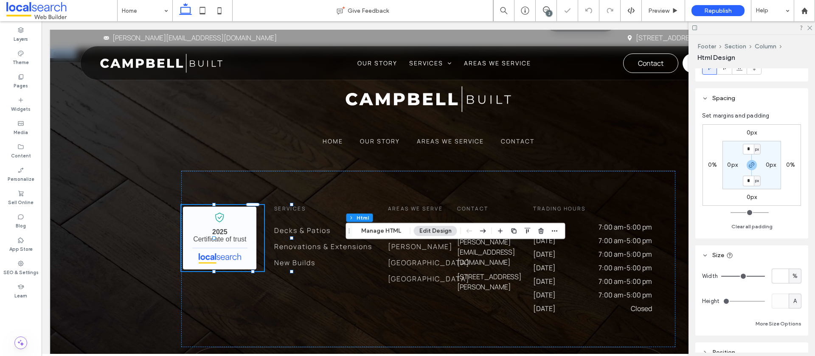
type input "***"
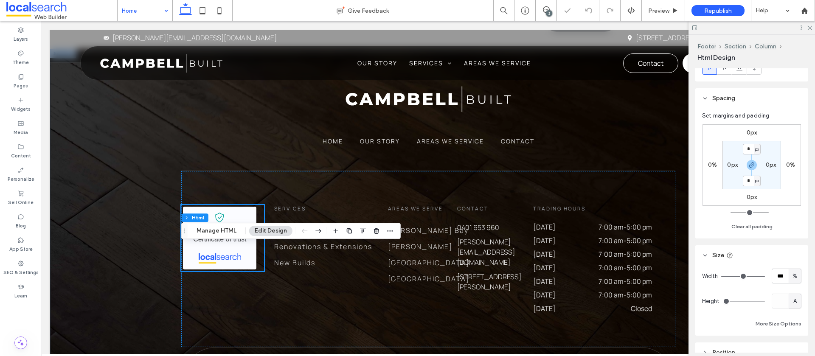
scroll to position [1982, 0]
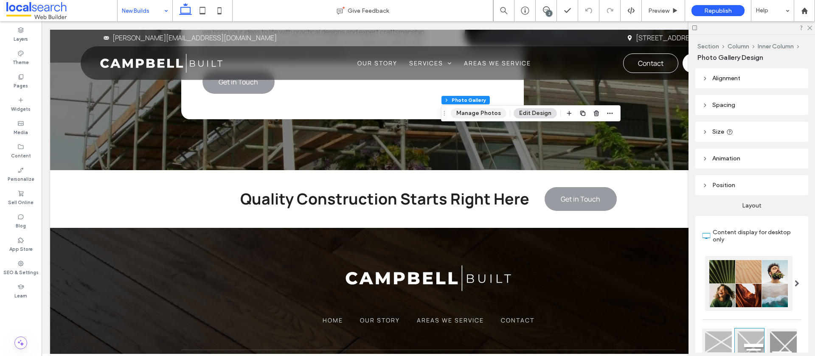
click at [480, 112] on button "Manage Photos" at bounding box center [479, 113] width 56 height 10
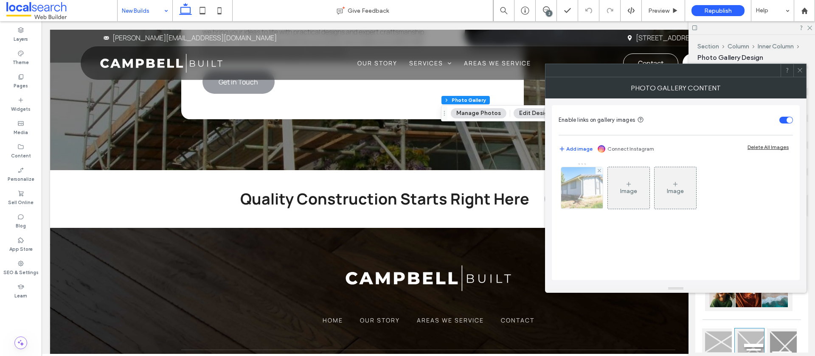
click at [590, 190] on img at bounding box center [581, 188] width 63 height 42
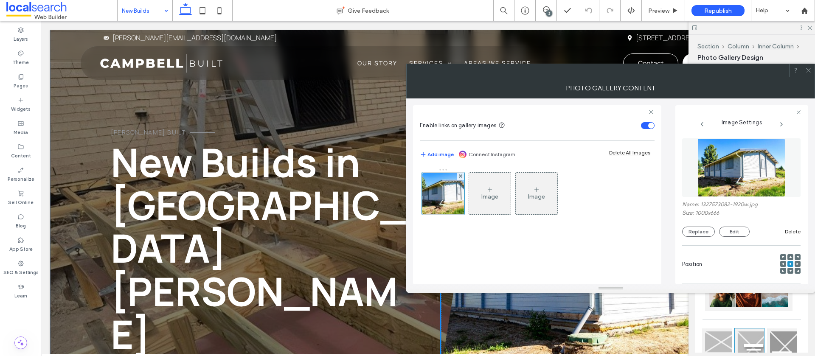
click at [808, 70] on icon at bounding box center [808, 70] width 6 height 6
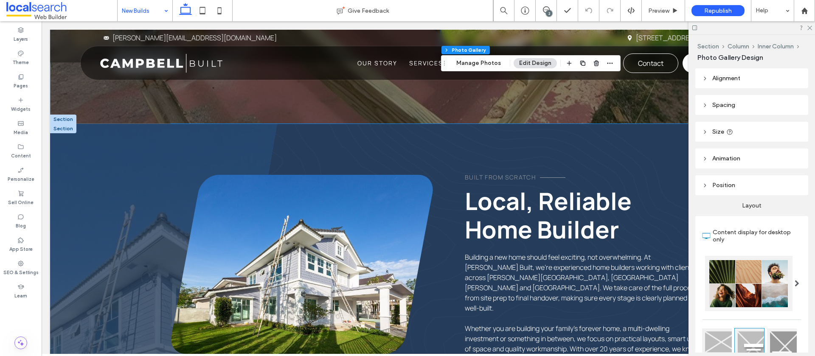
scroll to position [341, 0]
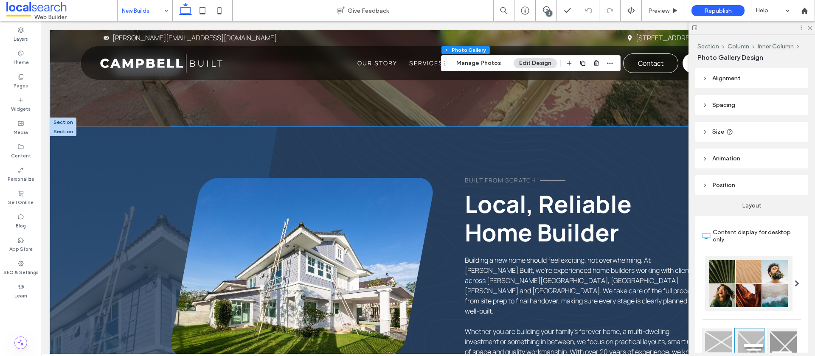
click at [279, 204] on link at bounding box center [302, 267] width 262 height 179
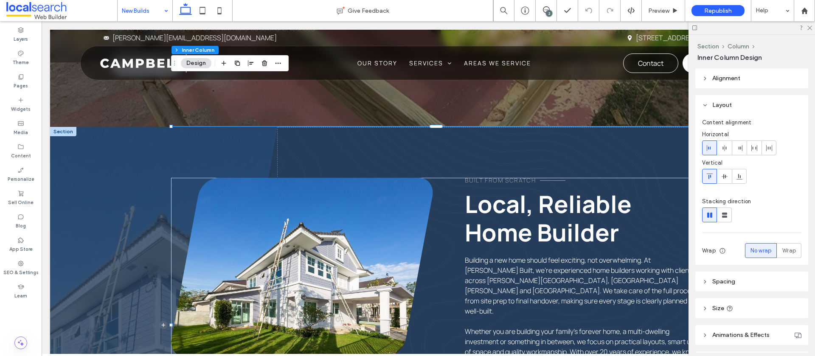
click at [322, 206] on link at bounding box center [302, 267] width 262 height 179
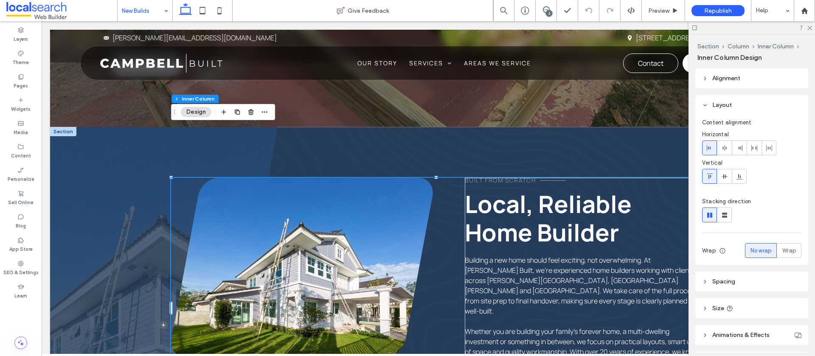
scroll to position [342, 0]
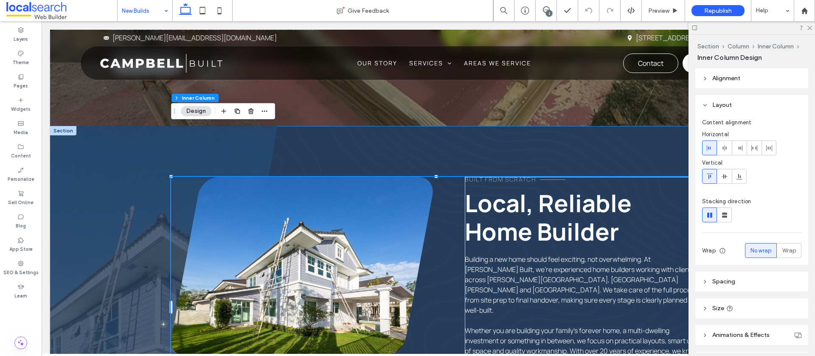
click at [322, 206] on link at bounding box center [302, 266] width 262 height 179
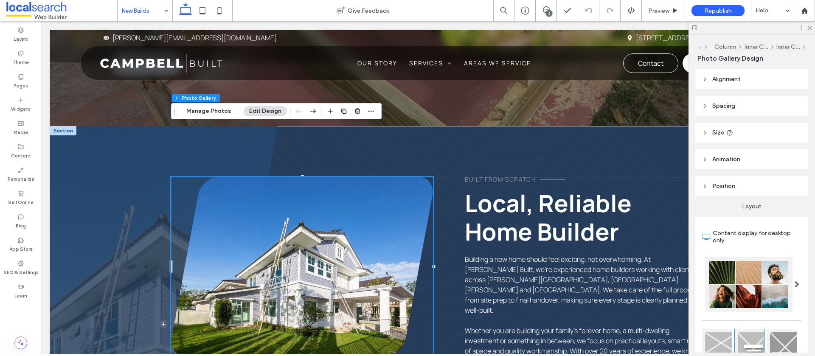
drag, startPoint x: 213, startPoint y: 112, endPoint x: 289, endPoint y: 117, distance: 76.1
click at [213, 112] on button "Manage Photos" at bounding box center [209, 111] width 56 height 10
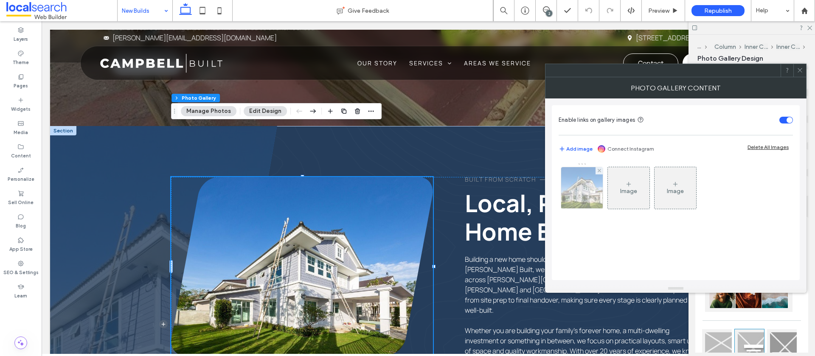
drag, startPoint x: 574, startPoint y: 189, endPoint x: 582, endPoint y: 188, distance: 7.7
click at [574, 189] on img at bounding box center [581, 188] width 63 height 42
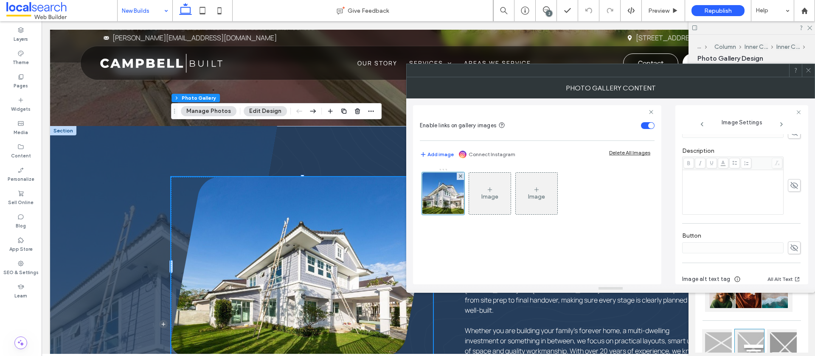
scroll to position [259, 0]
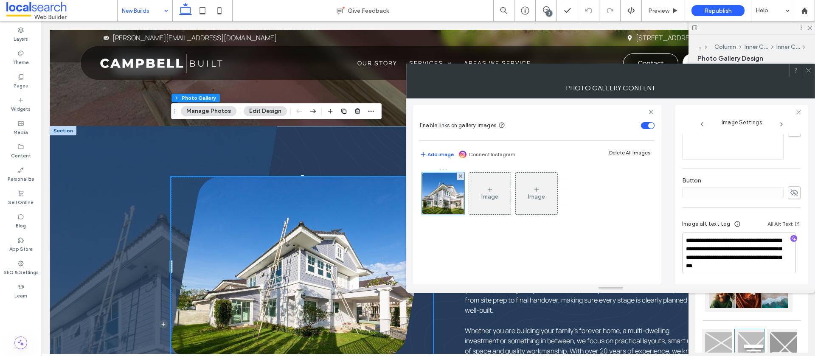
click at [809, 71] on use at bounding box center [808, 70] width 4 height 4
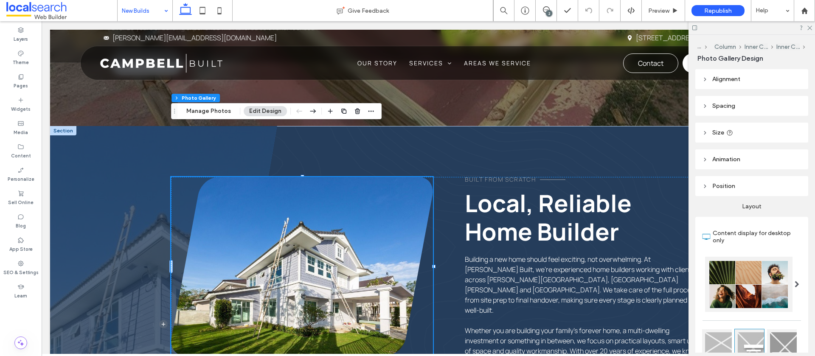
drag, startPoint x: 806, startPoint y: 27, endPoint x: 716, endPoint y: 141, distance: 145.6
click at [806, 27] on icon at bounding box center [809, 28] width 6 height 6
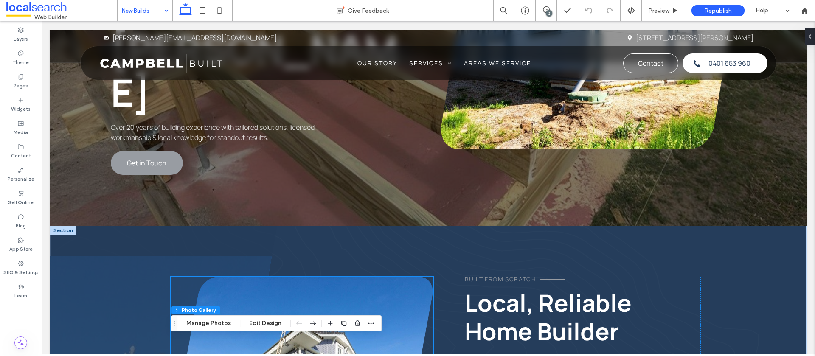
scroll to position [0, 0]
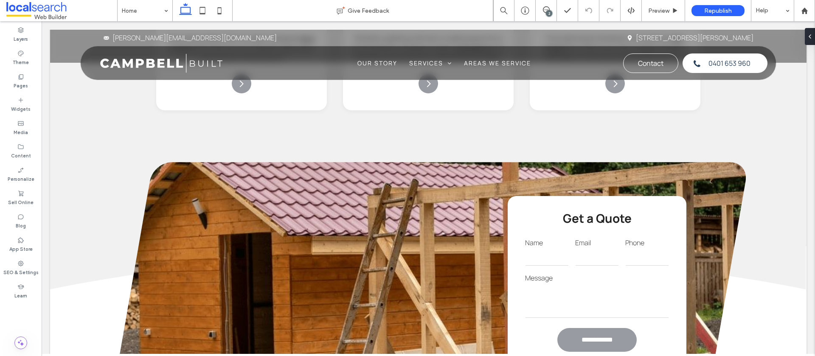
scroll to position [1226, 0]
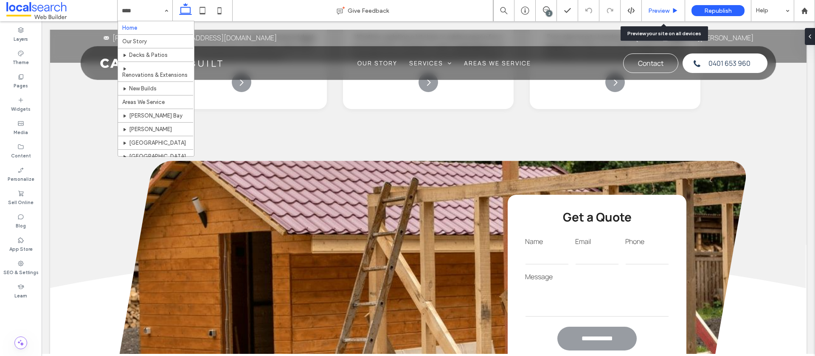
click at [652, 7] on span "Preview" at bounding box center [658, 10] width 21 height 7
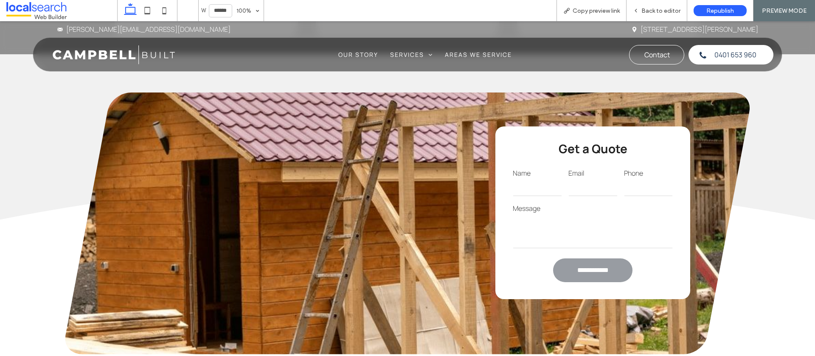
scroll to position [1216, 0]
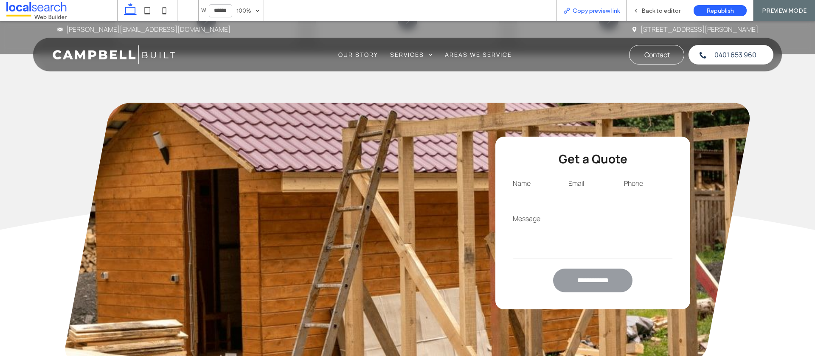
click at [600, 9] on span "Copy preview link" at bounding box center [595, 10] width 47 height 7
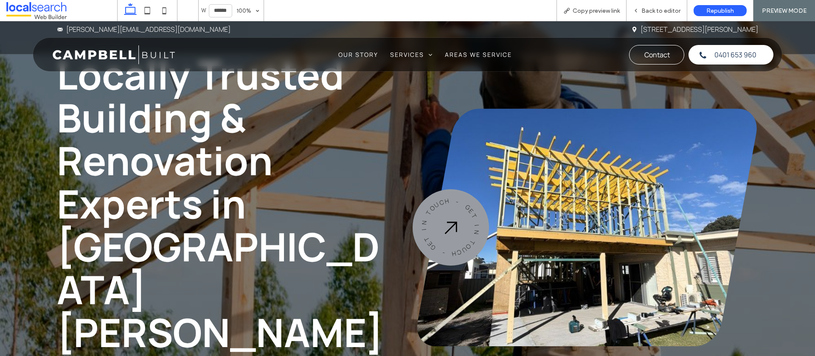
scroll to position [0, 0]
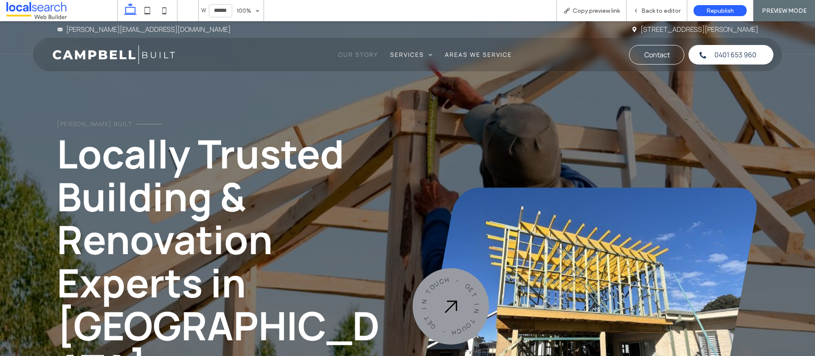
click at [352, 58] on span "Our Story" at bounding box center [358, 54] width 40 height 8
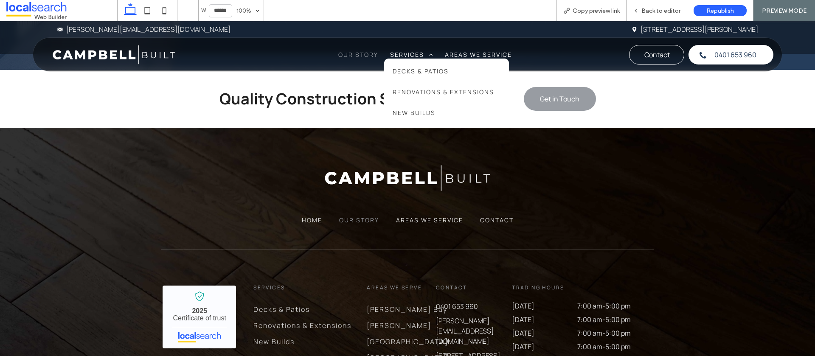
scroll to position [644, 0]
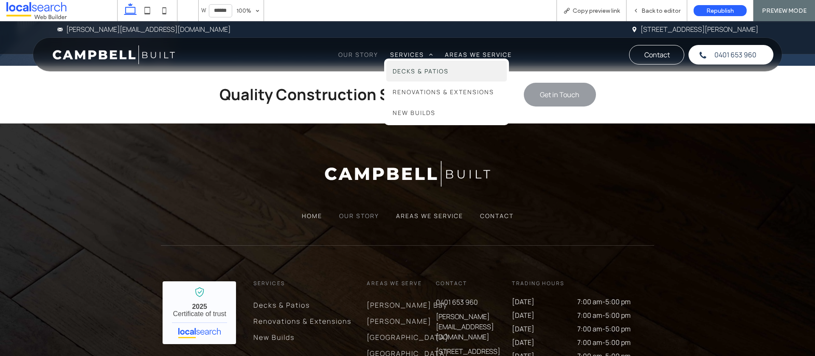
click at [420, 70] on span "Decks & Patios" at bounding box center [420, 71] width 56 height 8
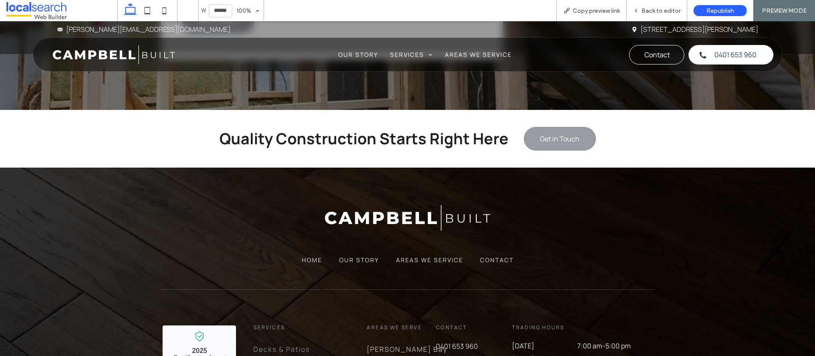
scroll to position [1268, 0]
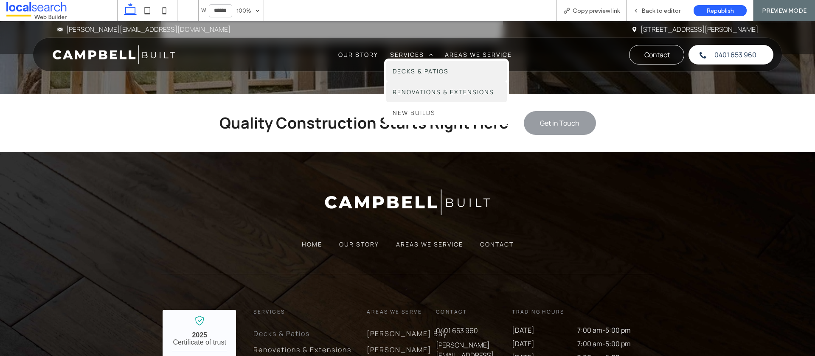
click at [411, 91] on span "Renovations & Extensions" at bounding box center [442, 92] width 101 height 8
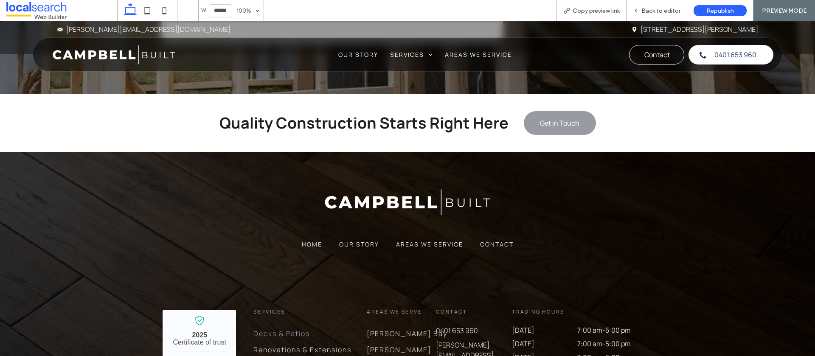
scroll to position [1284, 0]
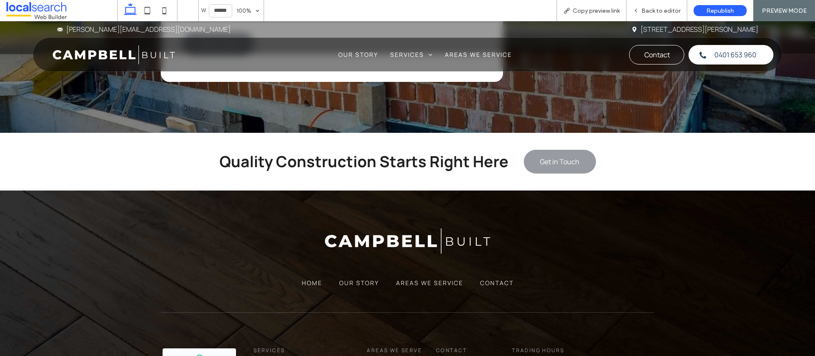
scroll to position [1318, 0]
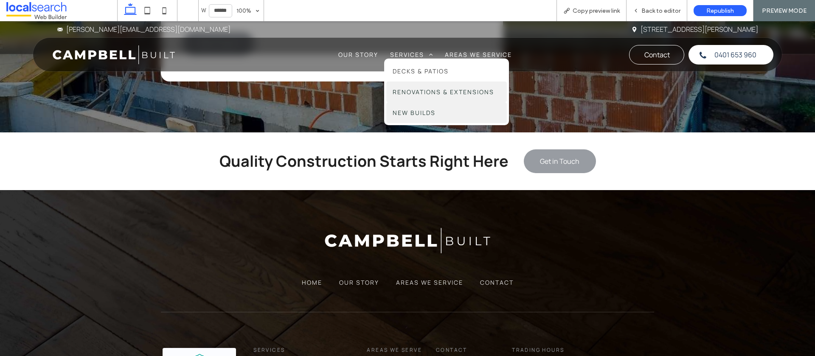
click at [420, 112] on span "New Builds" at bounding box center [413, 113] width 43 height 8
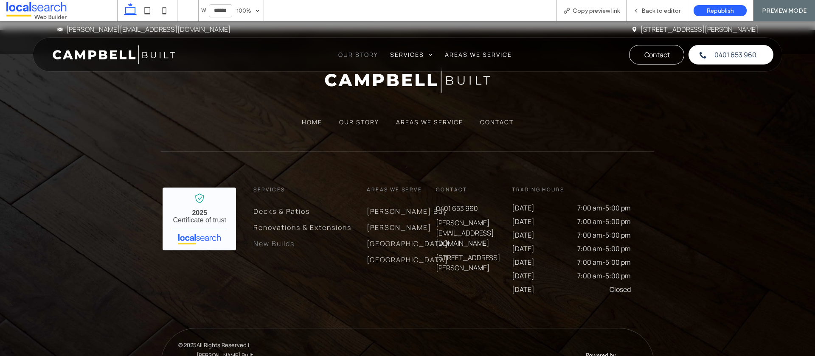
scroll to position [1472, 0]
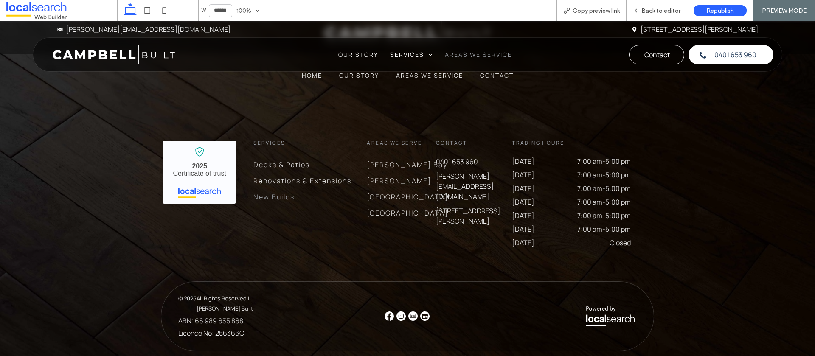
click at [462, 55] on span "Areas We Service" at bounding box center [478, 54] width 67 height 8
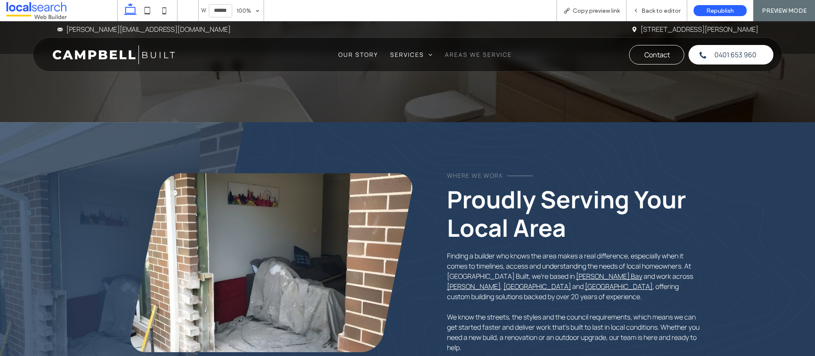
scroll to position [157, 0]
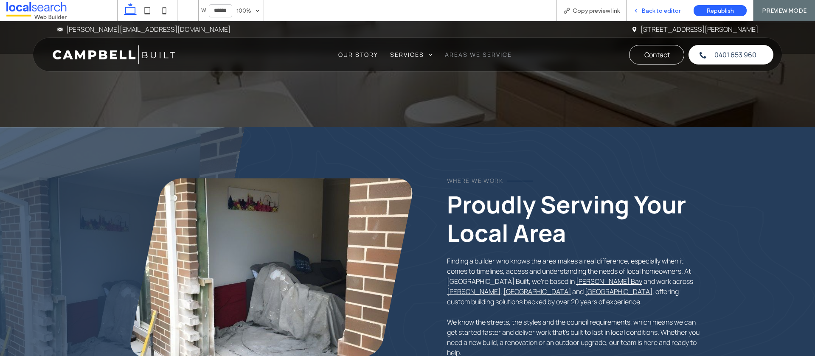
click at [645, 8] on span "Back to editor" at bounding box center [660, 10] width 39 height 7
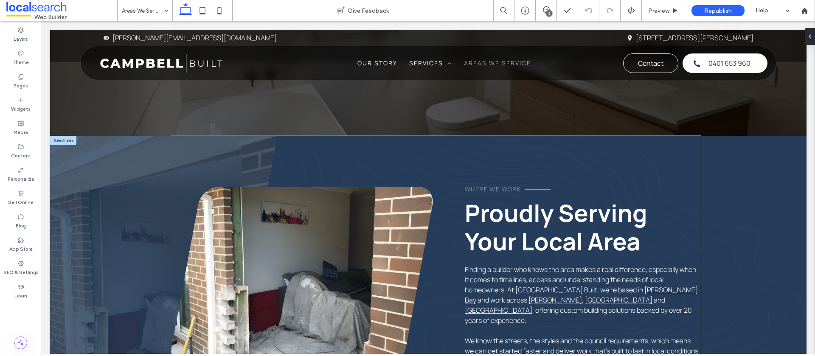
click at [316, 242] on link at bounding box center [302, 276] width 262 height 179
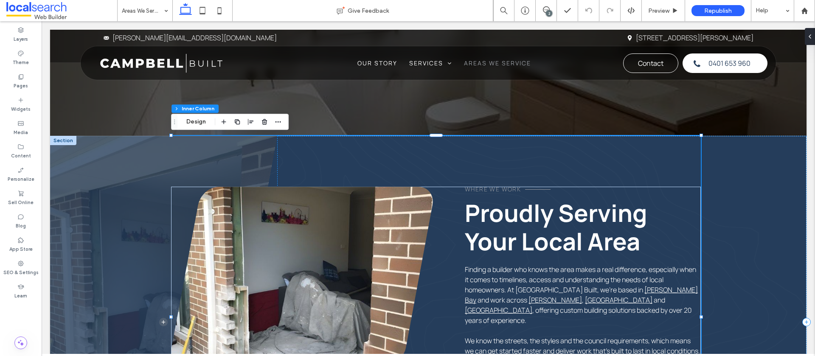
click at [316, 242] on link at bounding box center [302, 276] width 262 height 179
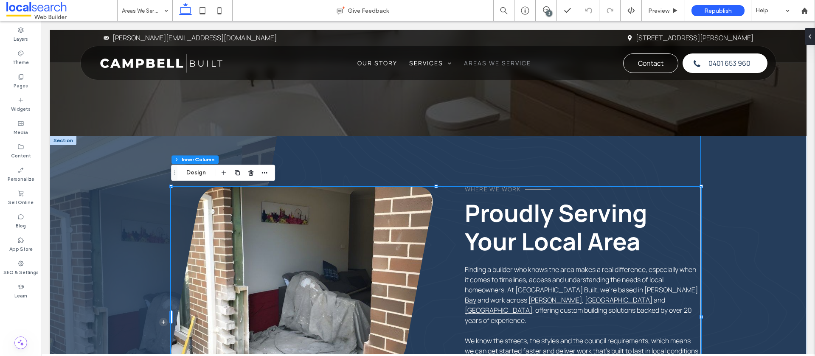
click at [316, 242] on link at bounding box center [302, 276] width 262 height 179
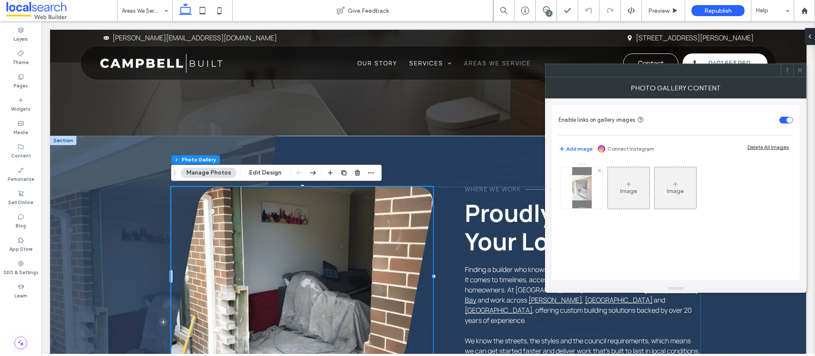
click at [579, 193] on img at bounding box center [581, 188] width 19 height 42
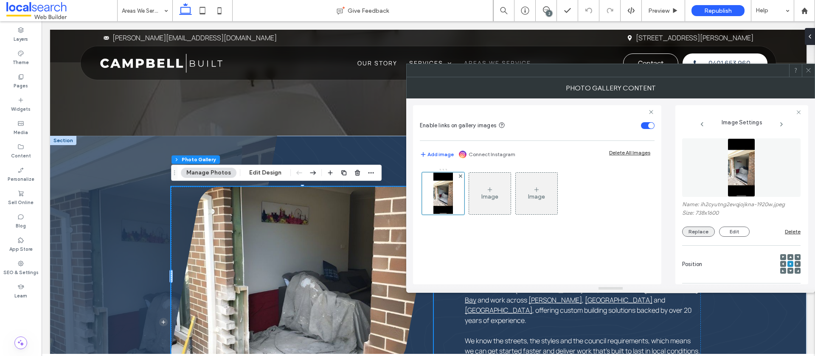
click at [703, 231] on button "Replace" at bounding box center [698, 232] width 33 height 10
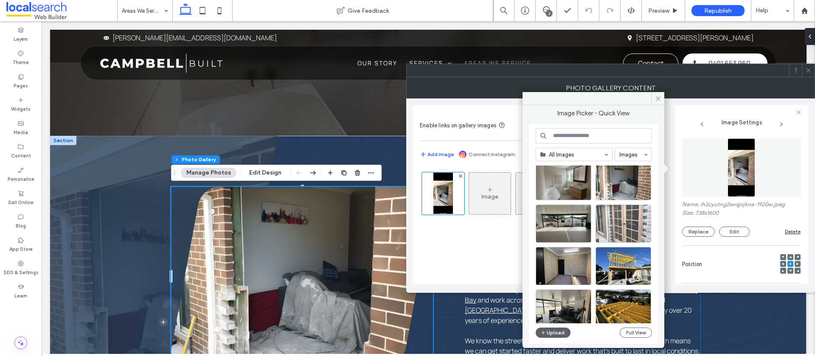
scroll to position [2307, 0]
click at [617, 219] on div "Select" at bounding box center [623, 223] width 56 height 38
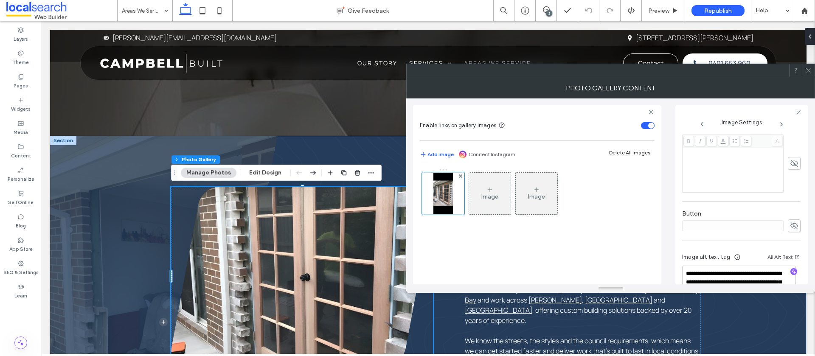
scroll to position [268, 0]
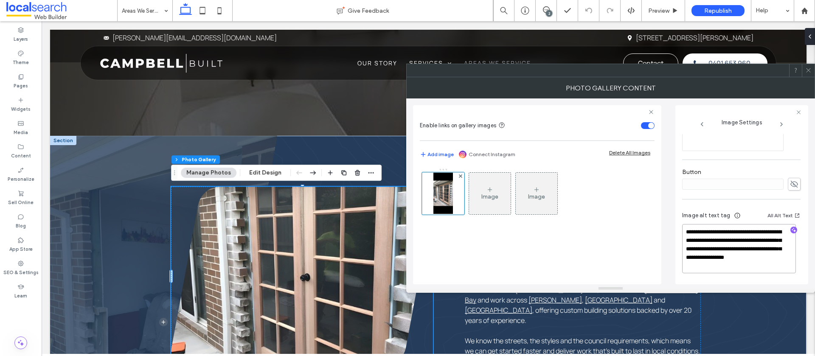
drag, startPoint x: 754, startPoint y: 267, endPoint x: 760, endPoint y: 260, distance: 9.1
click at [746, 258] on textarea "**********" at bounding box center [739, 248] width 114 height 49
click at [765, 266] on textarea "**********" at bounding box center [739, 248] width 114 height 49
drag, startPoint x: 761, startPoint y: 269, endPoint x: 669, endPoint y: 232, distance: 98.8
click at [669, 232] on div "**********" at bounding box center [610, 191] width 395 height 186
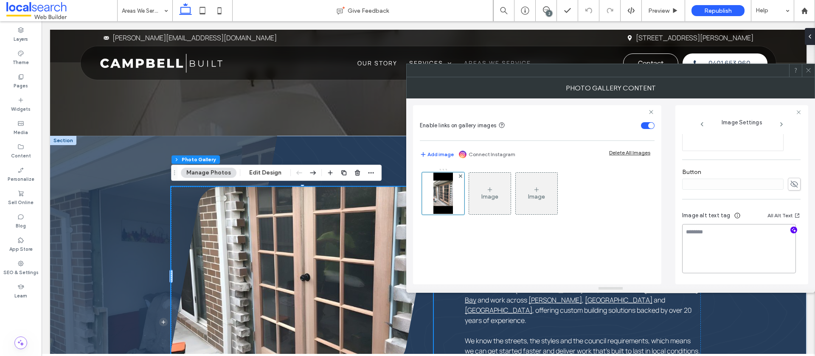
scroll to position [267, 0]
click at [790, 231] on icon "button" at bounding box center [793, 231] width 6 height 6
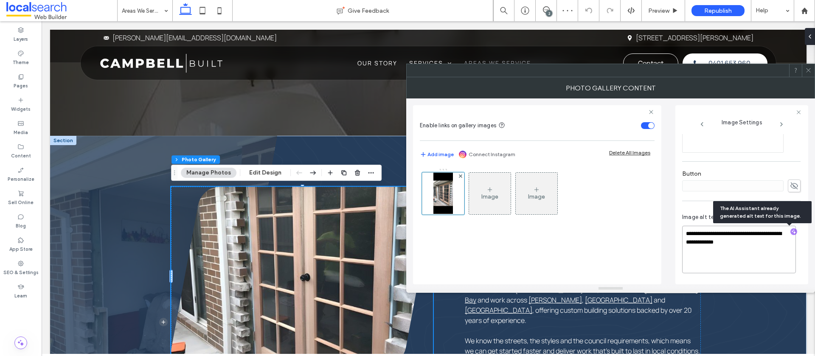
click at [754, 242] on textarea "**********" at bounding box center [739, 250] width 114 height 48
paste textarea "**********"
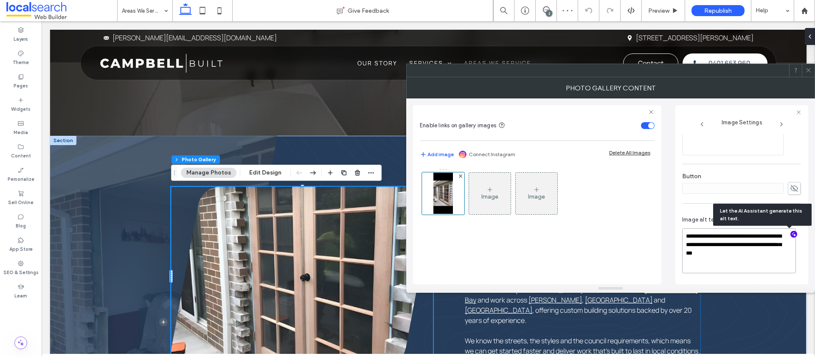
scroll to position [263, 0]
type textarea "**********"
click at [809, 71] on icon at bounding box center [808, 70] width 6 height 6
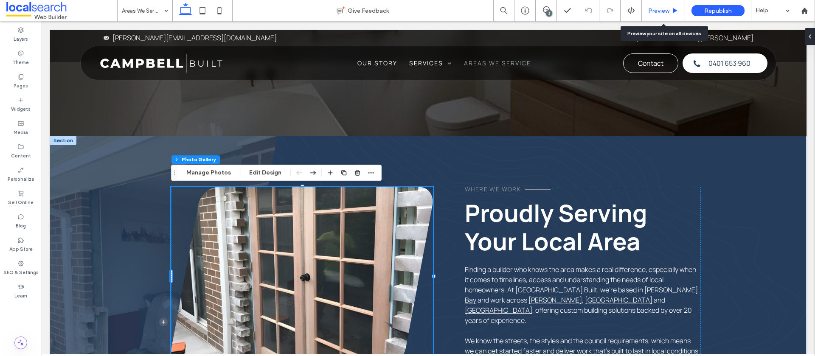
drag, startPoint x: 661, startPoint y: 14, endPoint x: 655, endPoint y: 16, distance: 6.5
click at [660, 15] on div "Preview" at bounding box center [662, 10] width 43 height 21
click at [655, 14] on div "Preview" at bounding box center [662, 10] width 43 height 21
click at [667, 13] on span "Preview" at bounding box center [658, 10] width 21 height 7
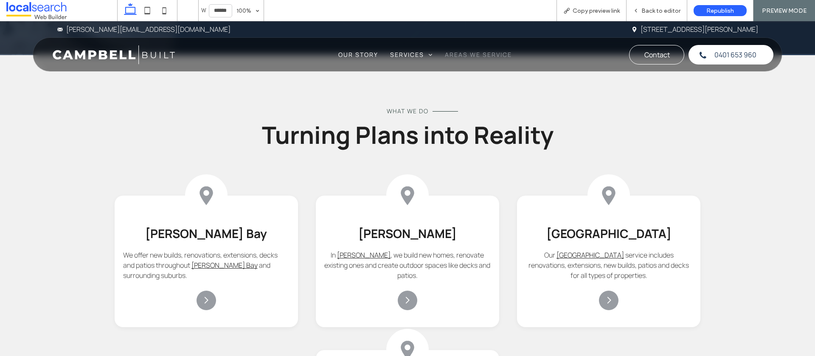
scroll to position [594, 0]
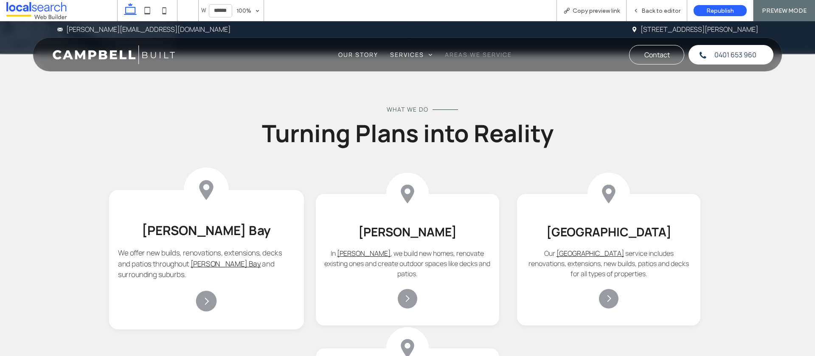
click at [258, 240] on div "Pin Icon Nelson Bay We offer new builds, renovations, extensions, decks and pat…" at bounding box center [206, 260] width 195 height 140
click at [650, 6] on div "Back to editor" at bounding box center [656, 10] width 61 height 21
click at [657, 9] on span "Back to editor" at bounding box center [660, 10] width 39 height 7
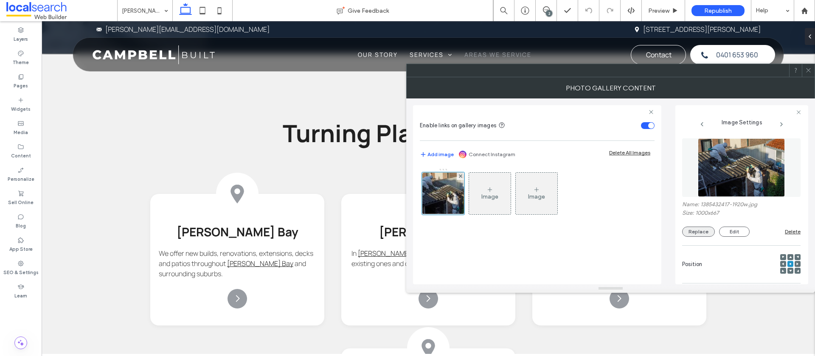
click at [673, 234] on div "**********" at bounding box center [610, 191] width 395 height 186
click at [691, 232] on button "Replace" at bounding box center [698, 232] width 33 height 10
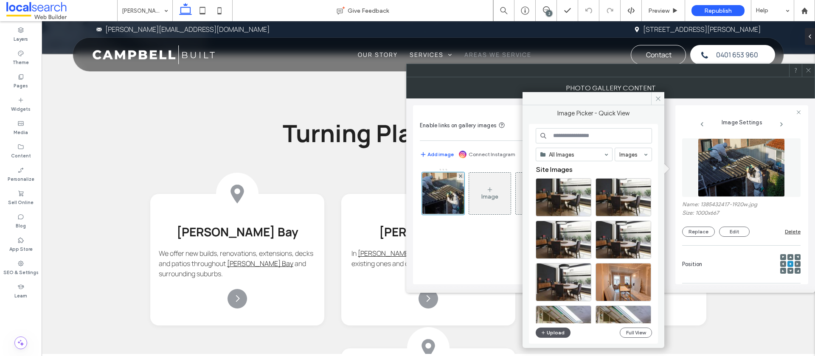
click at [557, 333] on button "Upload" at bounding box center [552, 333] width 35 height 10
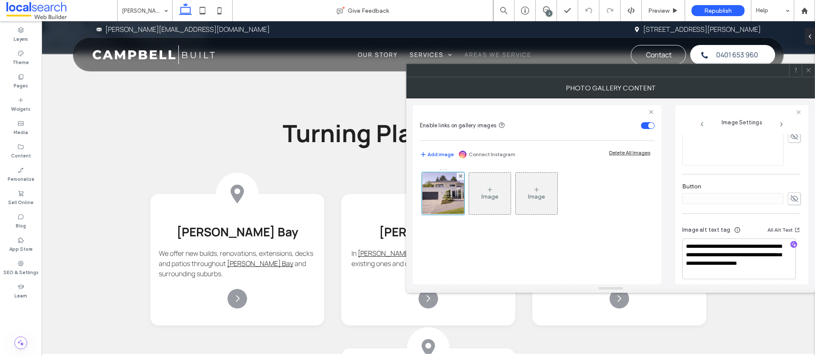
scroll to position [259, 0]
drag, startPoint x: 724, startPoint y: 263, endPoint x: 729, endPoint y: 257, distance: 8.5
click at [729, 257] on textarea "**********" at bounding box center [739, 252] width 114 height 41
click at [744, 268] on textarea "**********" at bounding box center [739, 252] width 114 height 41
drag, startPoint x: 751, startPoint y: 268, endPoint x: 685, endPoint y: 234, distance: 74.4
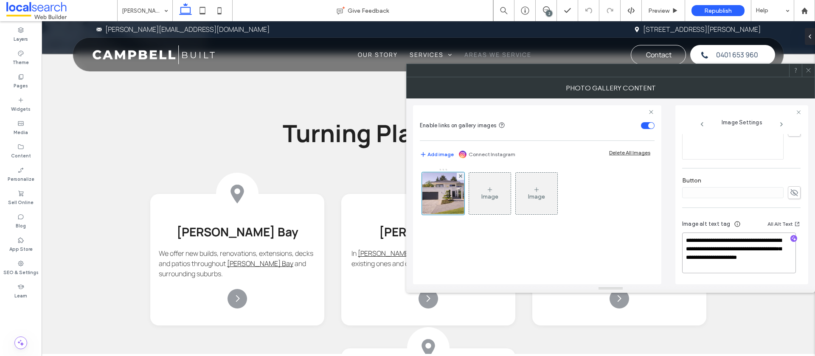
click at [685, 234] on textarea "**********" at bounding box center [739, 252] width 114 height 41
drag, startPoint x: 788, startPoint y: 237, endPoint x: 783, endPoint y: 239, distance: 5.7
click at [790, 237] on icon "button" at bounding box center [793, 239] width 6 height 6
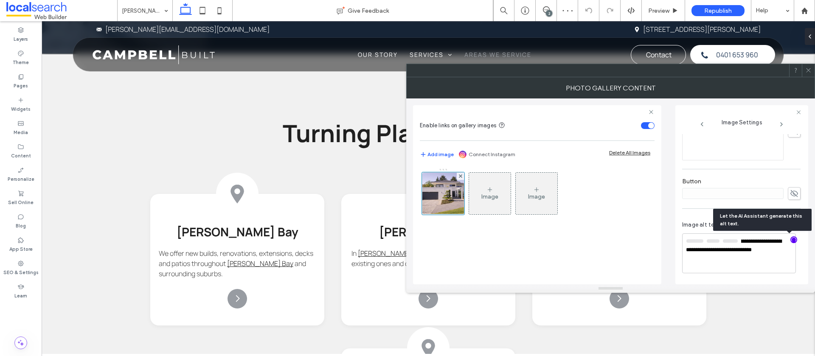
scroll to position [258, 0]
click at [748, 261] on textarea "**********" at bounding box center [739, 253] width 114 height 39
paste textarea "**********"
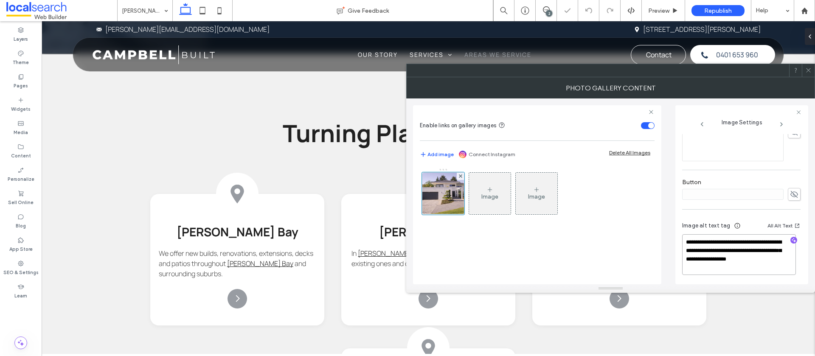
type textarea "**********"
drag, startPoint x: 808, startPoint y: 69, endPoint x: 789, endPoint y: 122, distance: 56.4
click at [808, 69] on icon at bounding box center [808, 70] width 6 height 6
